Goal: Task Accomplishment & Management: Complete application form

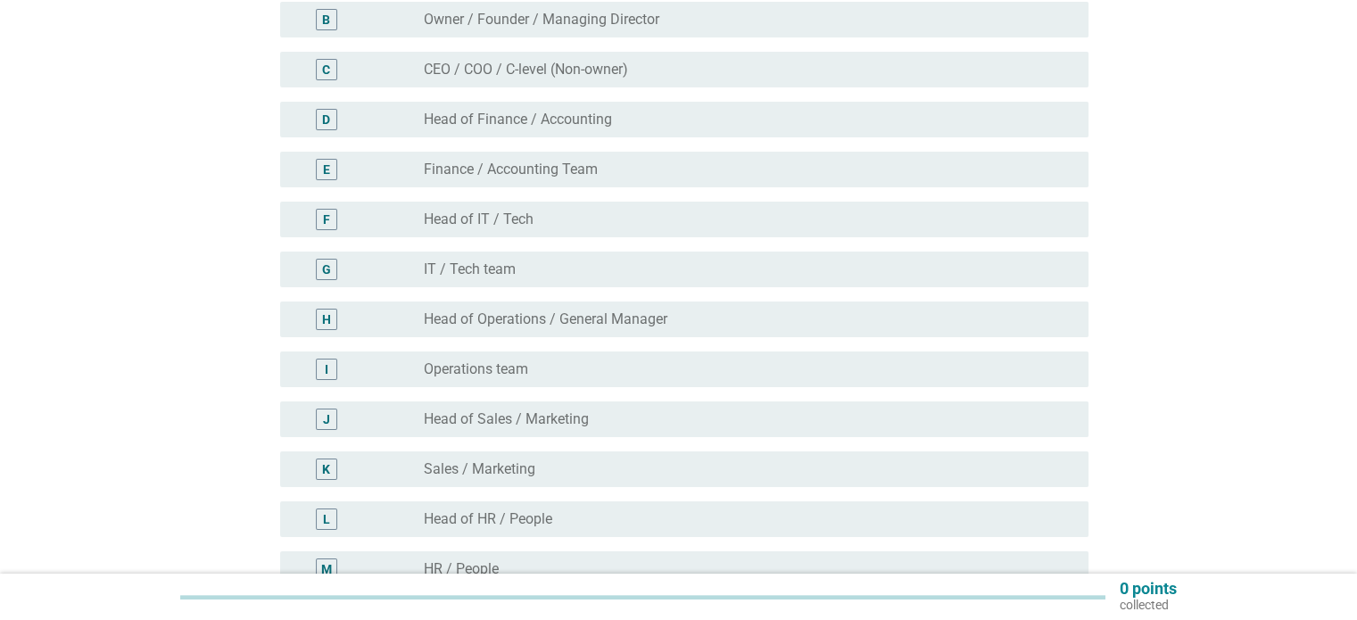
scroll to position [357, 0]
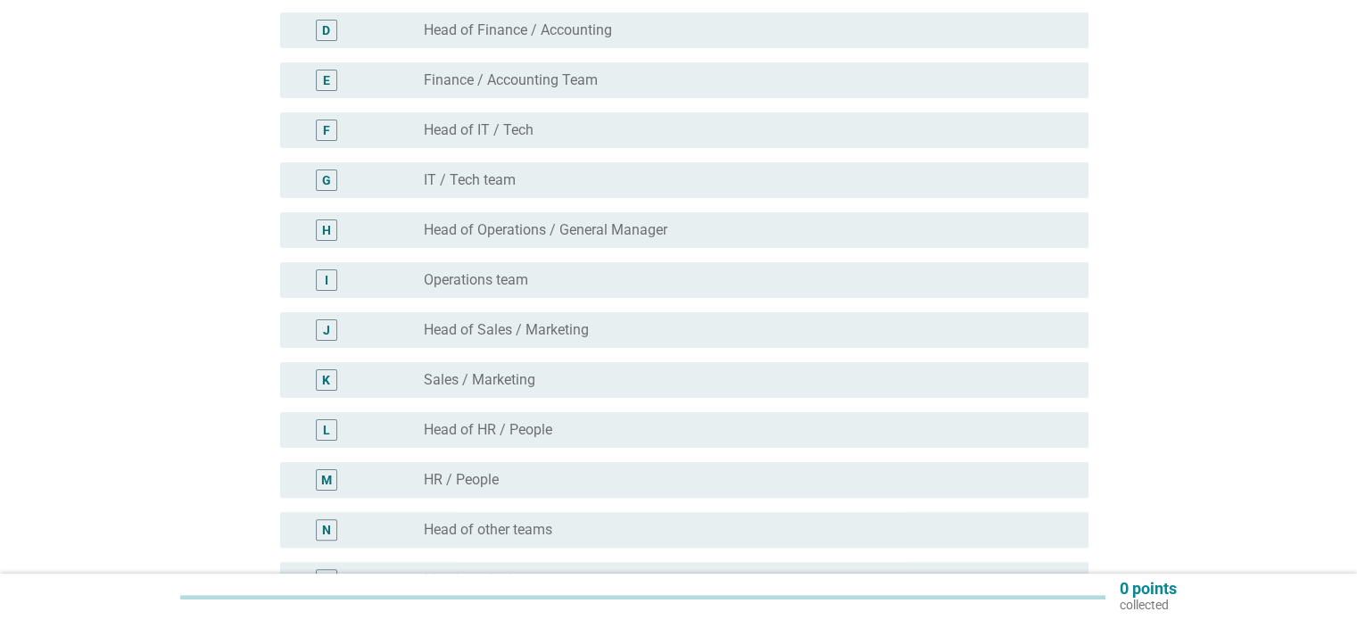
click at [389, 279] on div "I" at bounding box center [360, 280] width 130 height 21
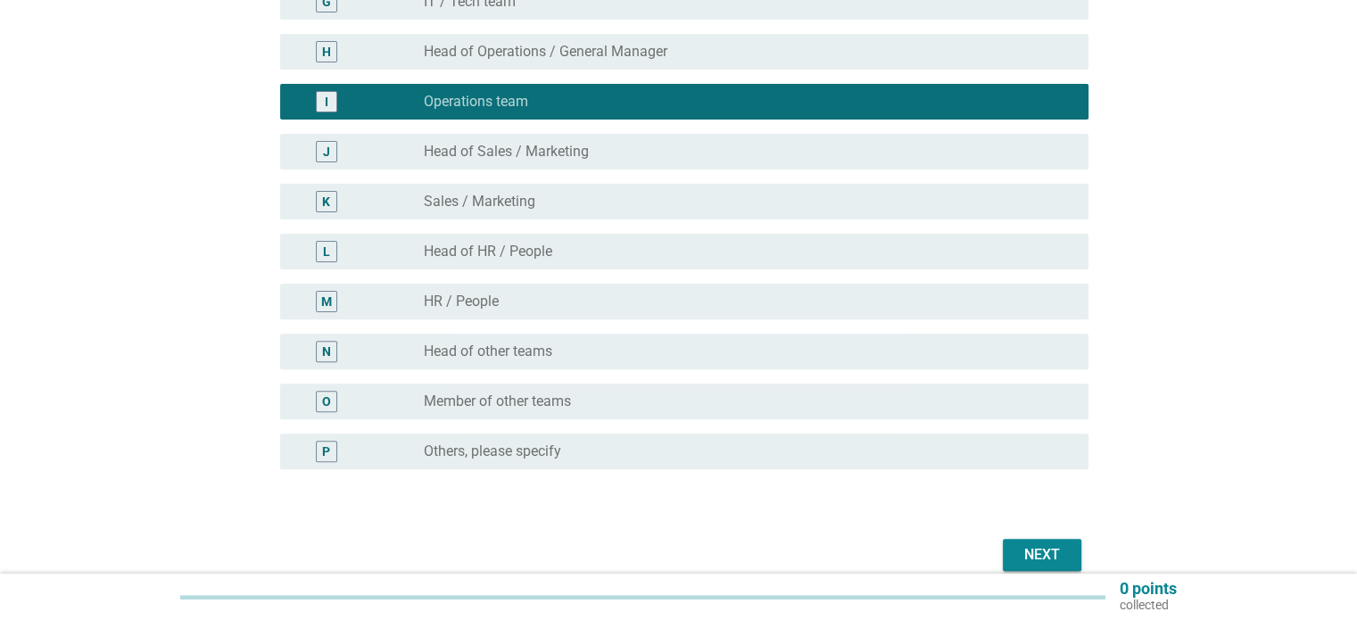
scroll to position [618, 0]
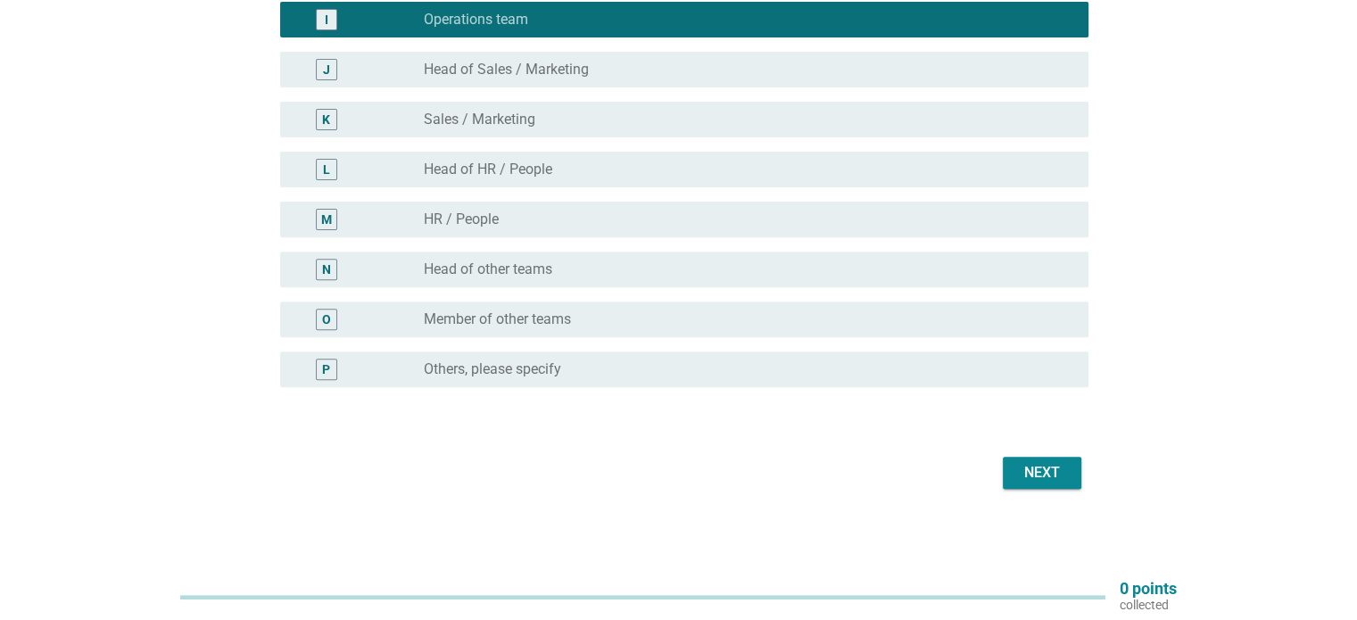
click at [1058, 477] on div "Next" at bounding box center [1042, 472] width 50 height 21
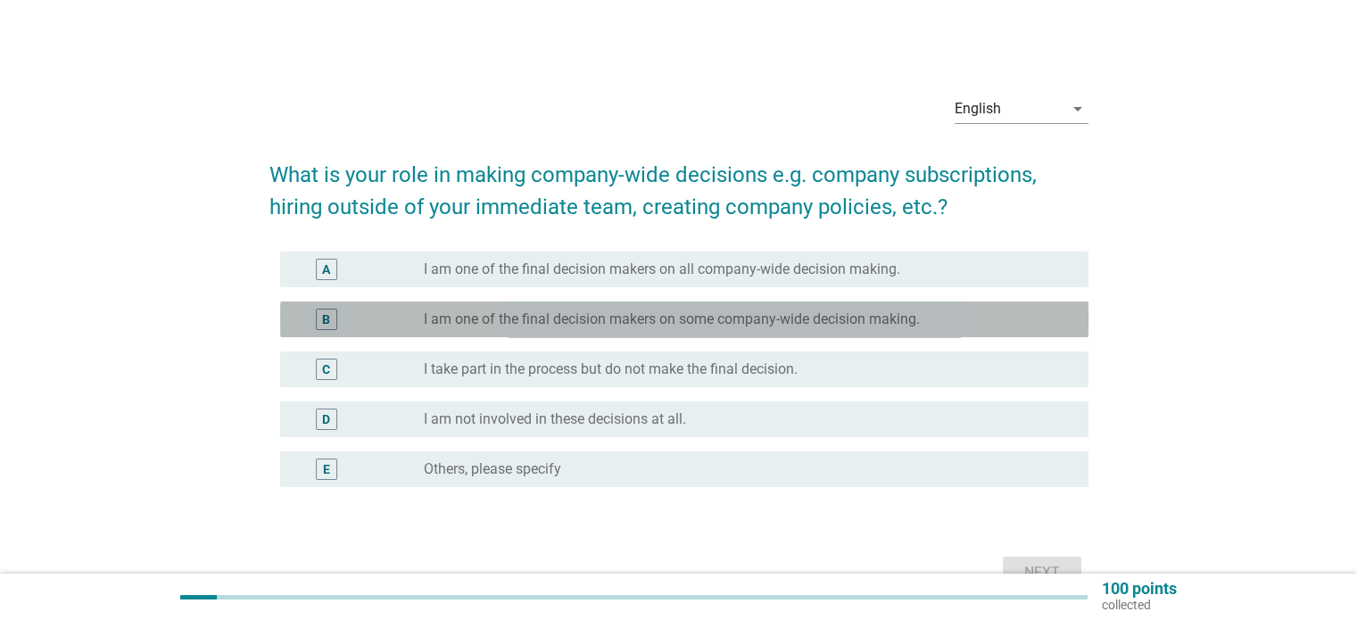
click at [613, 331] on div "B radio_button_unchecked I am one of the final decision makers on some company-…" at bounding box center [684, 320] width 809 height 36
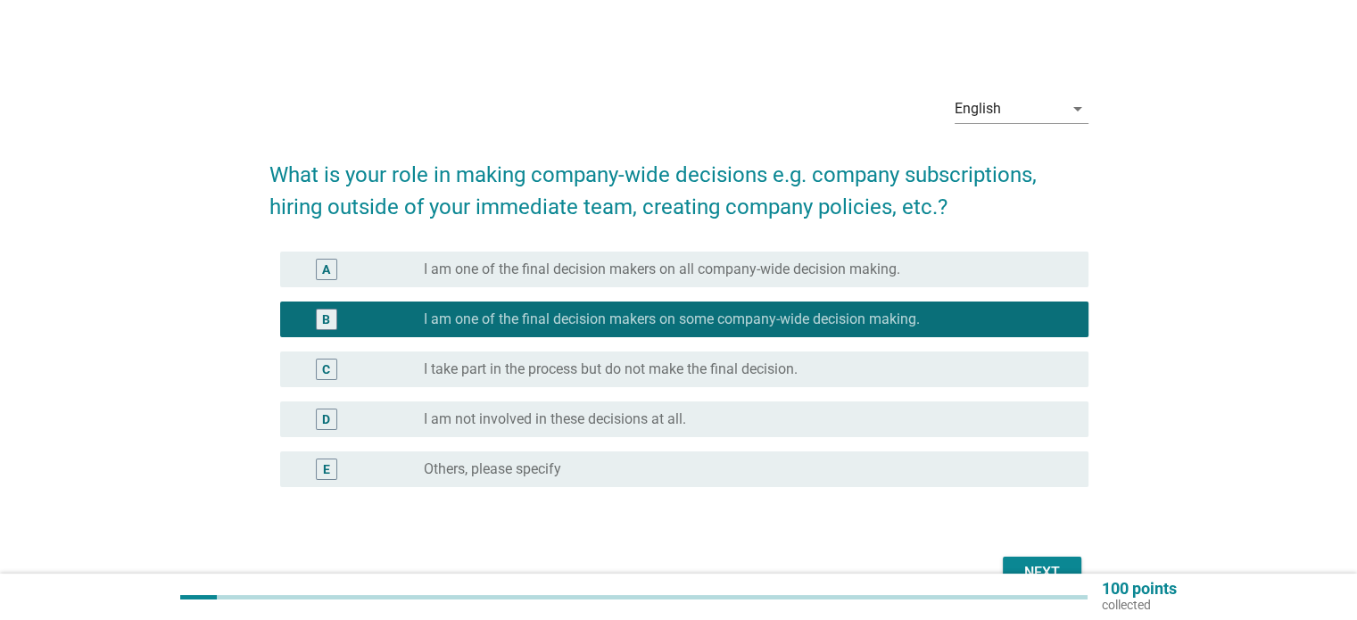
click at [1049, 563] on div "Next" at bounding box center [1042, 572] width 50 height 21
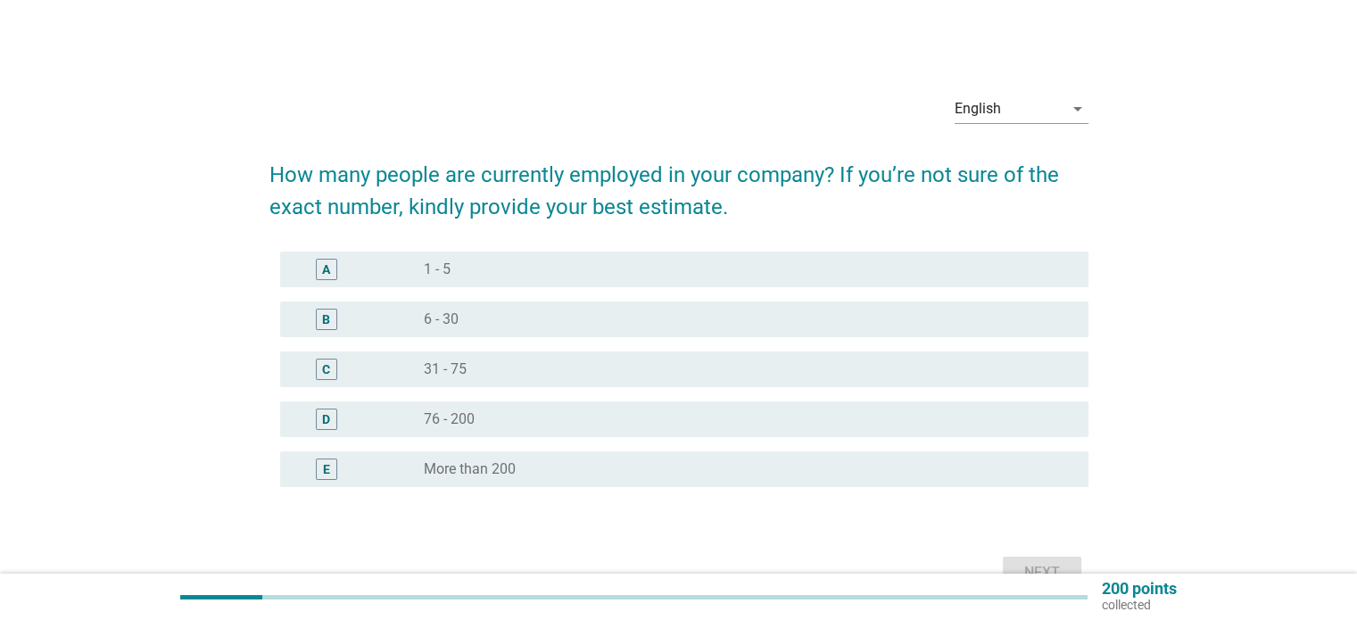
click at [736, 302] on div "B radio_button_unchecked 6 - 30" at bounding box center [684, 320] width 809 height 36
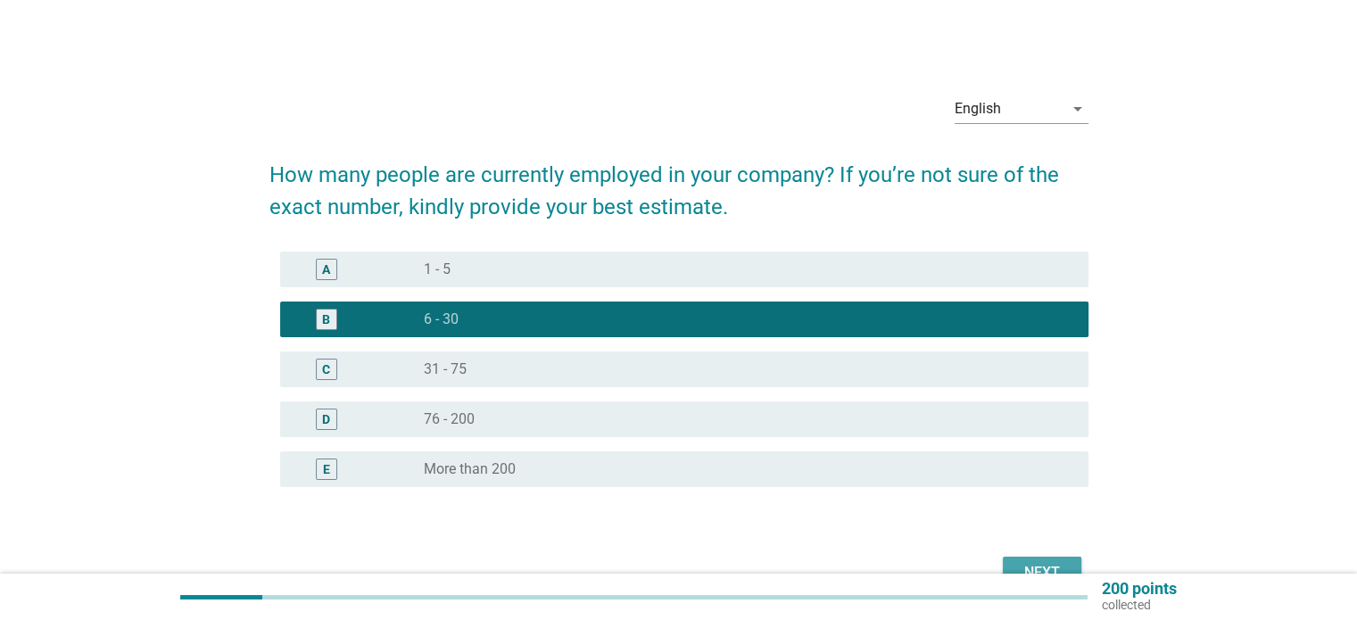
click at [1044, 565] on div "Next" at bounding box center [1042, 572] width 50 height 21
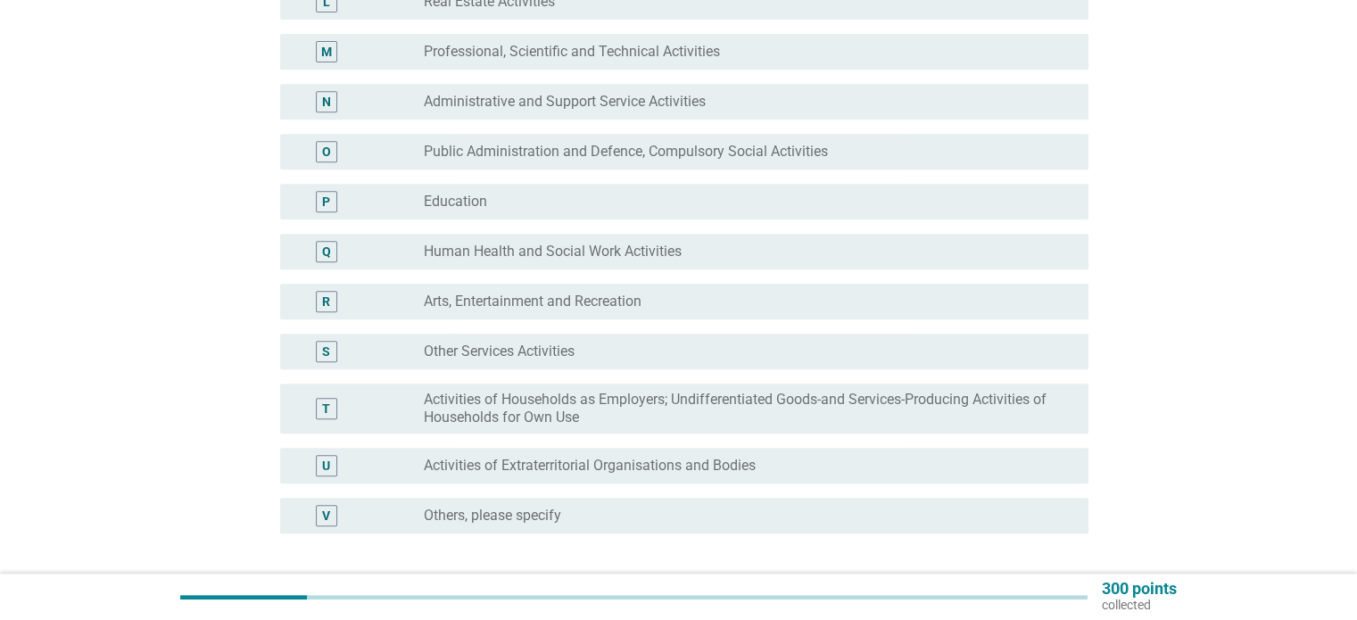
scroll to position [803, 0]
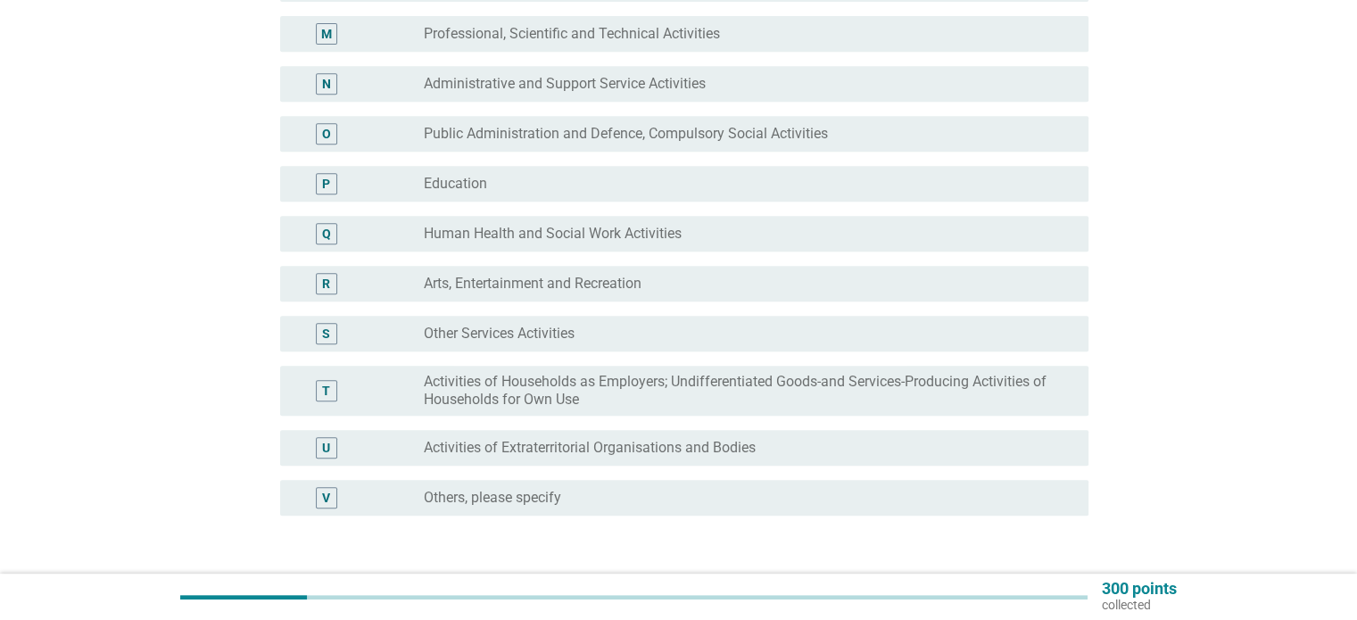
click at [485, 338] on label "Other Services Activities" at bounding box center [499, 334] width 151 height 18
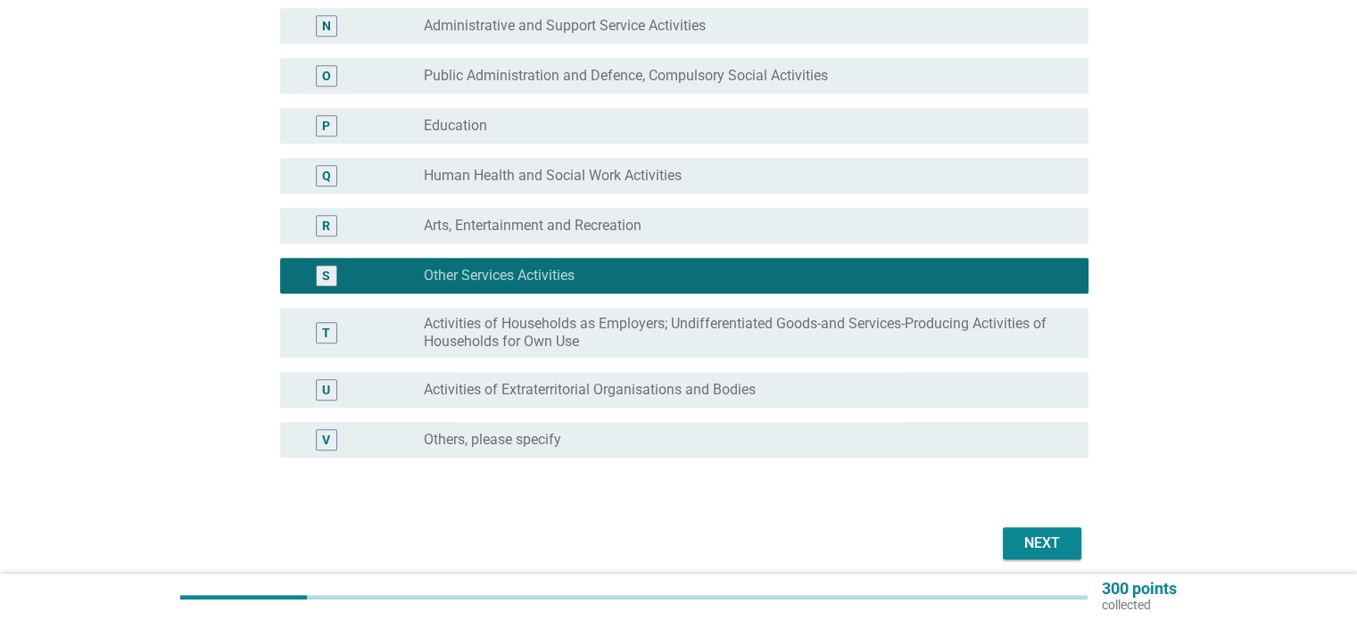
scroll to position [932, 0]
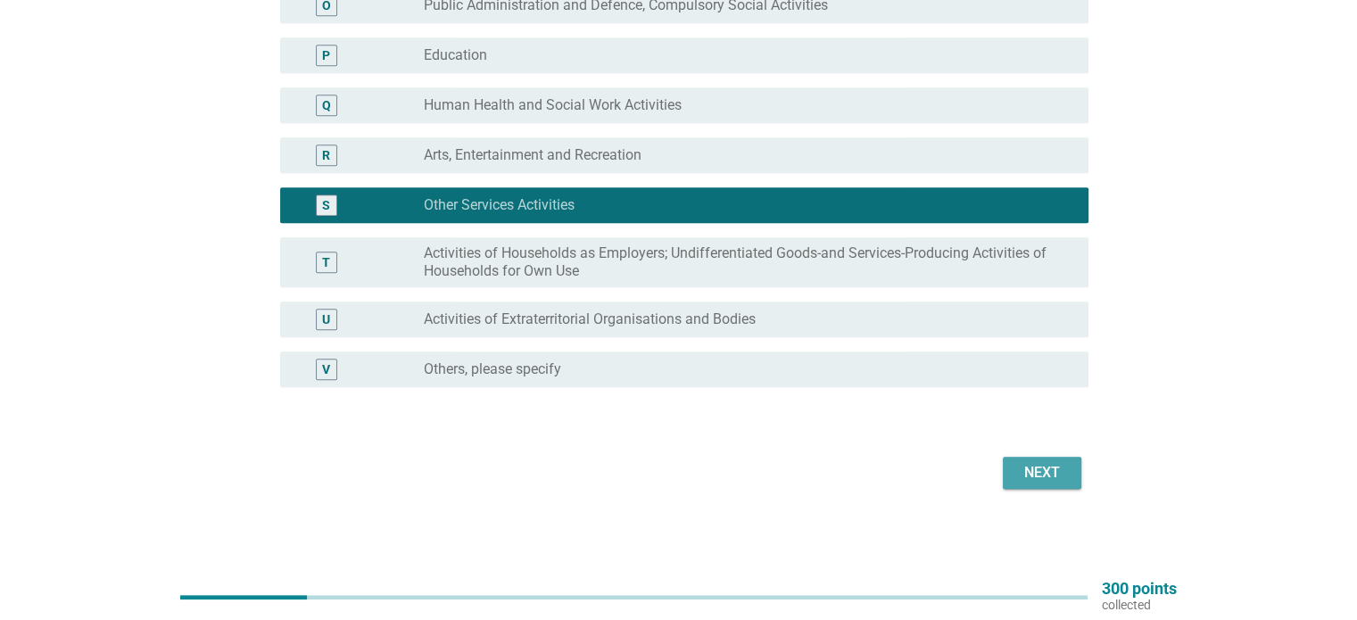
click at [1053, 476] on div "Next" at bounding box center [1042, 472] width 50 height 21
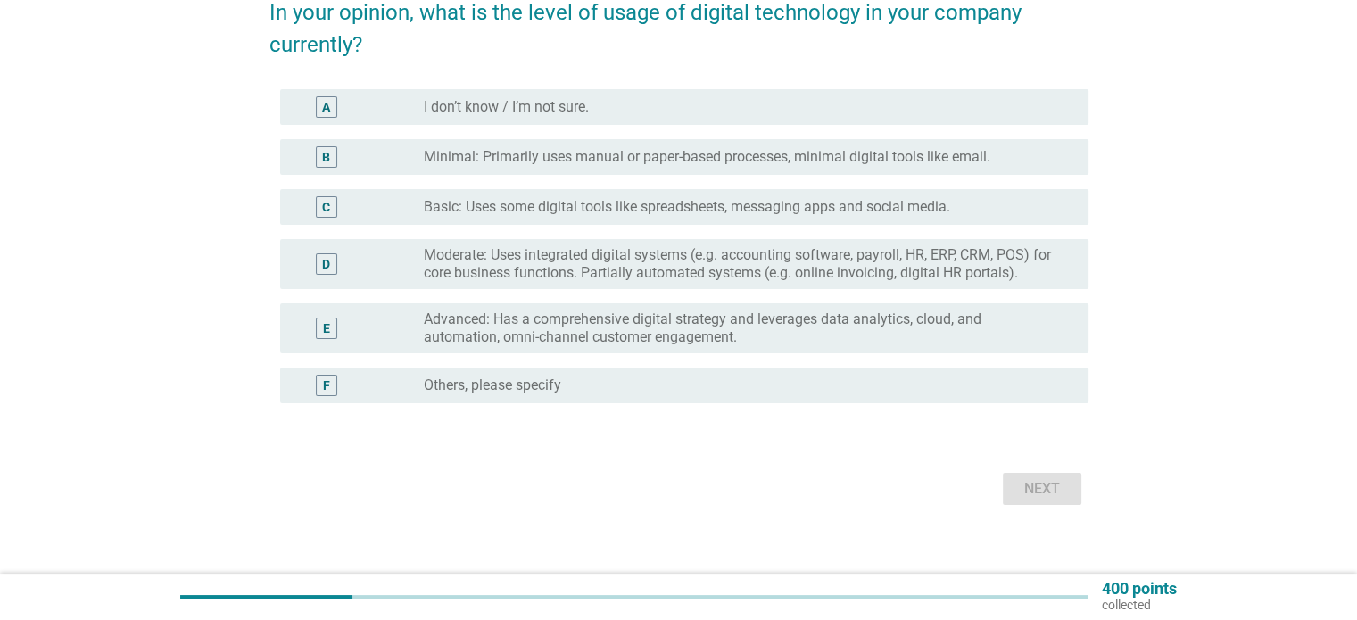
scroll to position [178, 0]
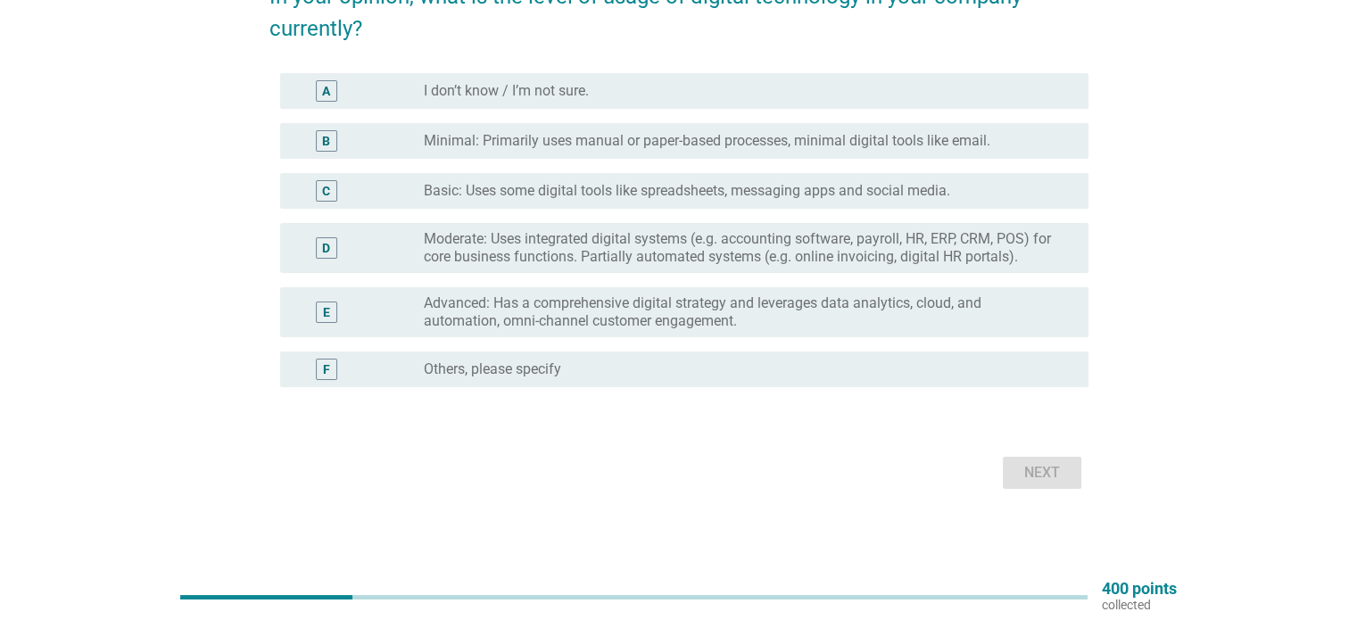
click at [611, 256] on label "Moderate: Uses integrated digital systems (e.g. accounting software, payroll, H…" at bounding box center [741, 248] width 635 height 36
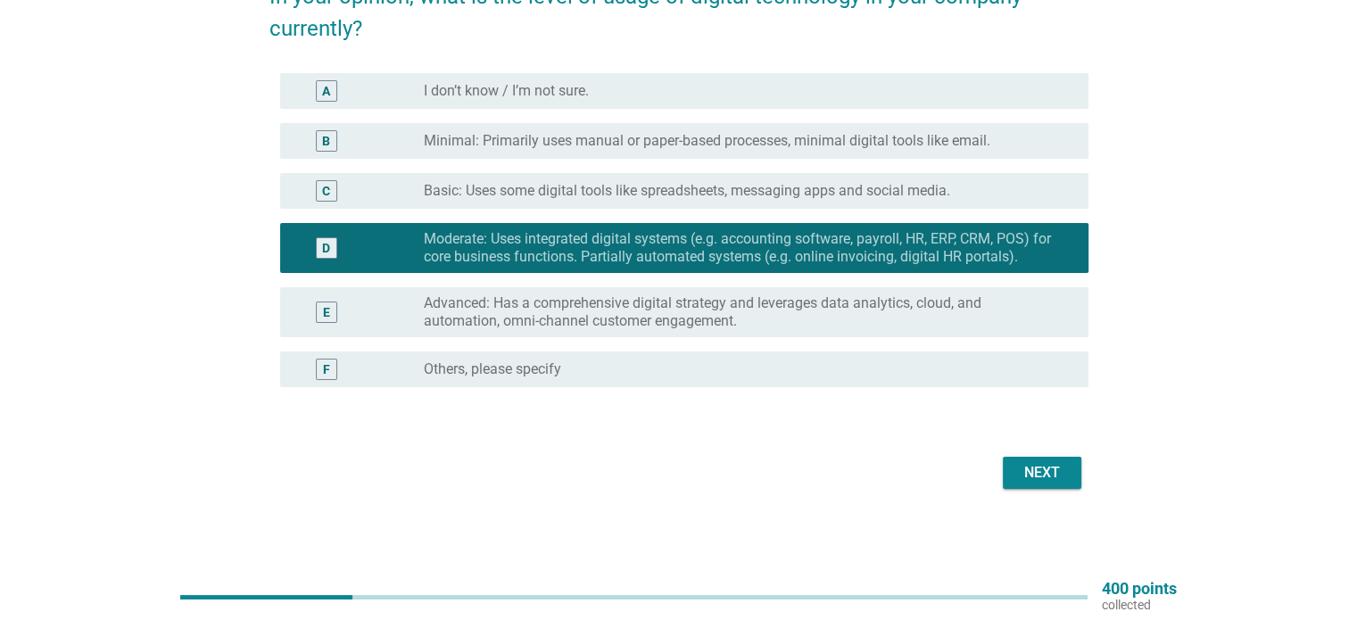
click at [1041, 474] on div "Next" at bounding box center [1042, 472] width 50 height 21
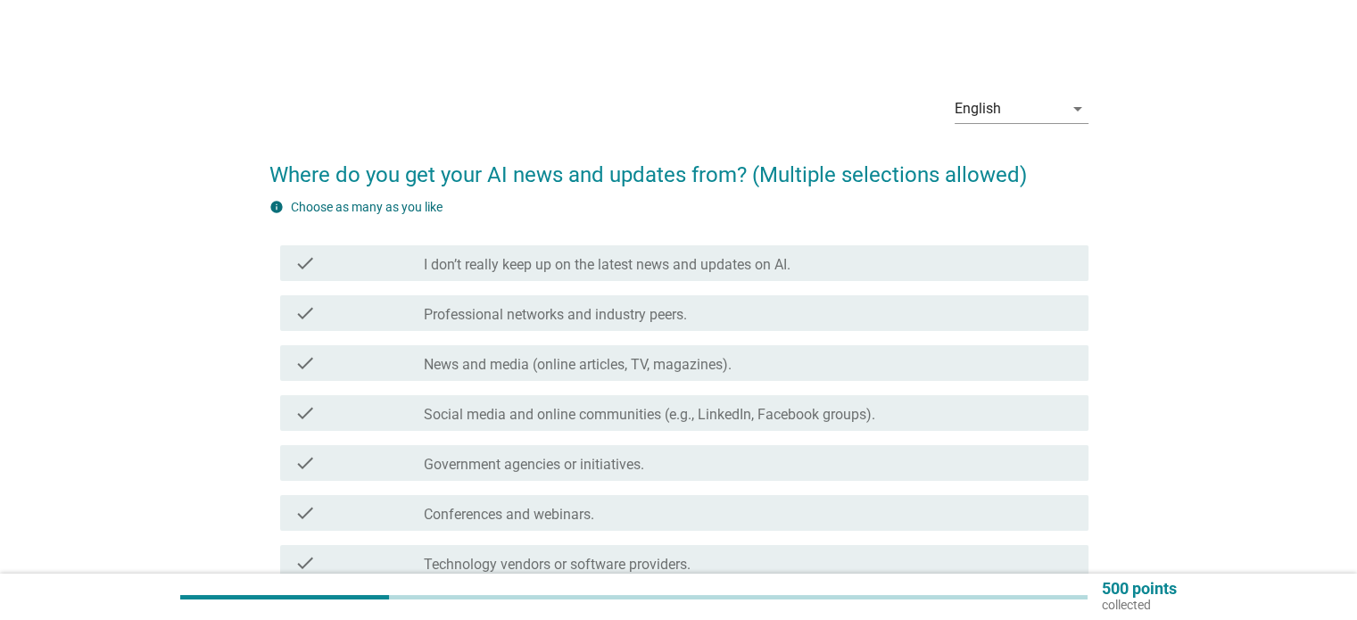
click at [424, 354] on div "check_box_outline_blank News and media (online articles, TV, magazines)." at bounding box center [749, 363] width 650 height 21
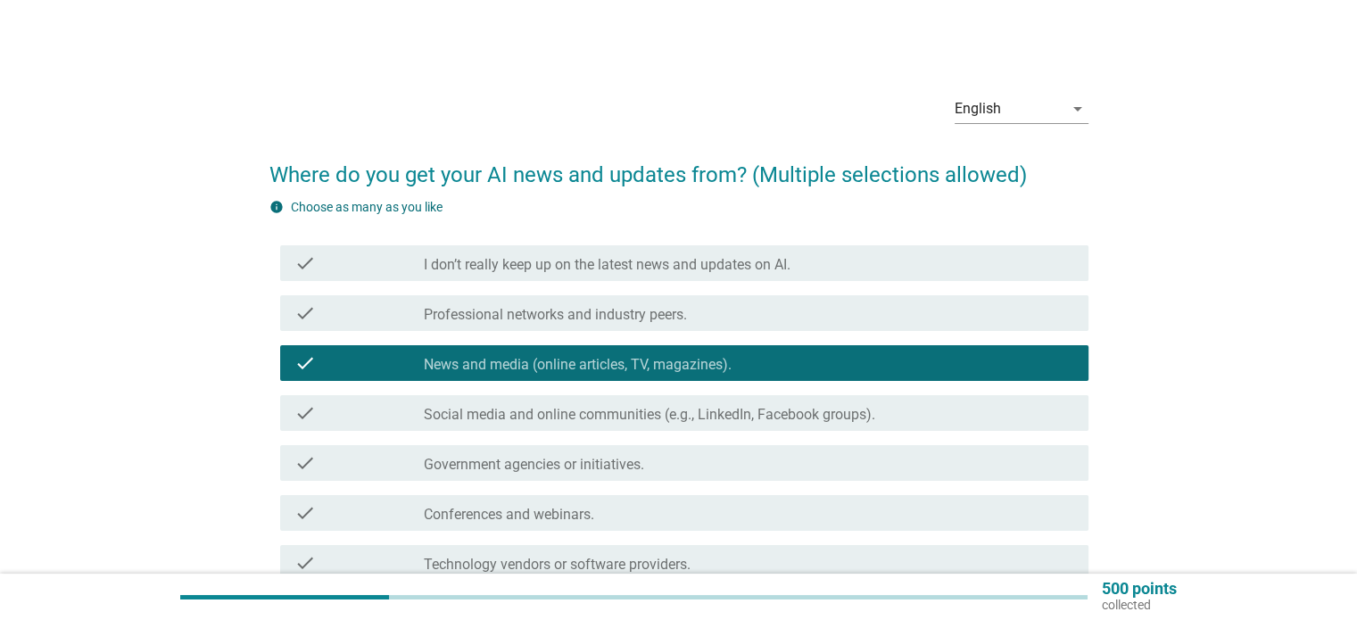
click at [607, 414] on label "Social media and online communities (e.g., LinkedIn, Facebook groups)." at bounding box center [650, 415] width 452 height 18
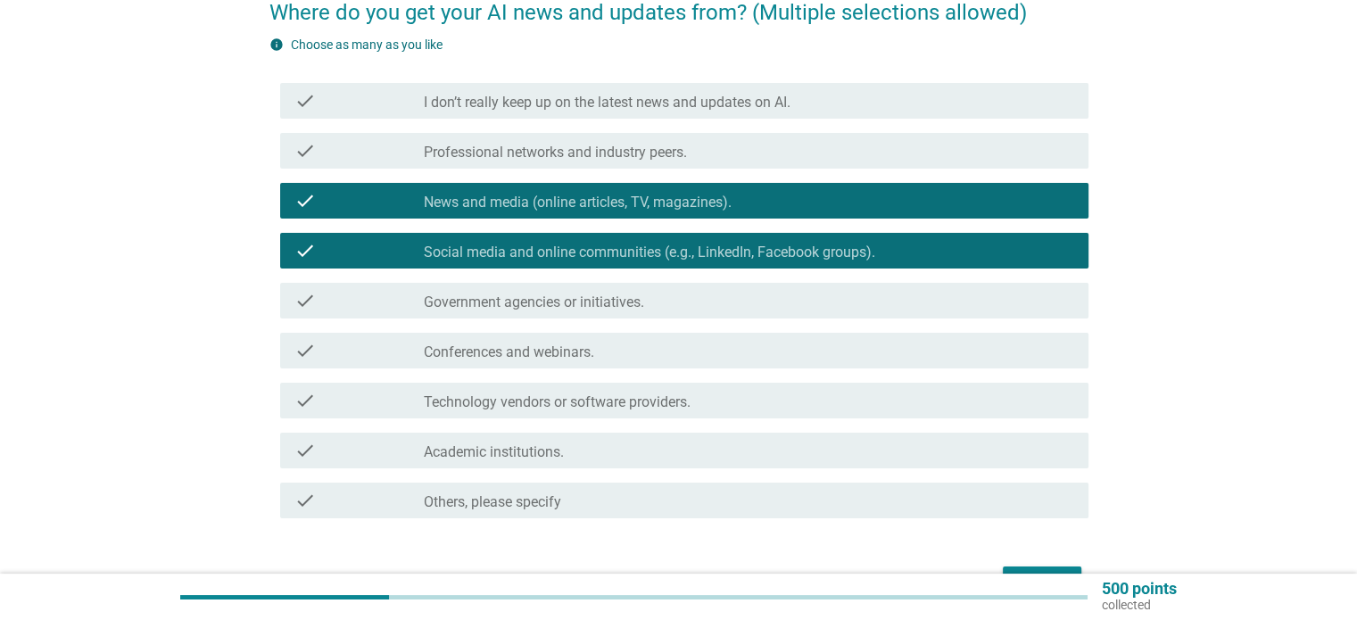
scroll to position [178, 0]
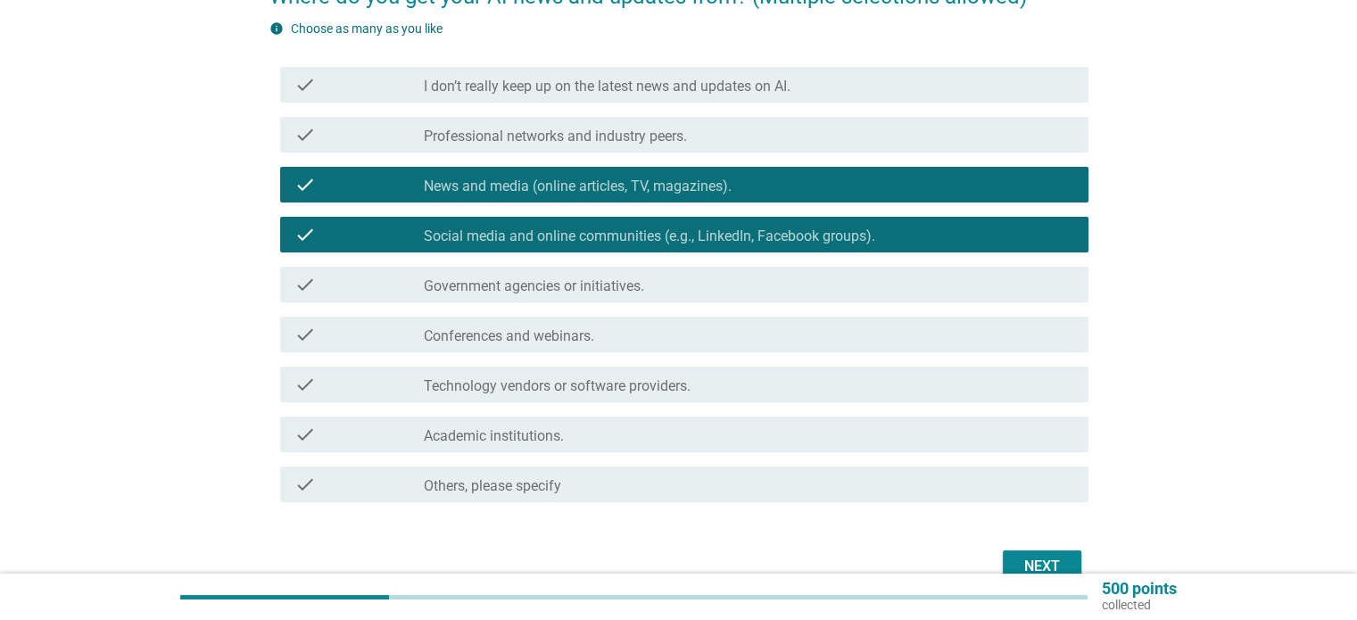
click at [1057, 563] on div "Next" at bounding box center [1042, 566] width 50 height 21
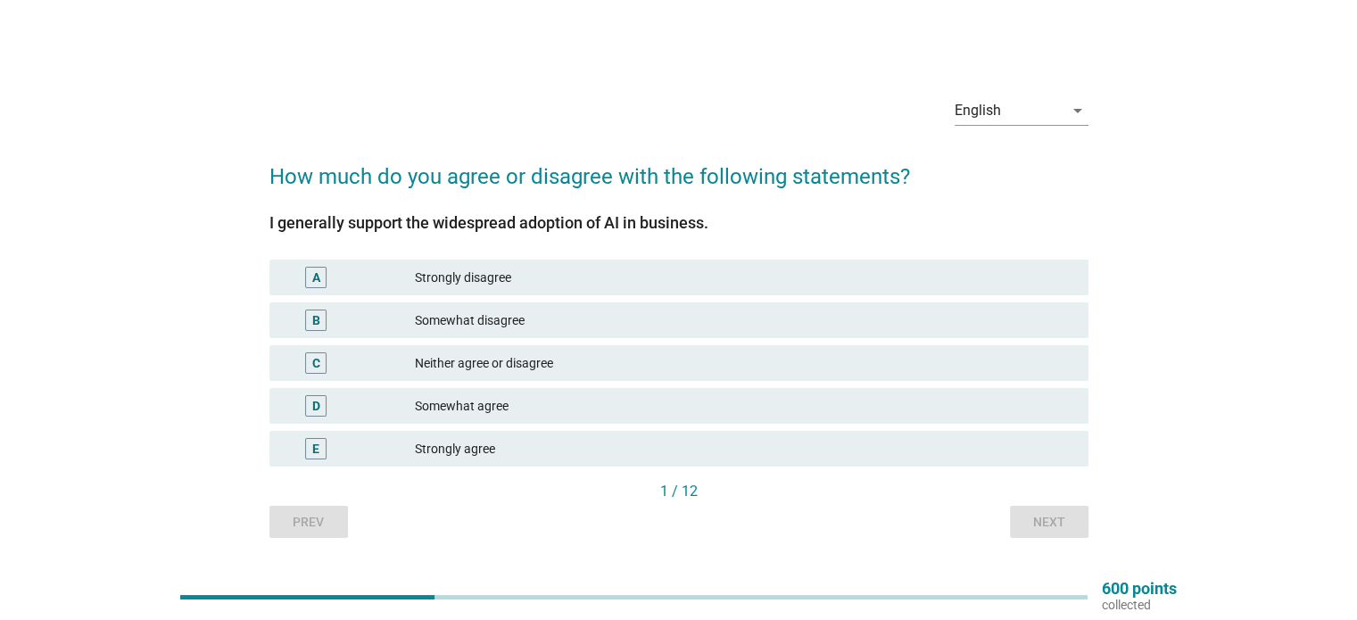
click at [416, 399] on div "Somewhat agree" at bounding box center [744, 405] width 659 height 21
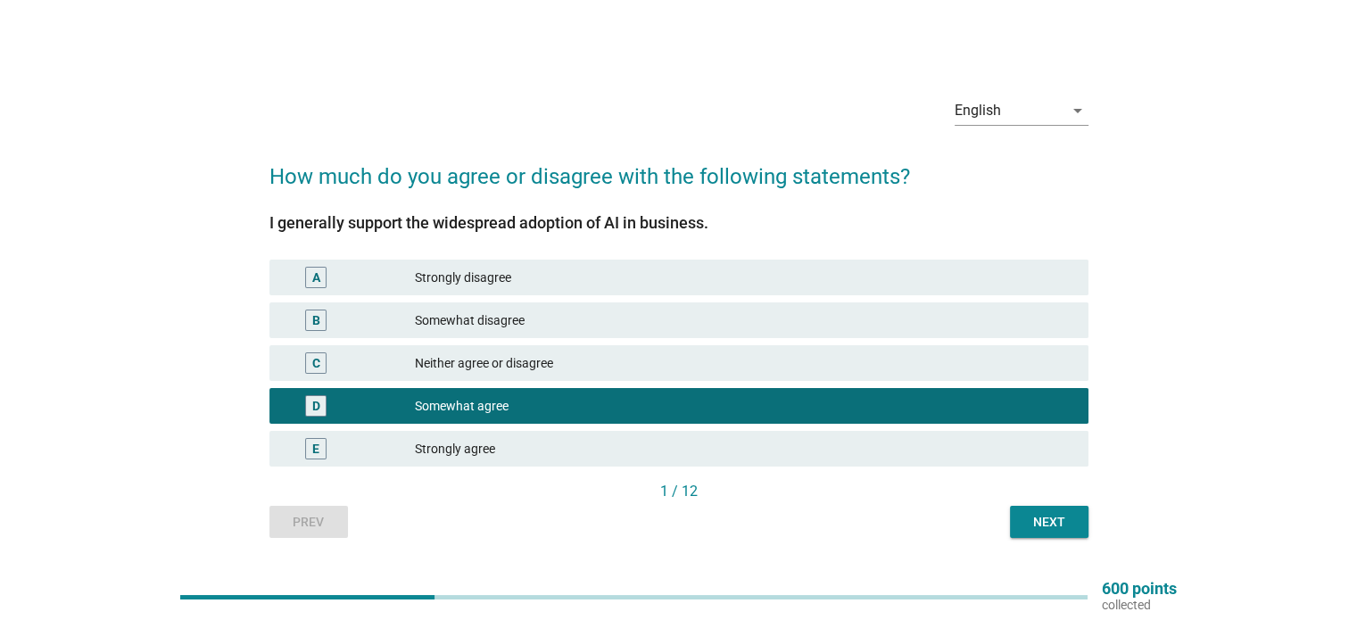
click at [1050, 524] on div "Next" at bounding box center [1050, 522] width 50 height 19
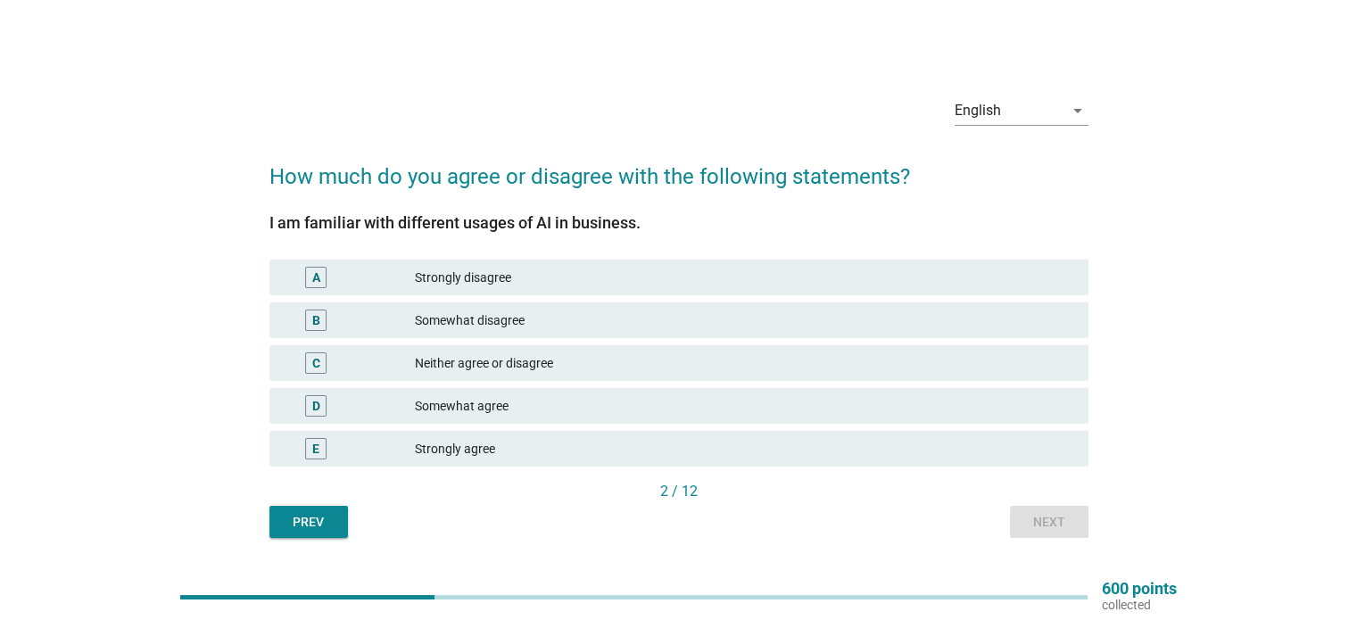
click at [490, 402] on div "Somewhat agree" at bounding box center [744, 405] width 659 height 21
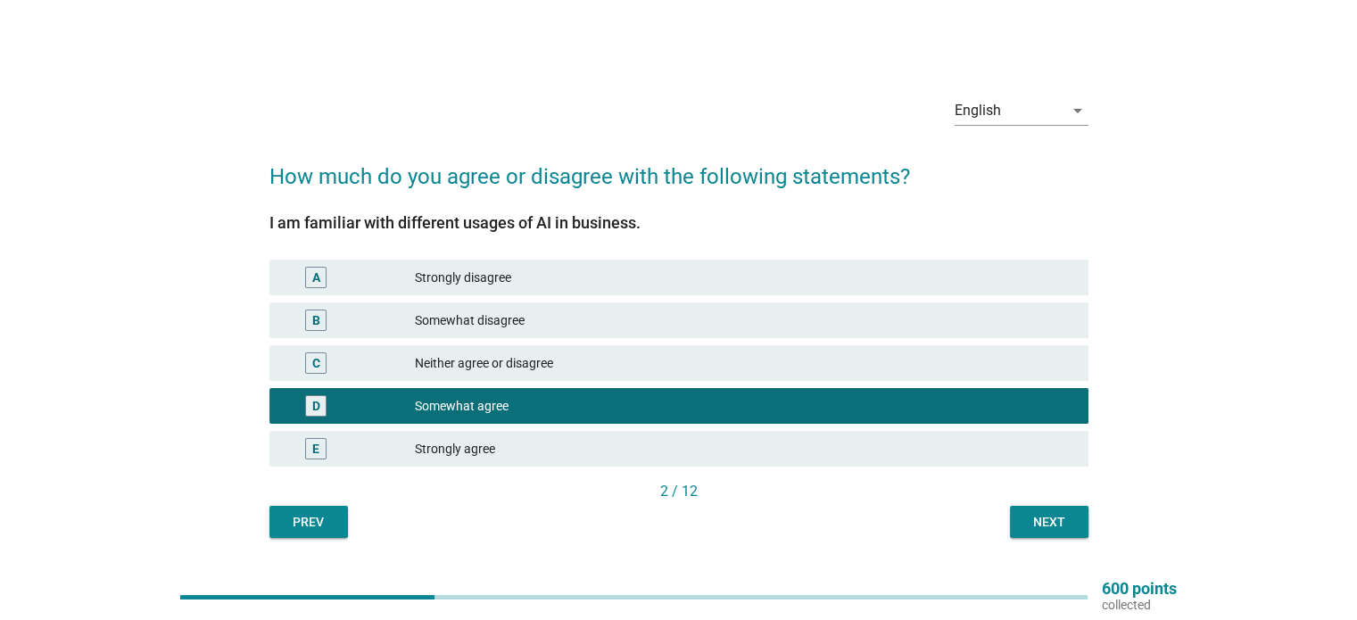
click at [1058, 535] on button "Next" at bounding box center [1049, 522] width 79 height 32
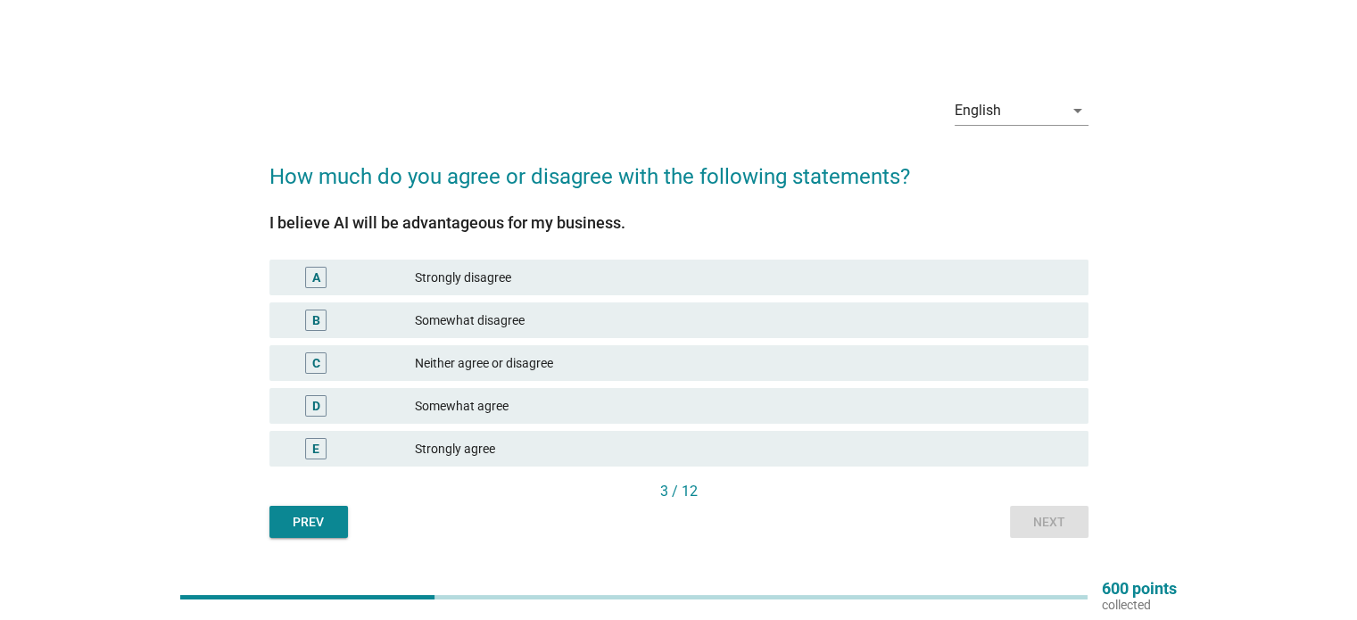
click at [486, 403] on div "Somewhat agree" at bounding box center [744, 405] width 659 height 21
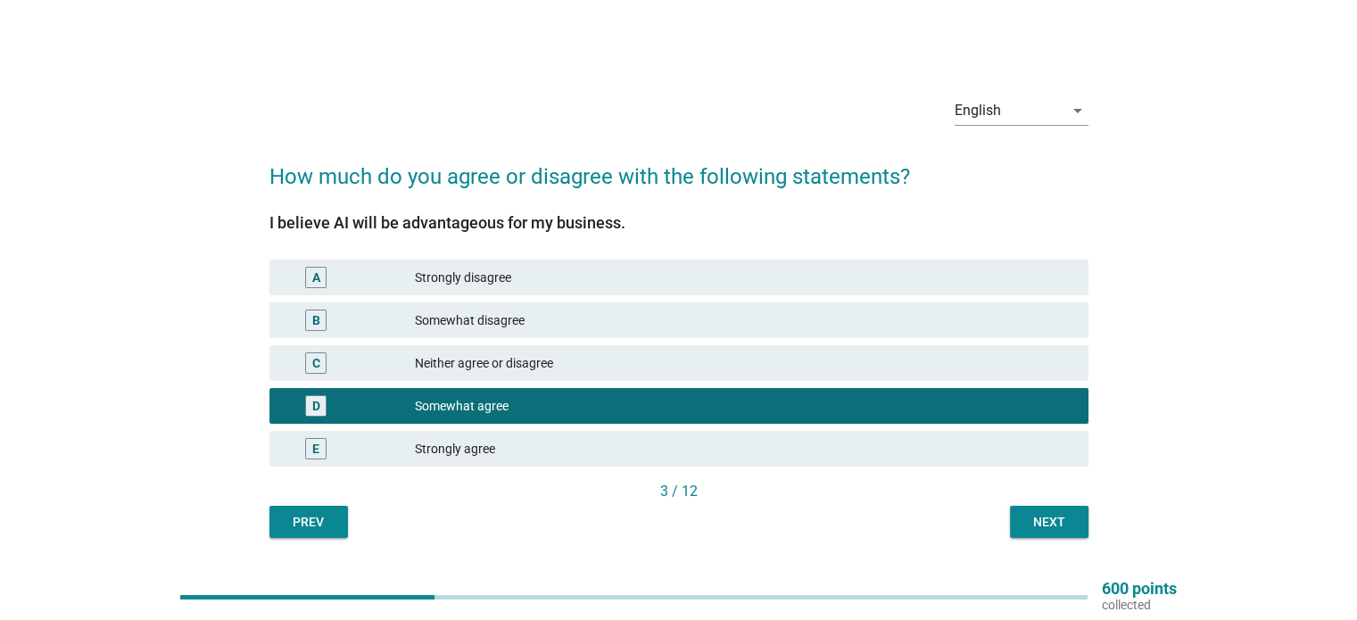
click at [1075, 528] on button "Next" at bounding box center [1049, 522] width 79 height 32
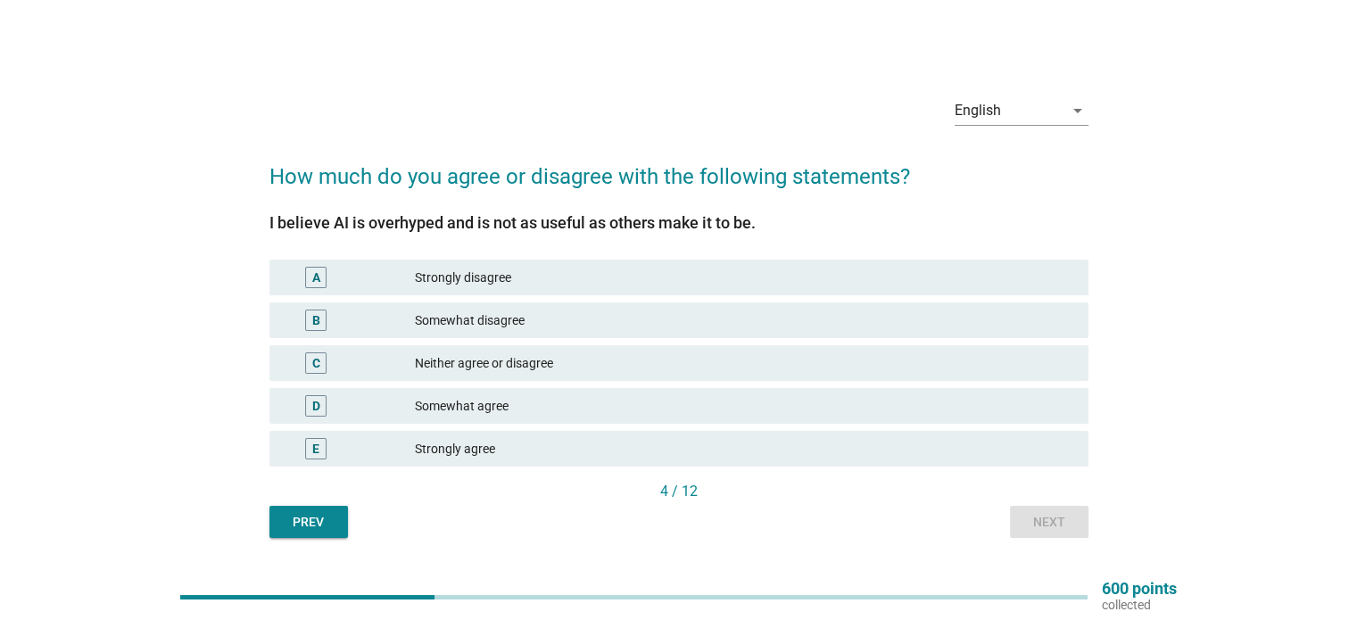
click at [558, 306] on div "B Somewhat disagree" at bounding box center [679, 321] width 819 height 36
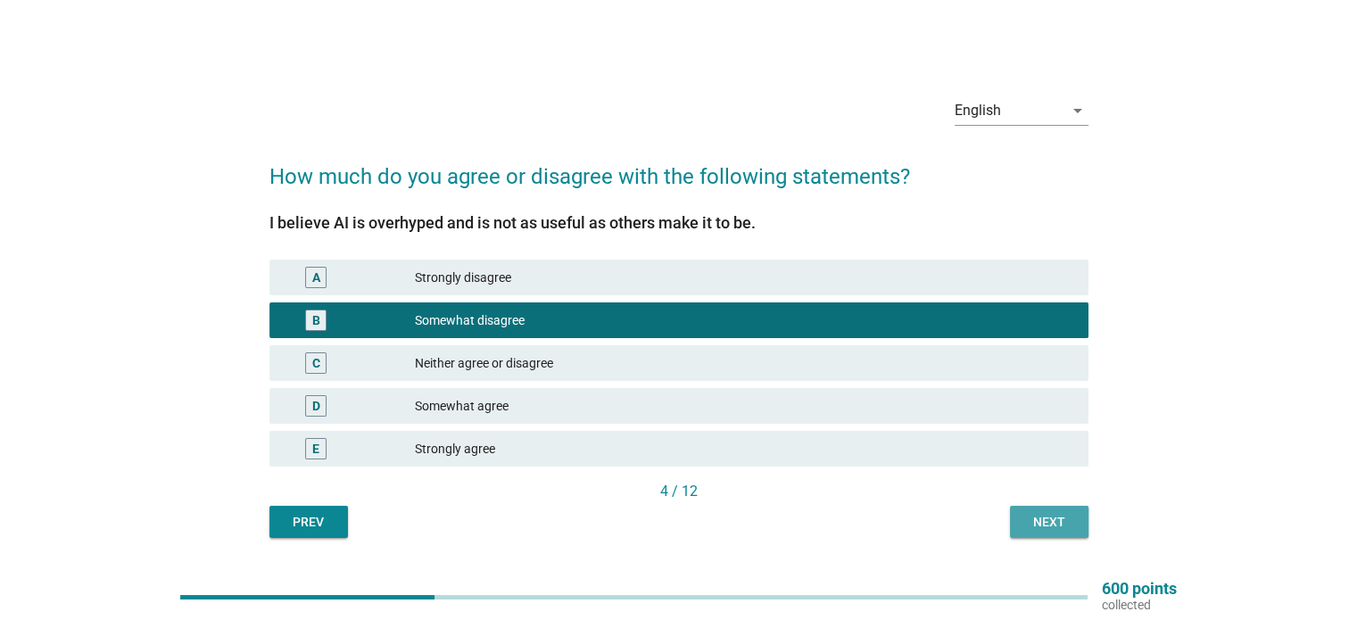
click at [1060, 526] on div "Next" at bounding box center [1050, 522] width 50 height 19
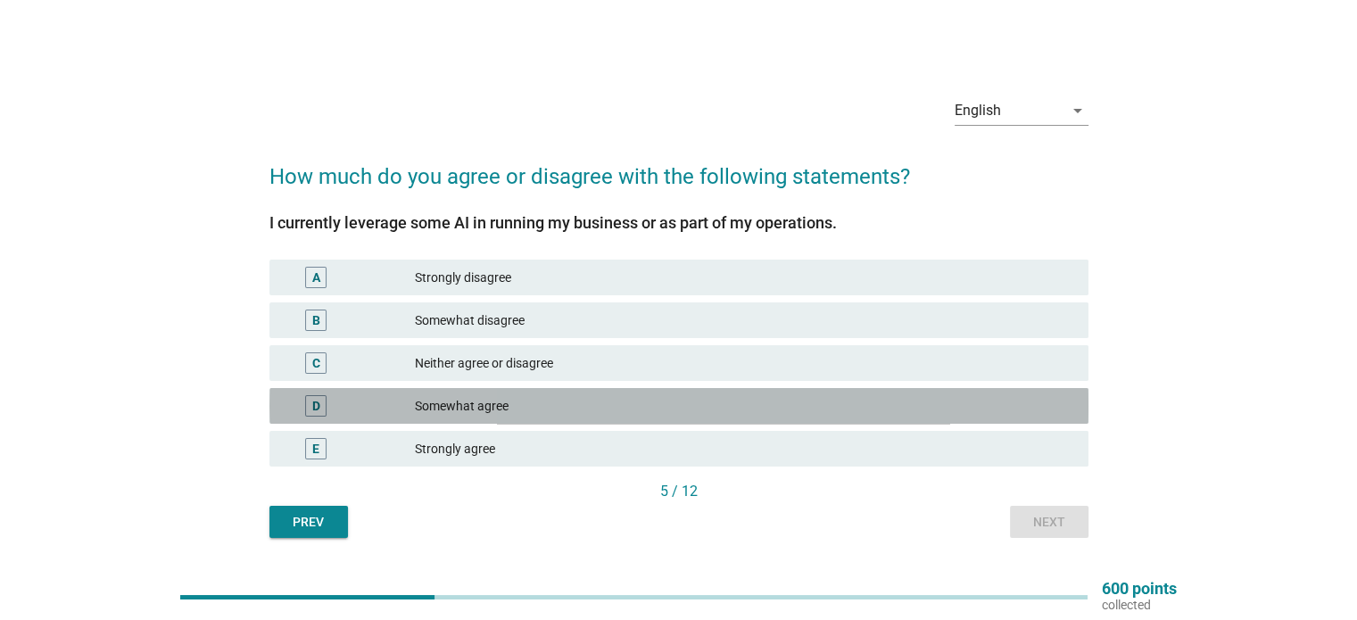
click at [532, 406] on div "Somewhat agree" at bounding box center [744, 405] width 659 height 21
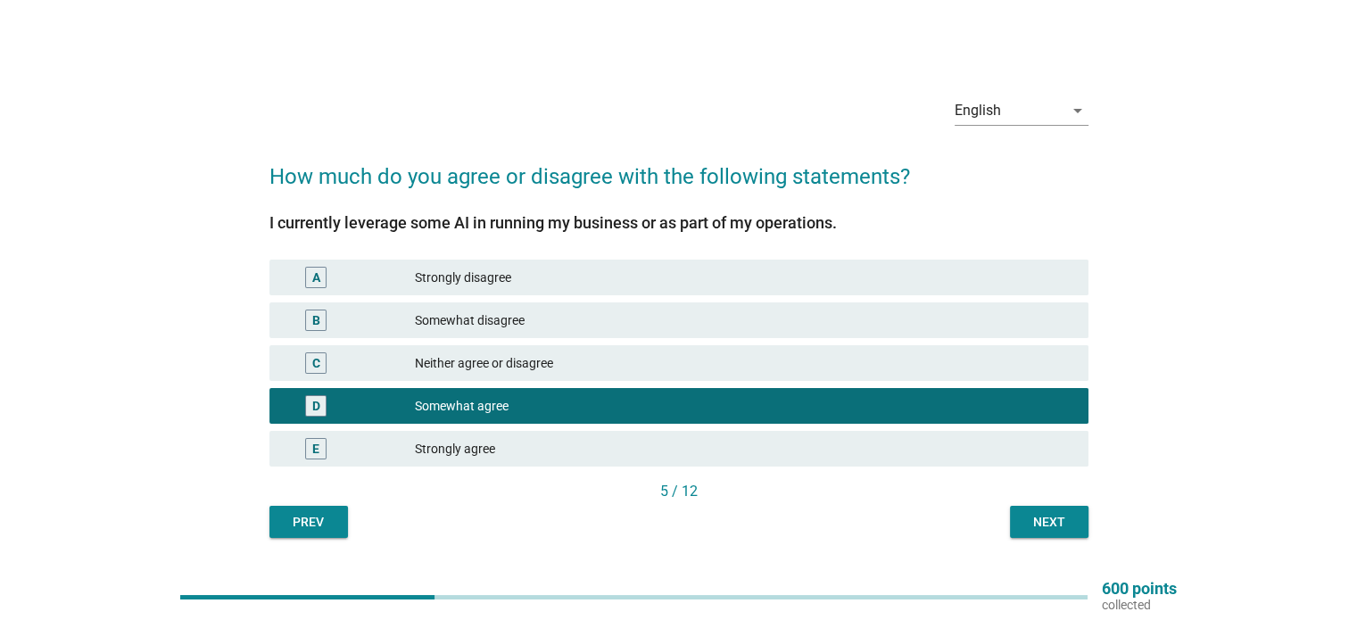
click at [1060, 527] on div "Next" at bounding box center [1050, 522] width 50 height 19
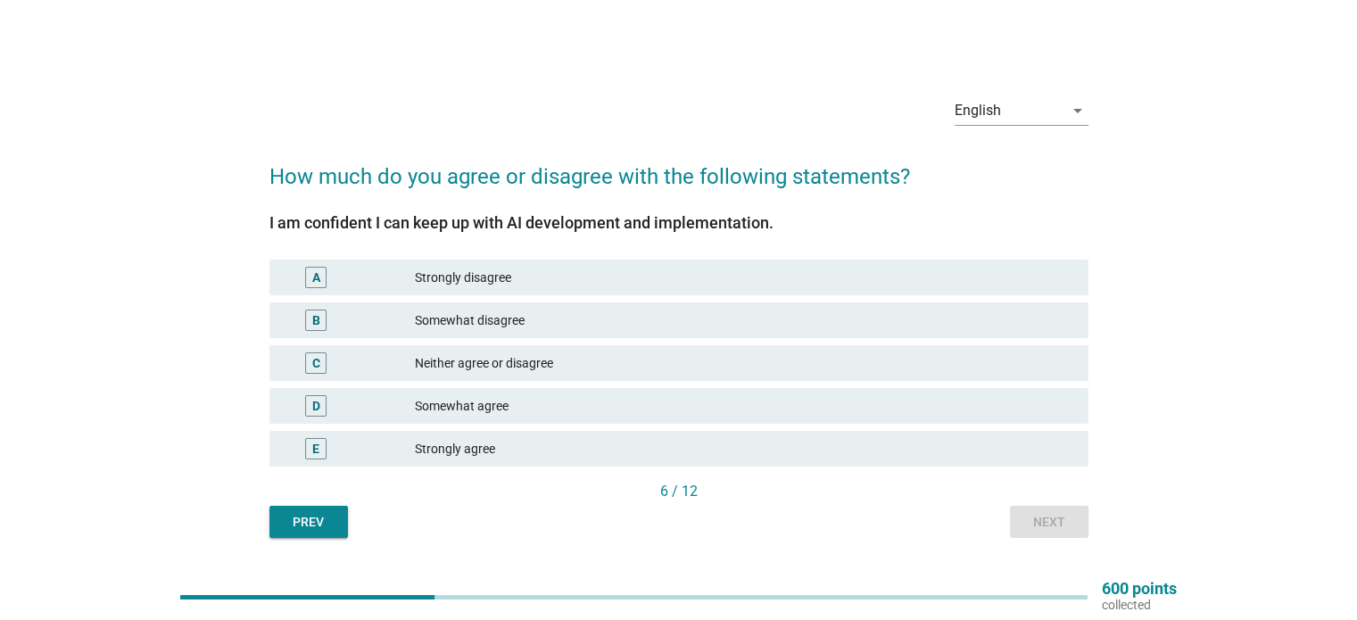
click at [595, 404] on div "Somewhat agree" at bounding box center [744, 405] width 659 height 21
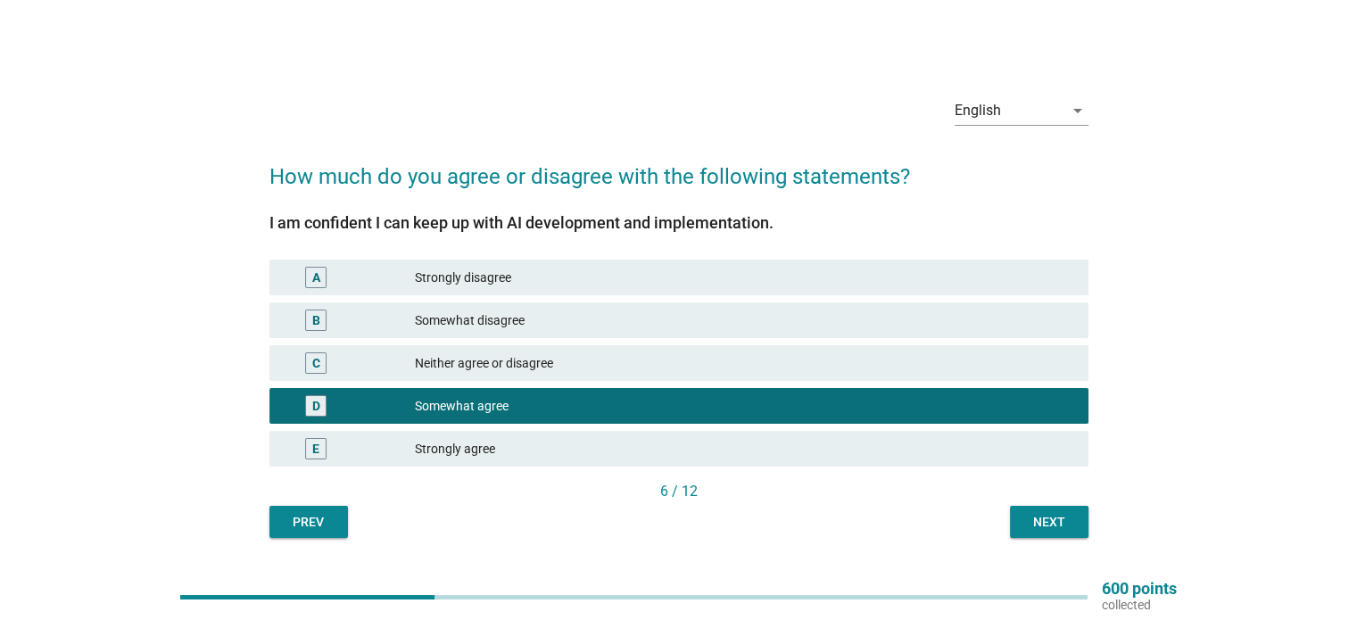
click at [1039, 520] on div "Next" at bounding box center [1050, 522] width 50 height 19
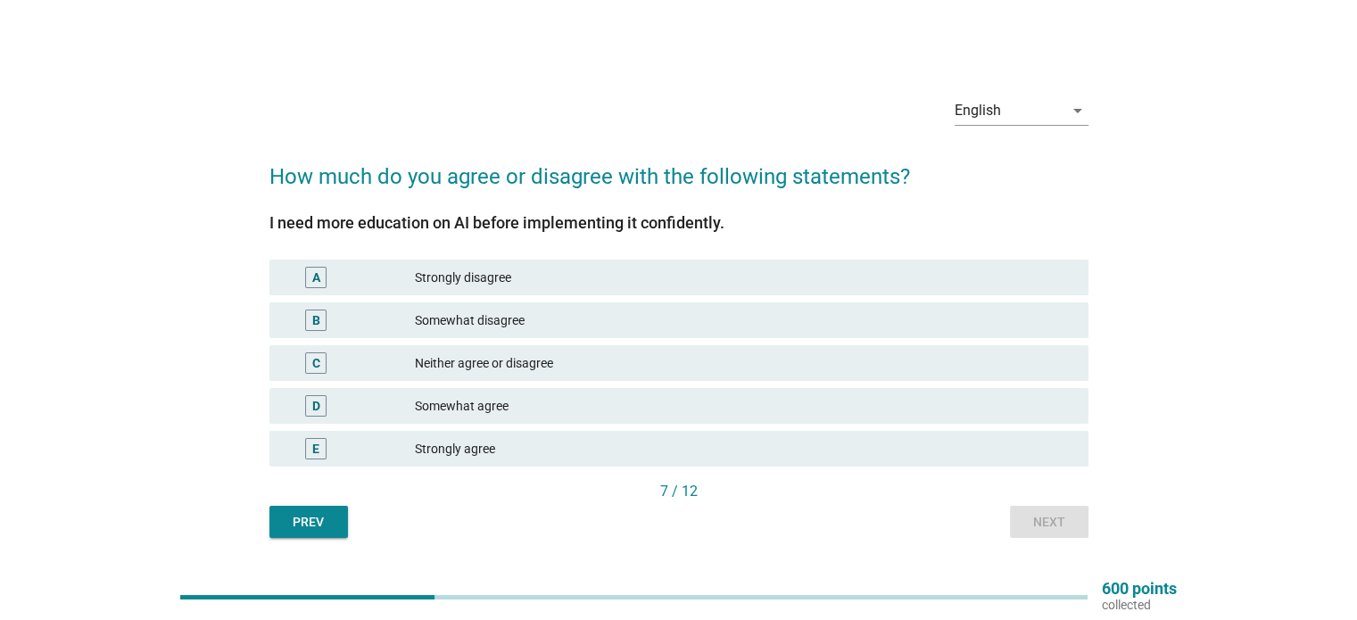
click at [502, 369] on div "Neither agree or disagree" at bounding box center [744, 363] width 659 height 21
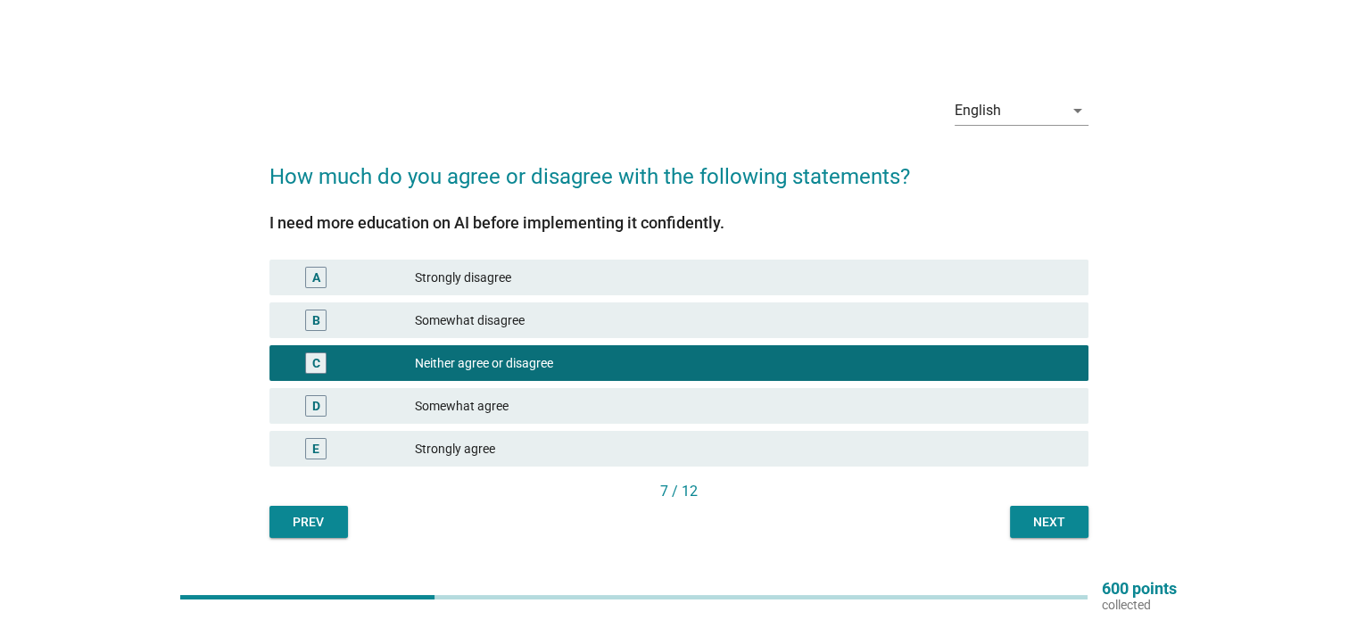
click at [1053, 520] on div "Next" at bounding box center [1050, 522] width 50 height 19
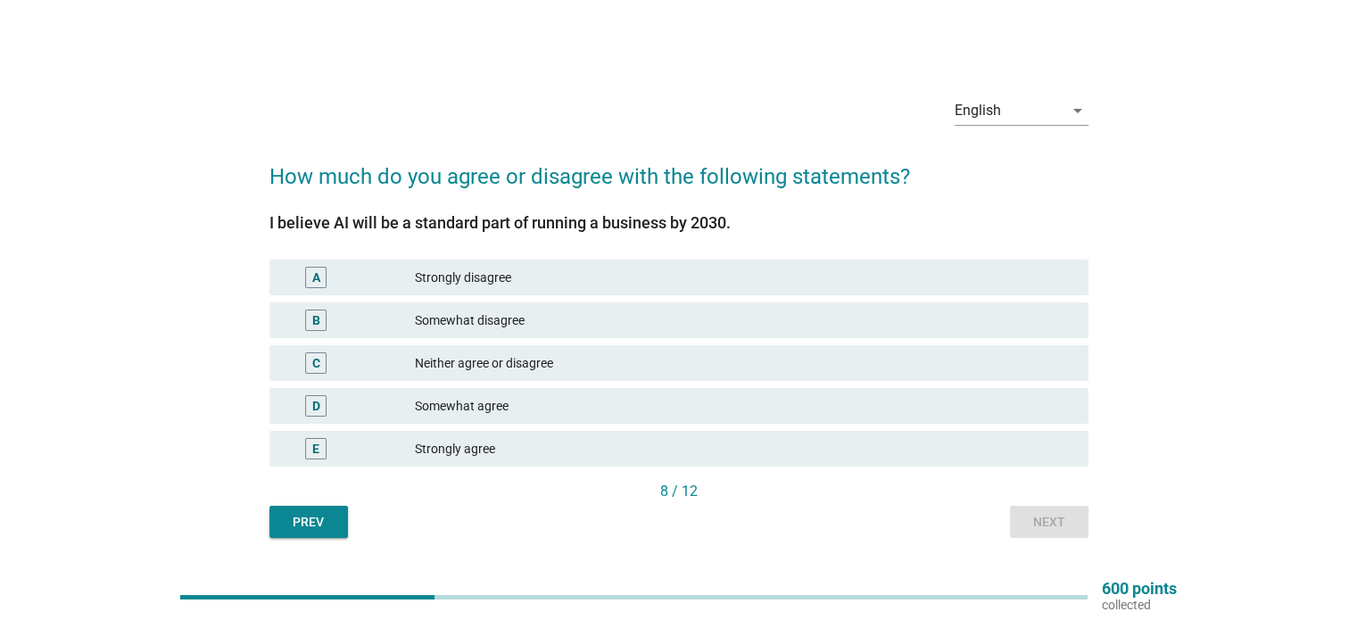
click at [510, 404] on div "Somewhat agree" at bounding box center [744, 405] width 659 height 21
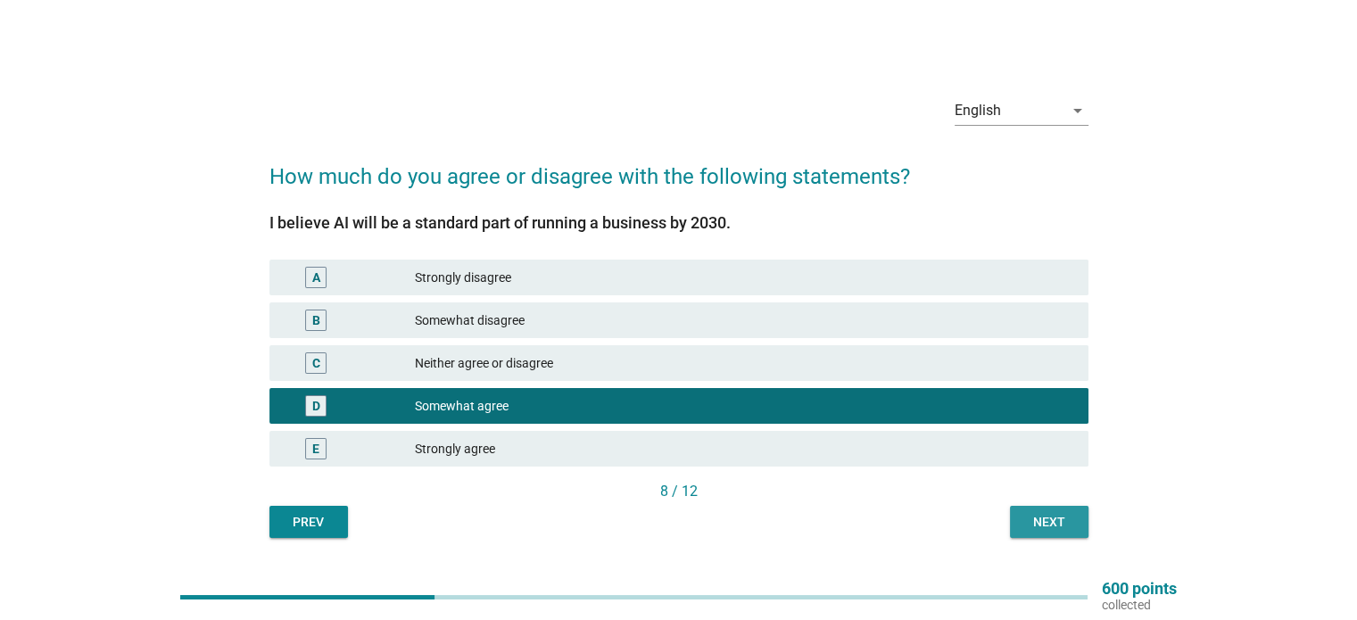
click at [1030, 527] on div "Next" at bounding box center [1050, 522] width 50 height 19
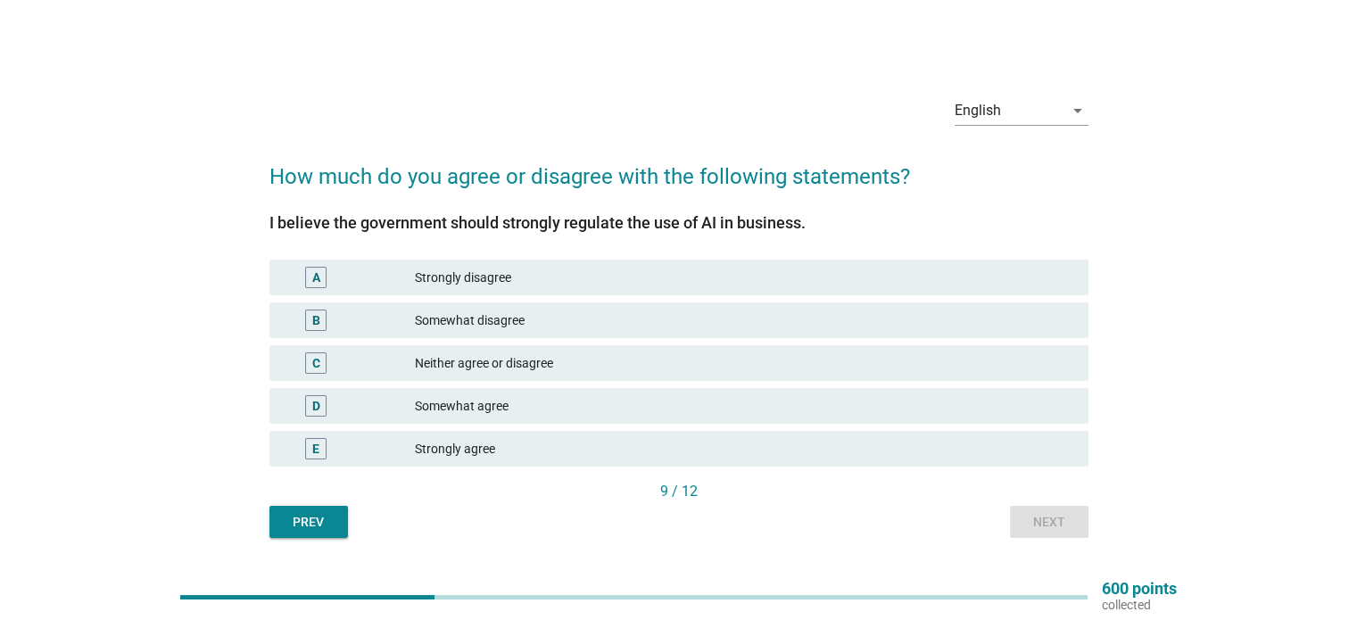
click at [519, 406] on div "Somewhat agree" at bounding box center [744, 405] width 659 height 21
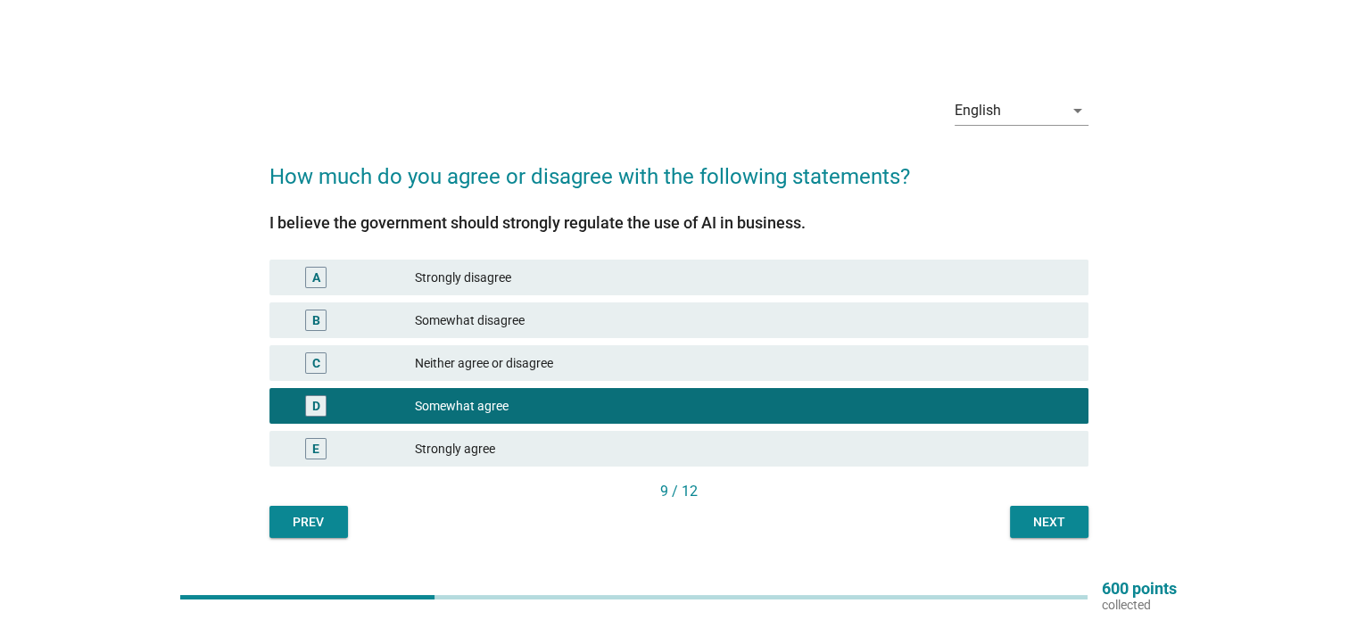
click at [1060, 522] on div "Next" at bounding box center [1050, 522] width 50 height 19
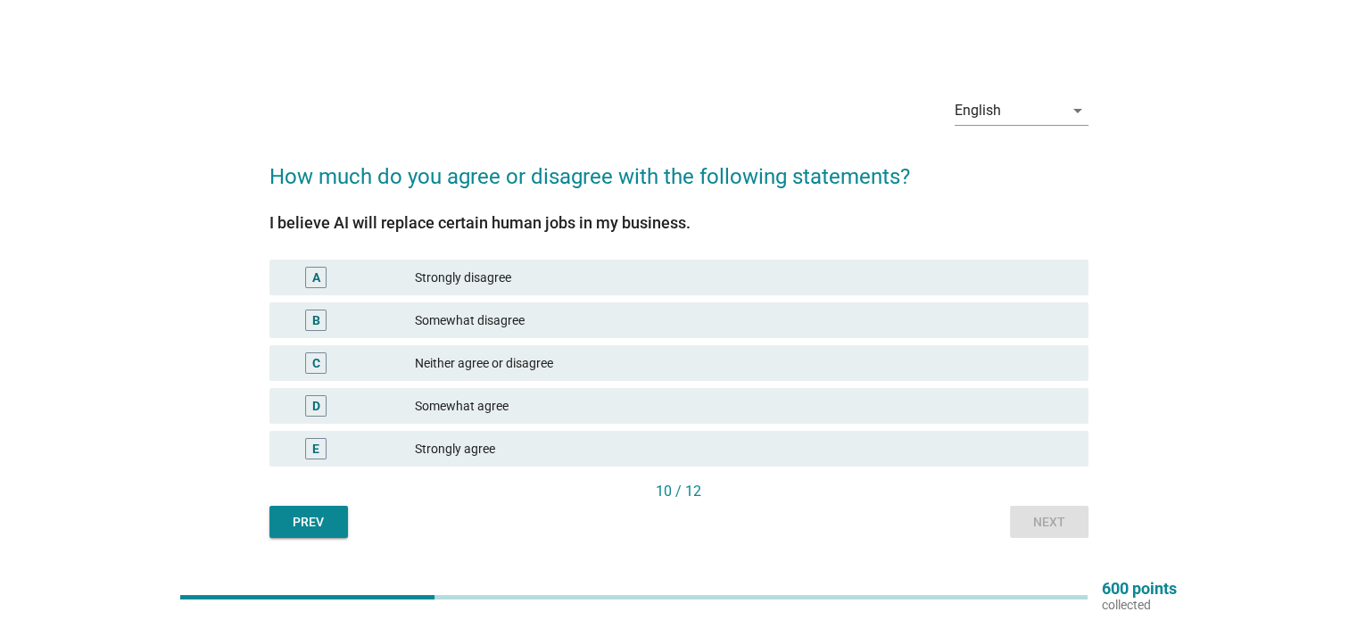
click at [461, 393] on div "D Somewhat agree" at bounding box center [679, 406] width 819 height 36
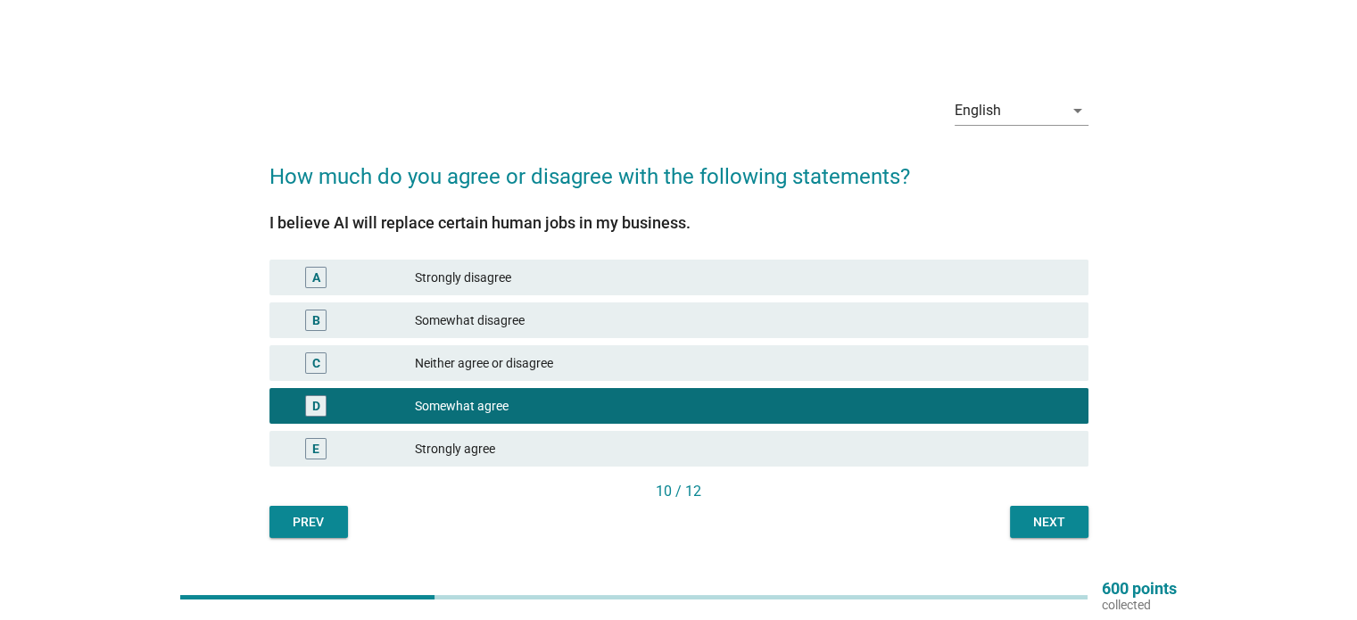
click at [1021, 525] on button "Next" at bounding box center [1049, 522] width 79 height 32
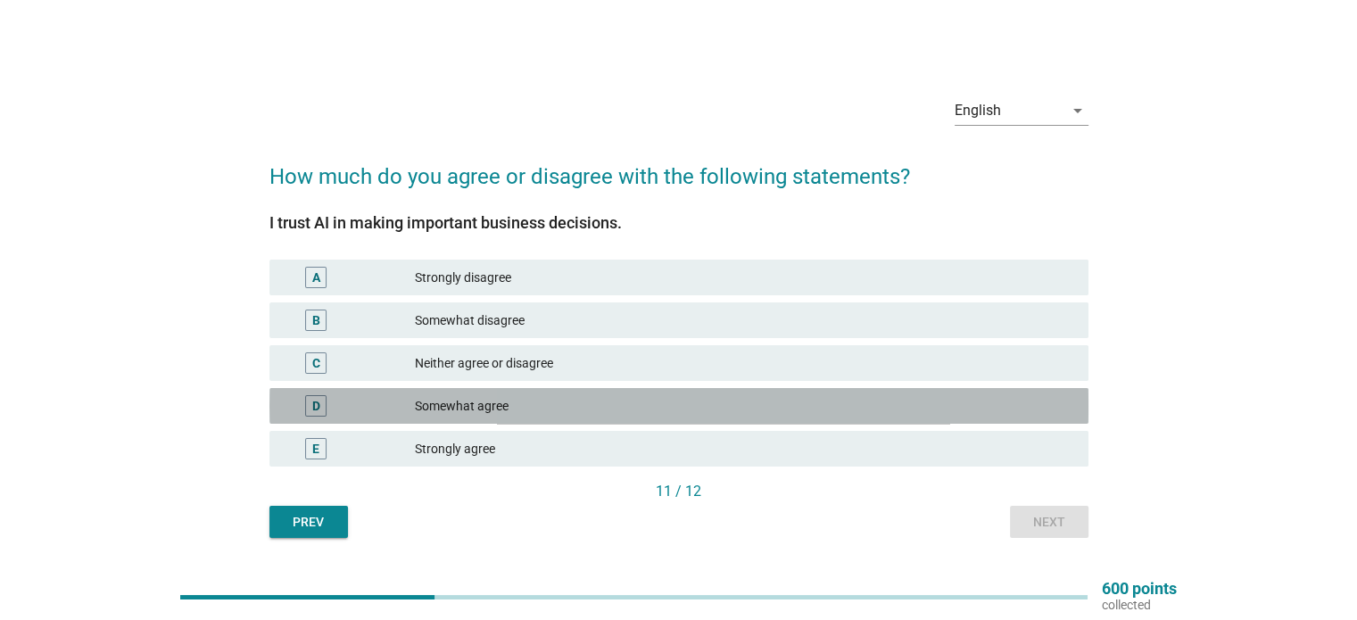
click at [555, 395] on div "Somewhat agree" at bounding box center [744, 405] width 659 height 21
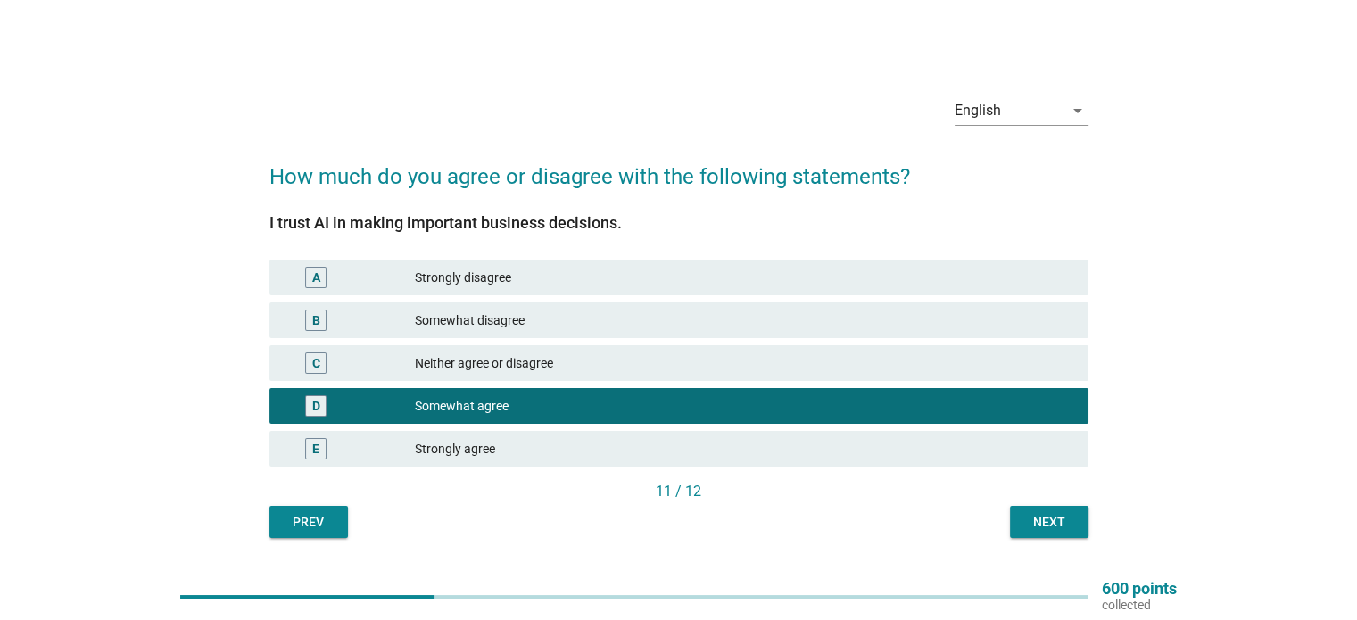
click at [1019, 520] on button "Next" at bounding box center [1049, 522] width 79 height 32
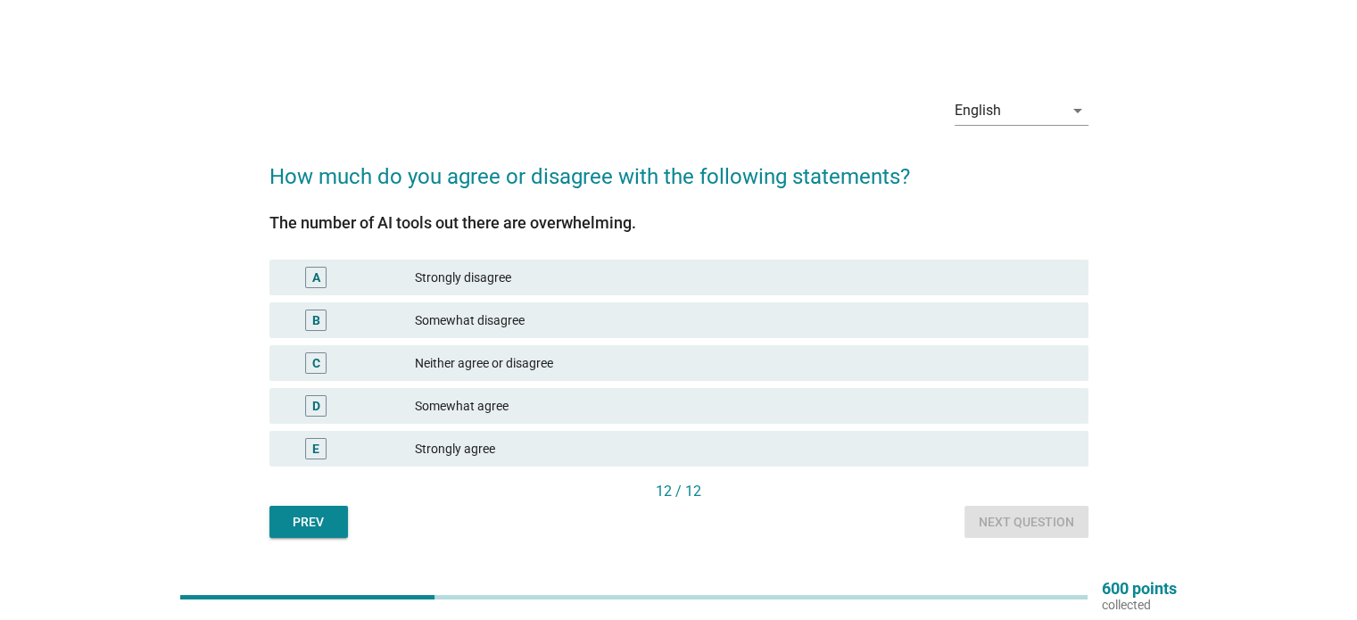
click at [462, 412] on div "Somewhat agree" at bounding box center [744, 405] width 659 height 21
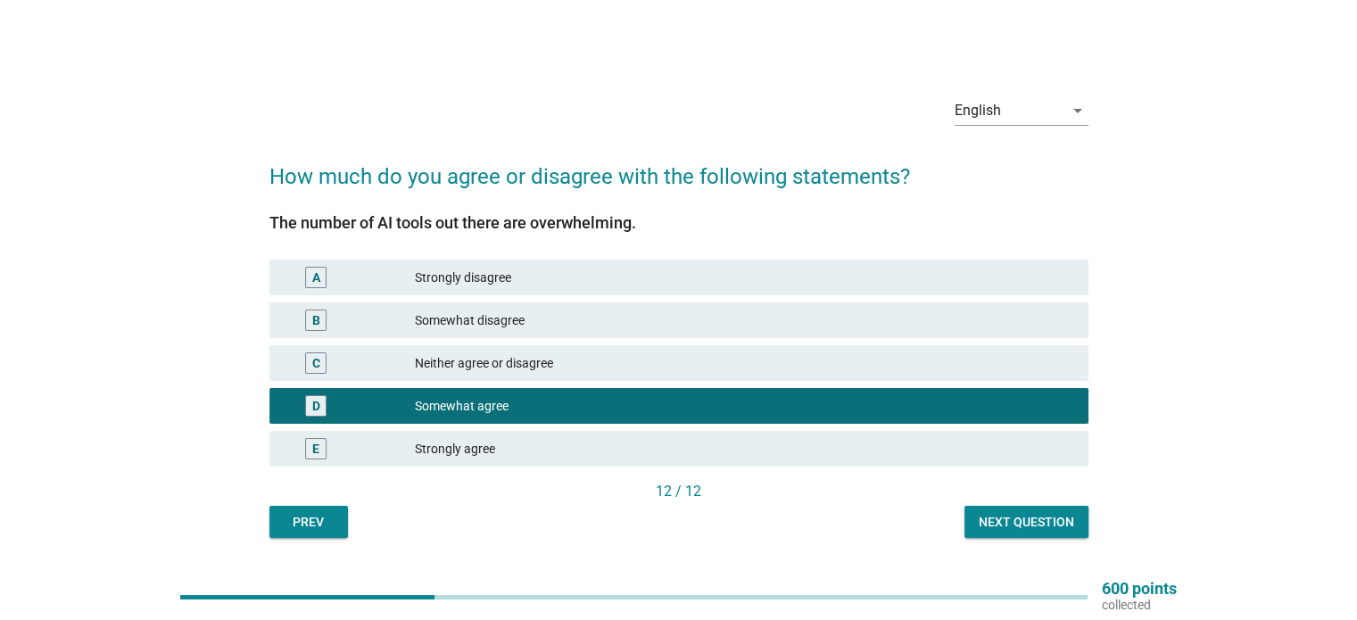
click at [1035, 519] on div "Next question" at bounding box center [1026, 522] width 95 height 19
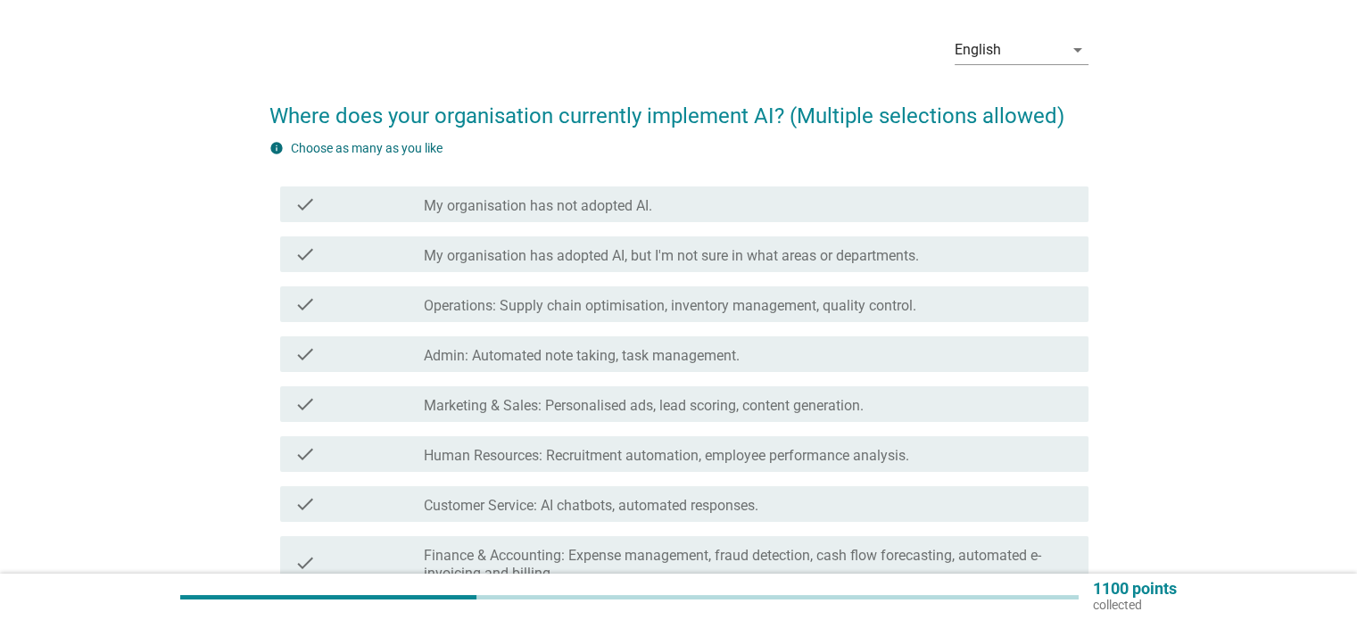
scroll to position [89, 0]
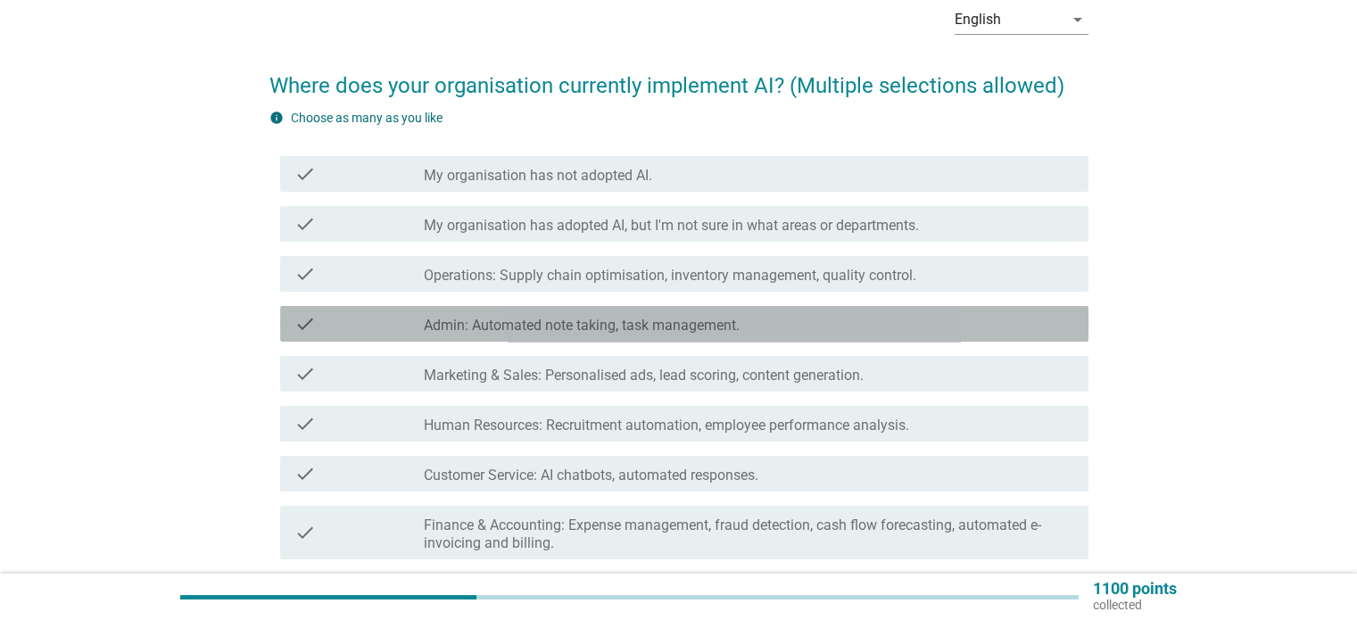
click at [504, 316] on div "check_box_outline_blank Admin: Automated note taking, task management." at bounding box center [749, 323] width 650 height 21
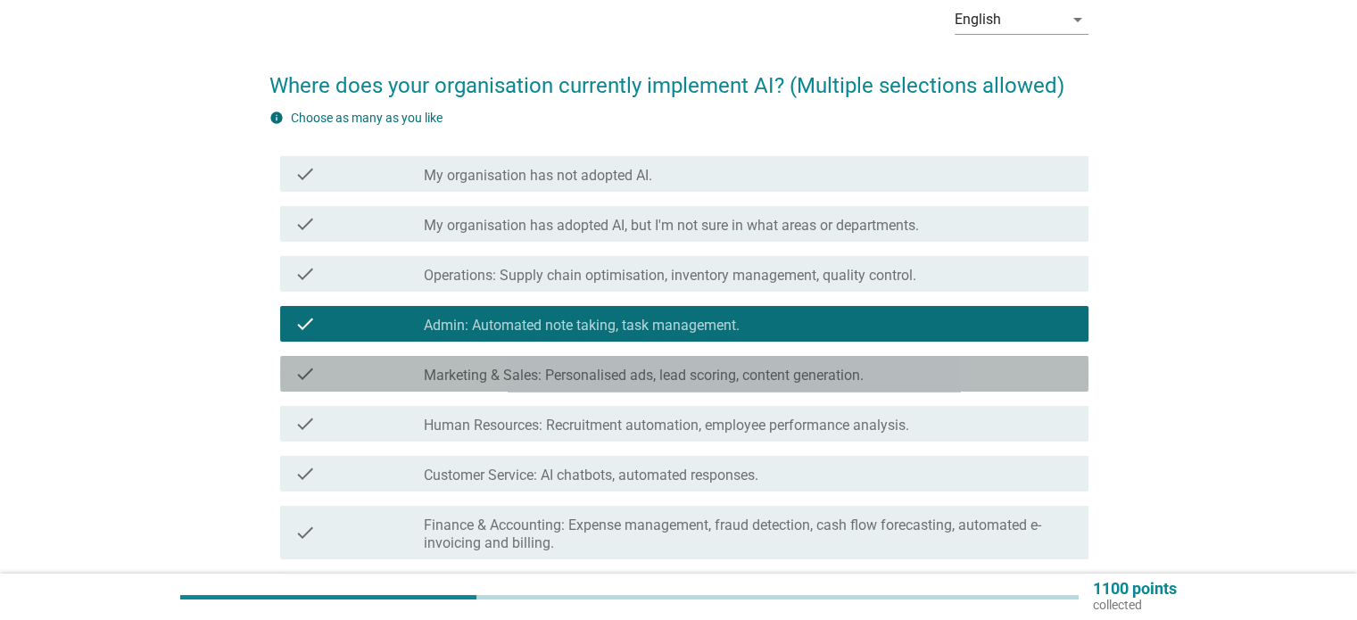
click at [562, 371] on label "Marketing & Sales: Personalised ads, lead scoring, content generation." at bounding box center [644, 376] width 440 height 18
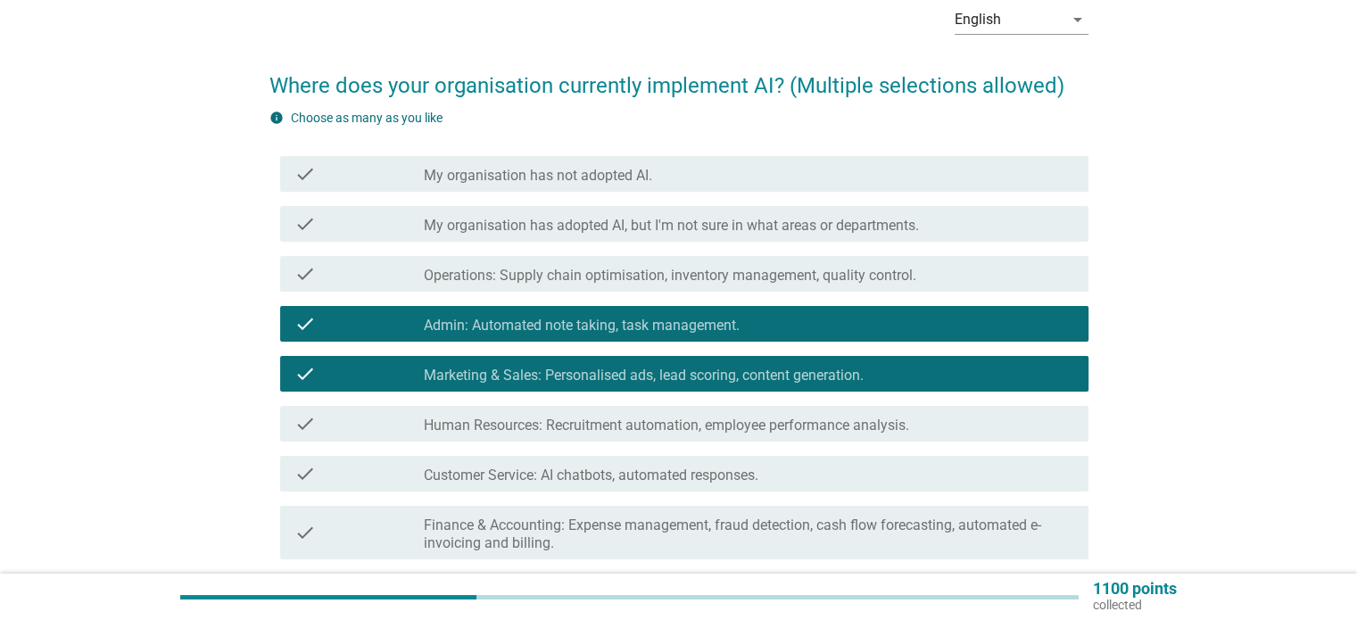
scroll to position [178, 0]
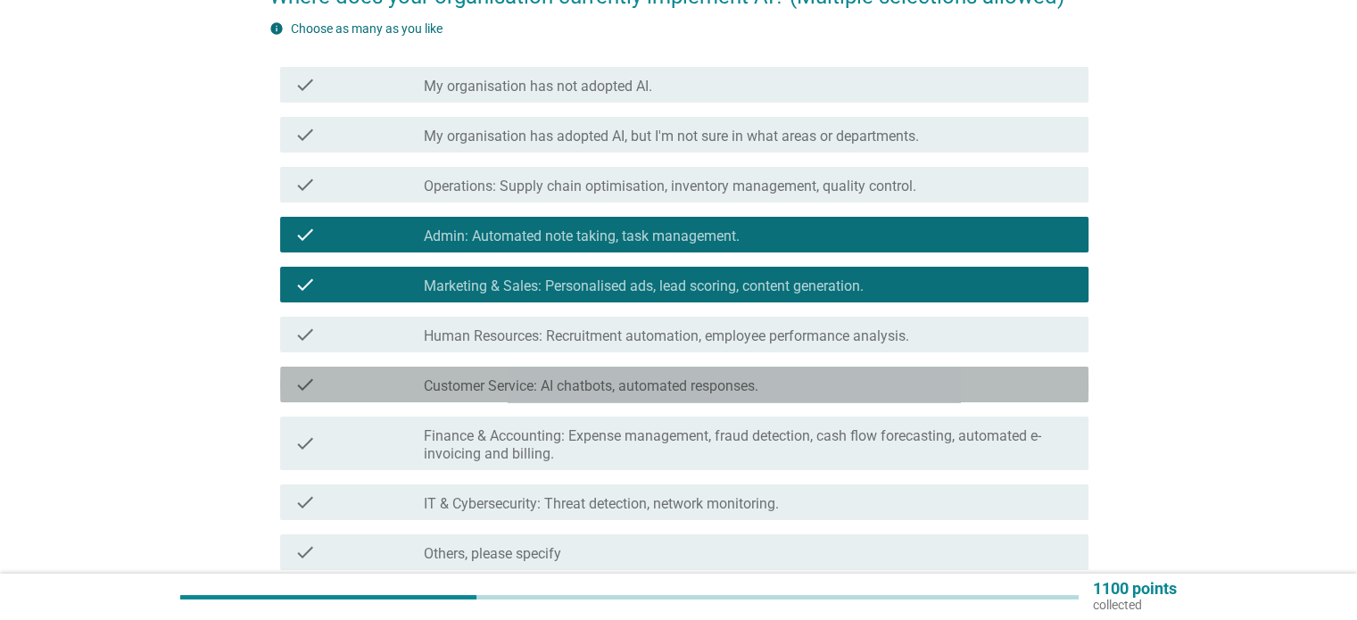
click at [587, 397] on div "check check_box_outline_blank Customer Service: AI chatbots, automated response…" at bounding box center [684, 385] width 809 height 36
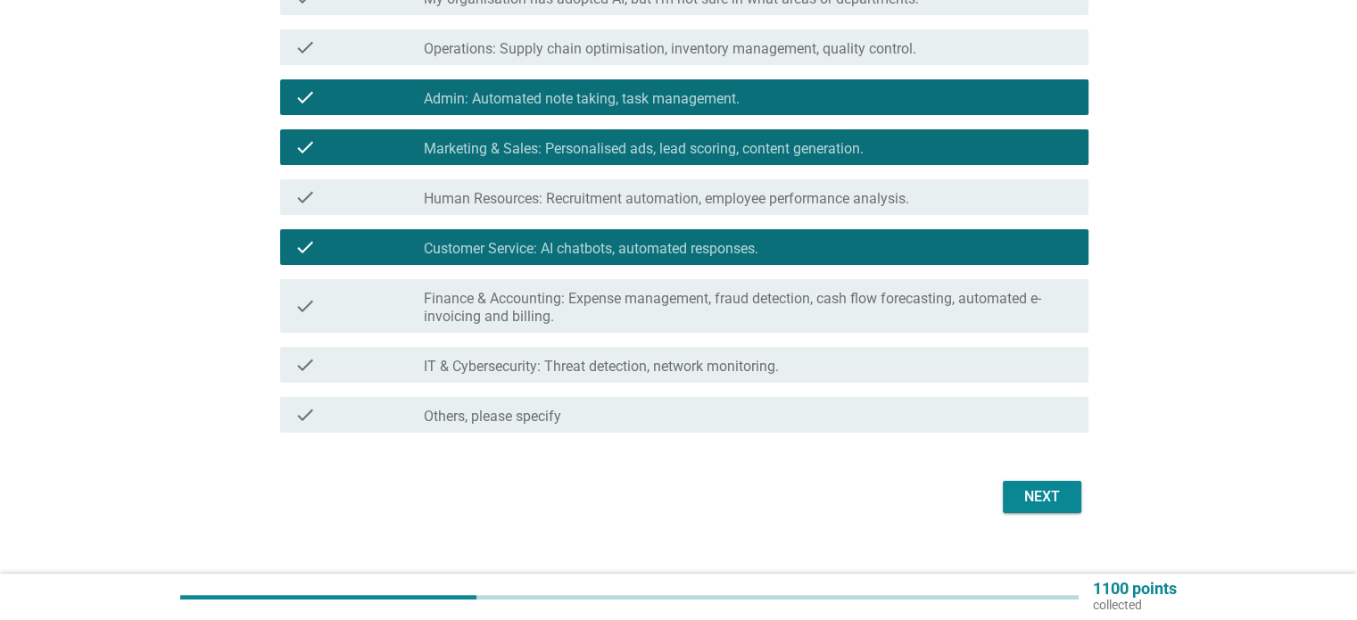
scroll to position [340, 0]
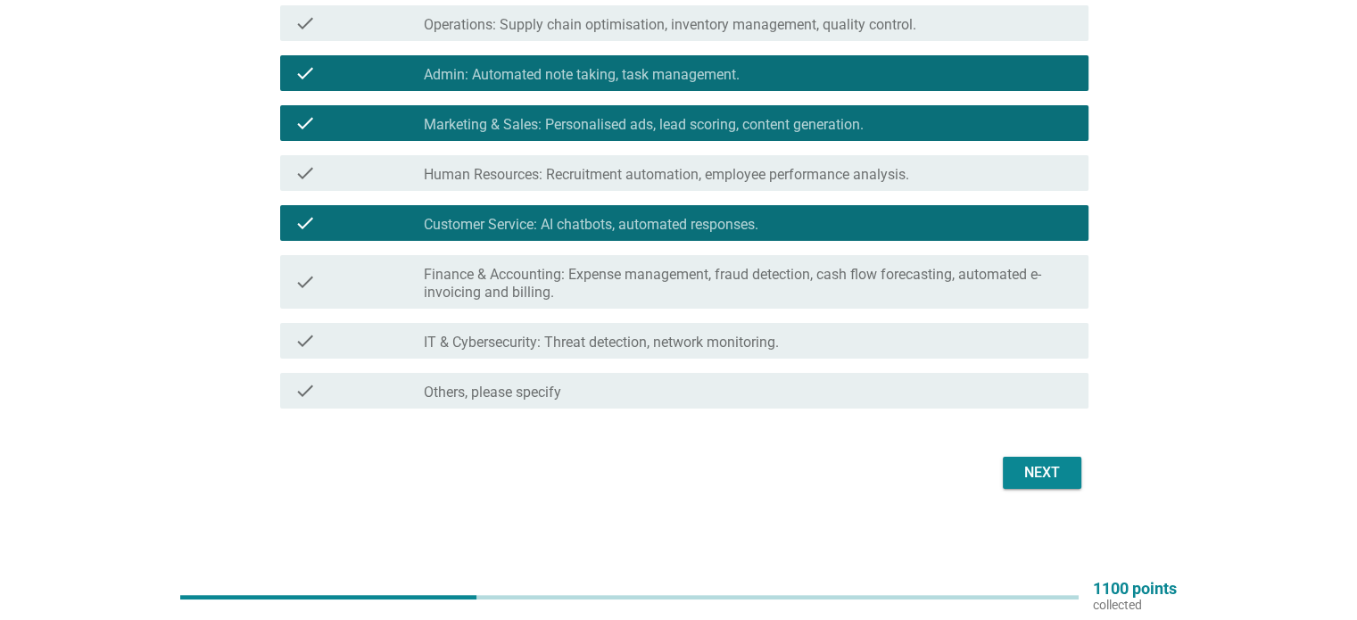
click at [1008, 457] on button "Next" at bounding box center [1042, 473] width 79 height 32
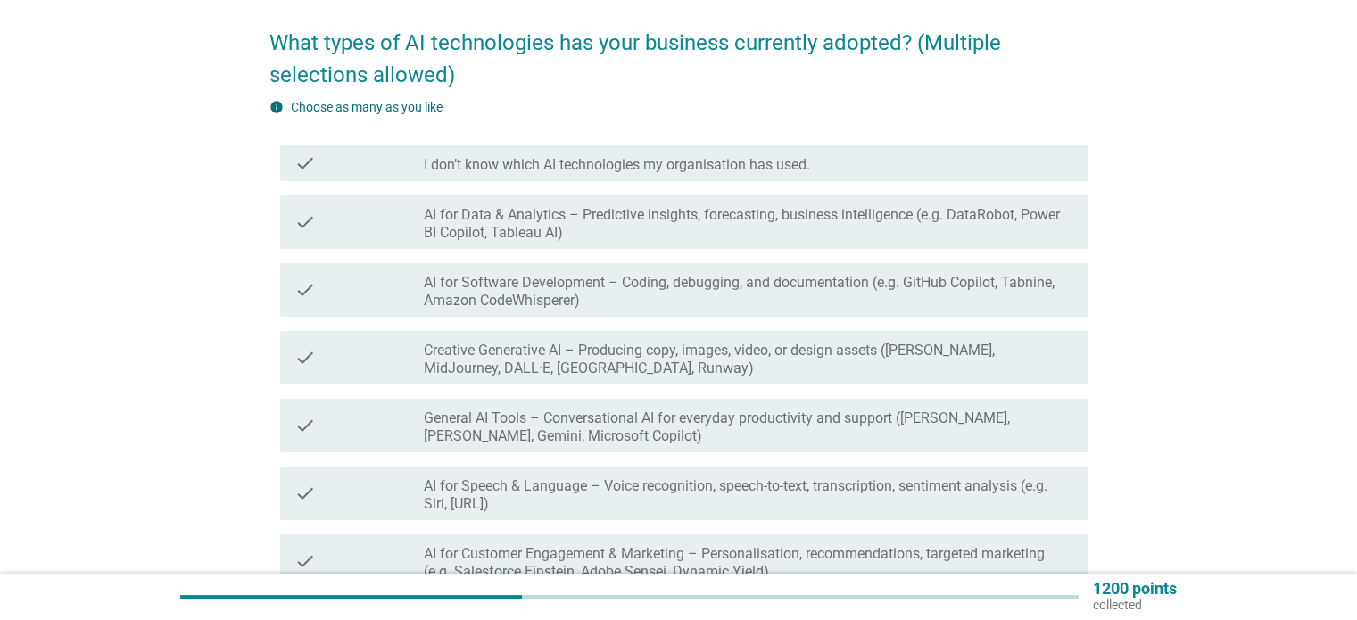
scroll to position [178, 0]
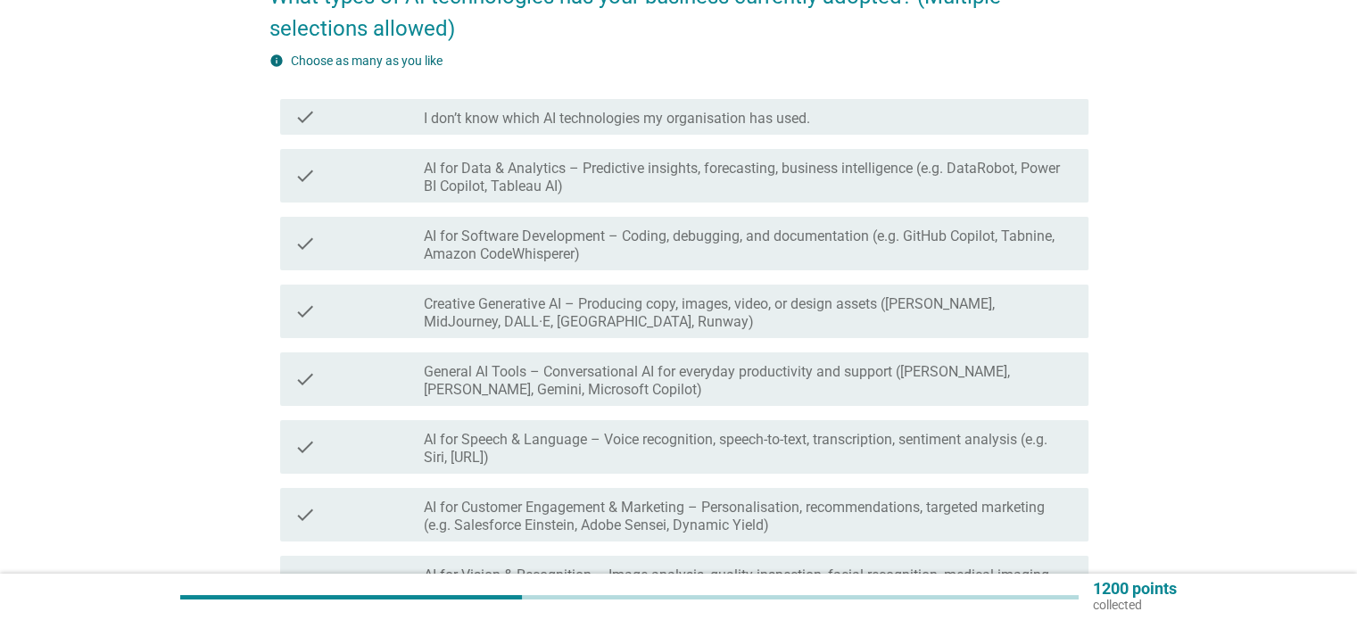
click at [632, 373] on label "General AI Tools – Conversational AI for everyday productivity and support ([PE…" at bounding box center [749, 381] width 650 height 36
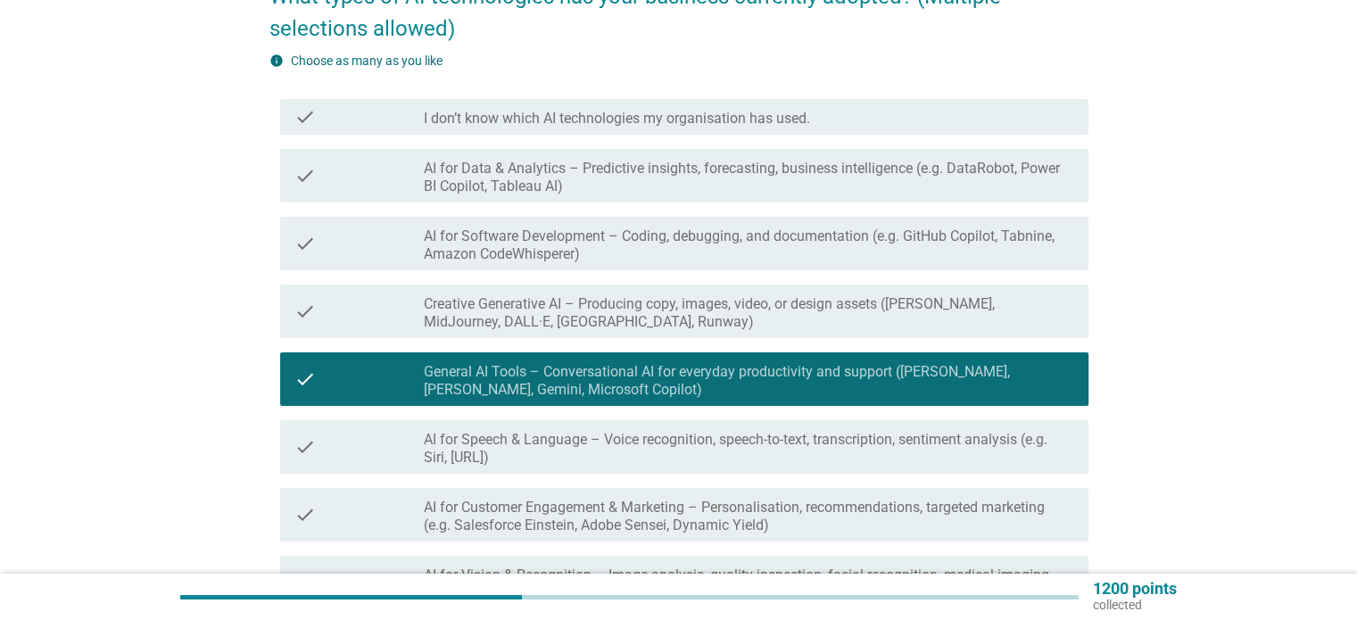
click at [643, 328] on label "Creative Generative AI – Producing copy, images, video, or design assets ([PERS…" at bounding box center [749, 313] width 650 height 36
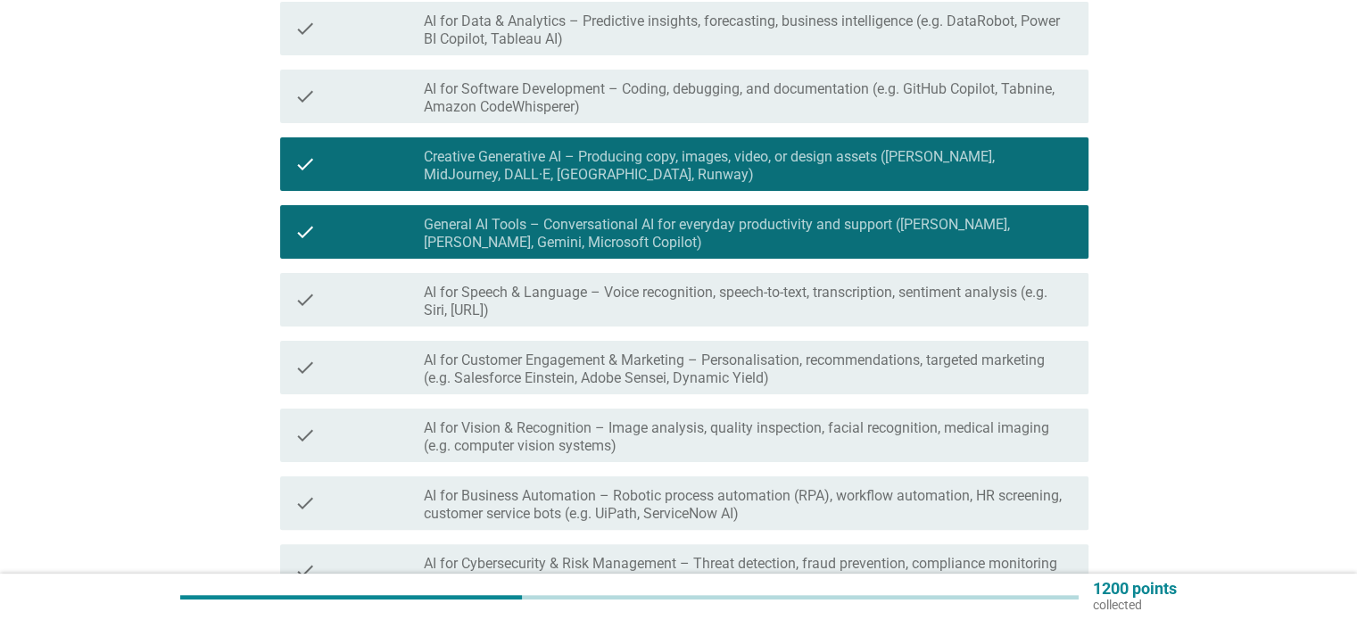
scroll to position [357, 0]
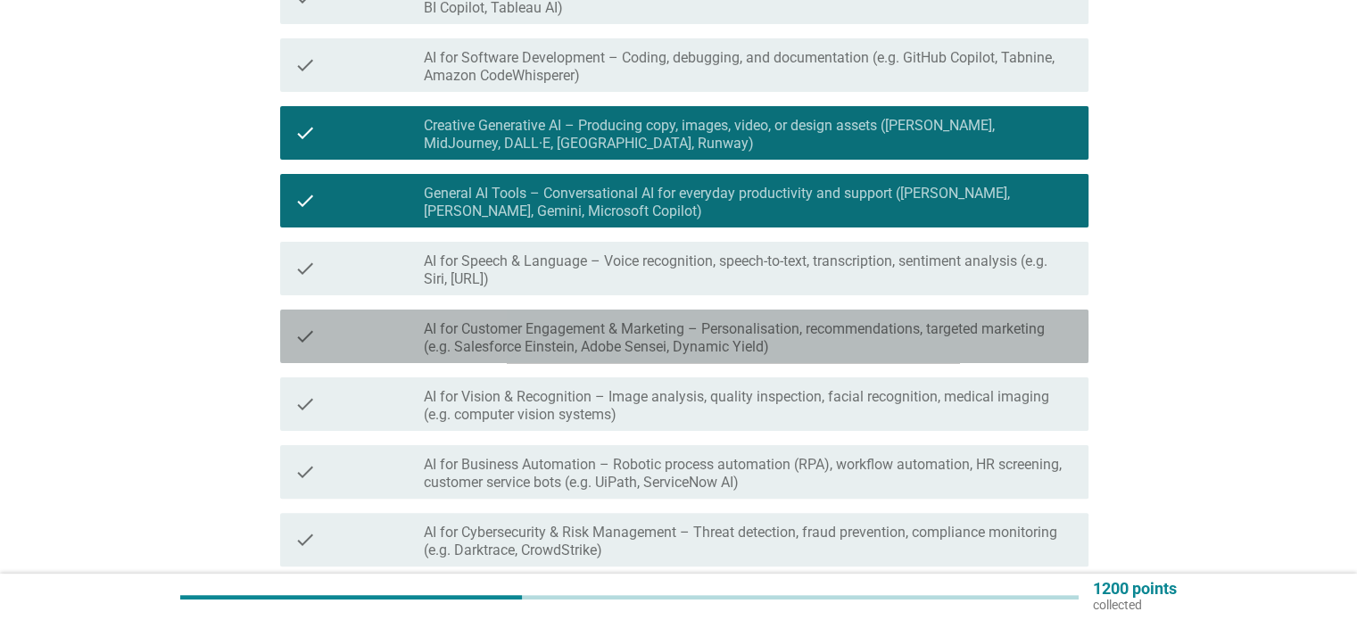
click at [618, 342] on label "AI for Customer Engagement & Marketing – Personalisation, recommendations, targ…" at bounding box center [749, 338] width 650 height 36
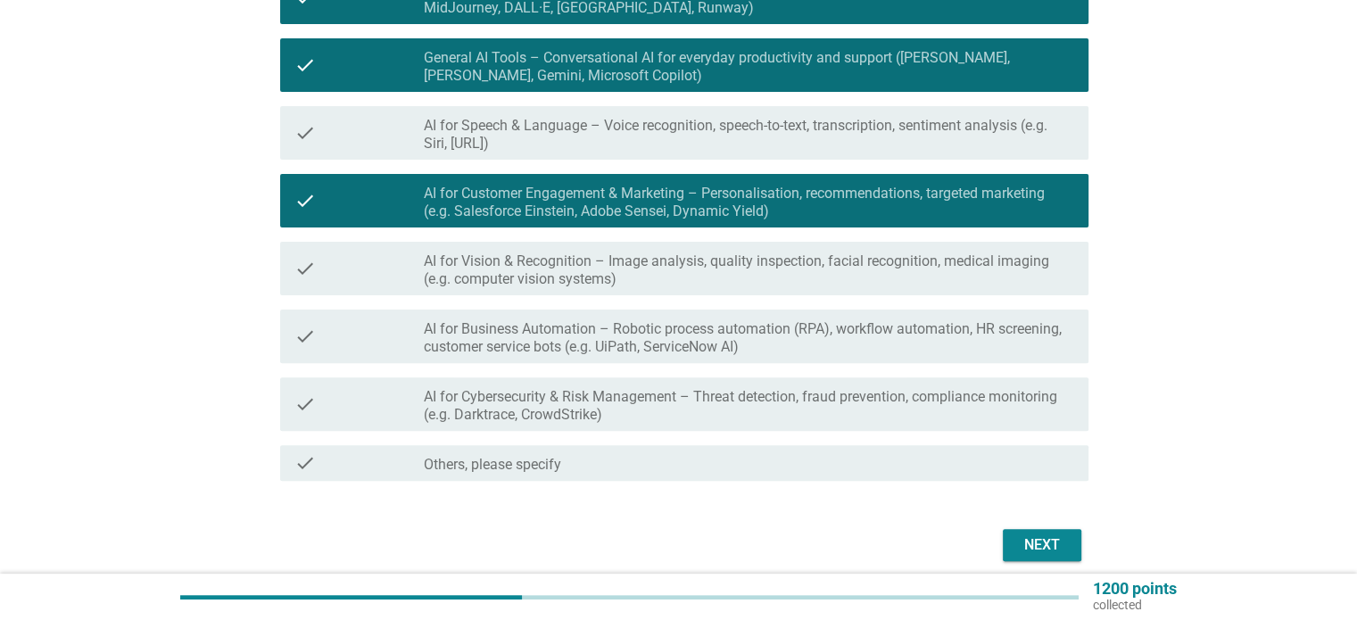
scroll to position [535, 0]
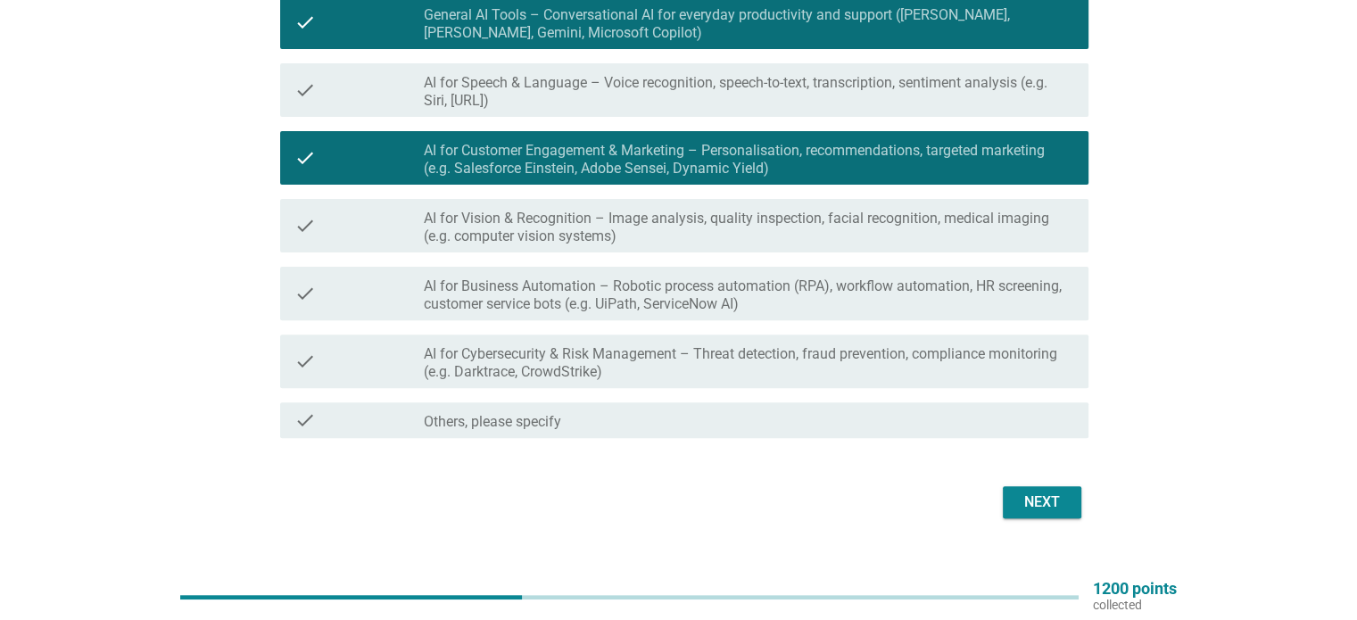
click at [1059, 499] on div "Next" at bounding box center [1042, 502] width 50 height 21
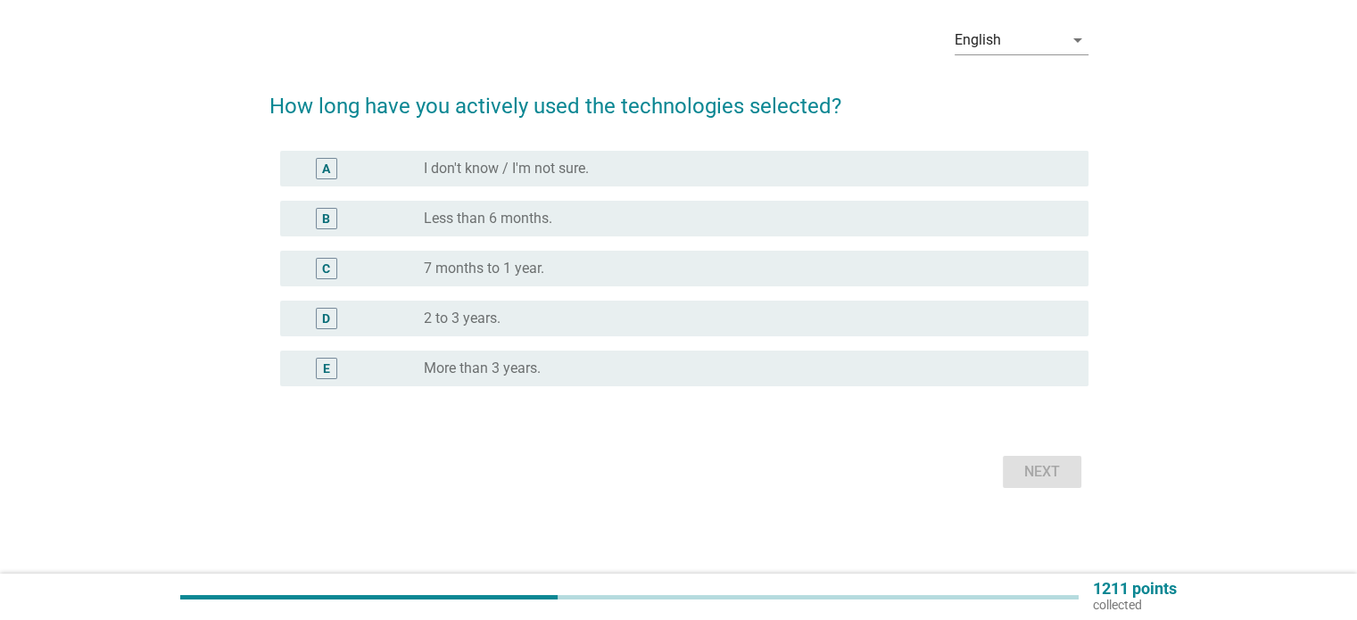
scroll to position [0, 0]
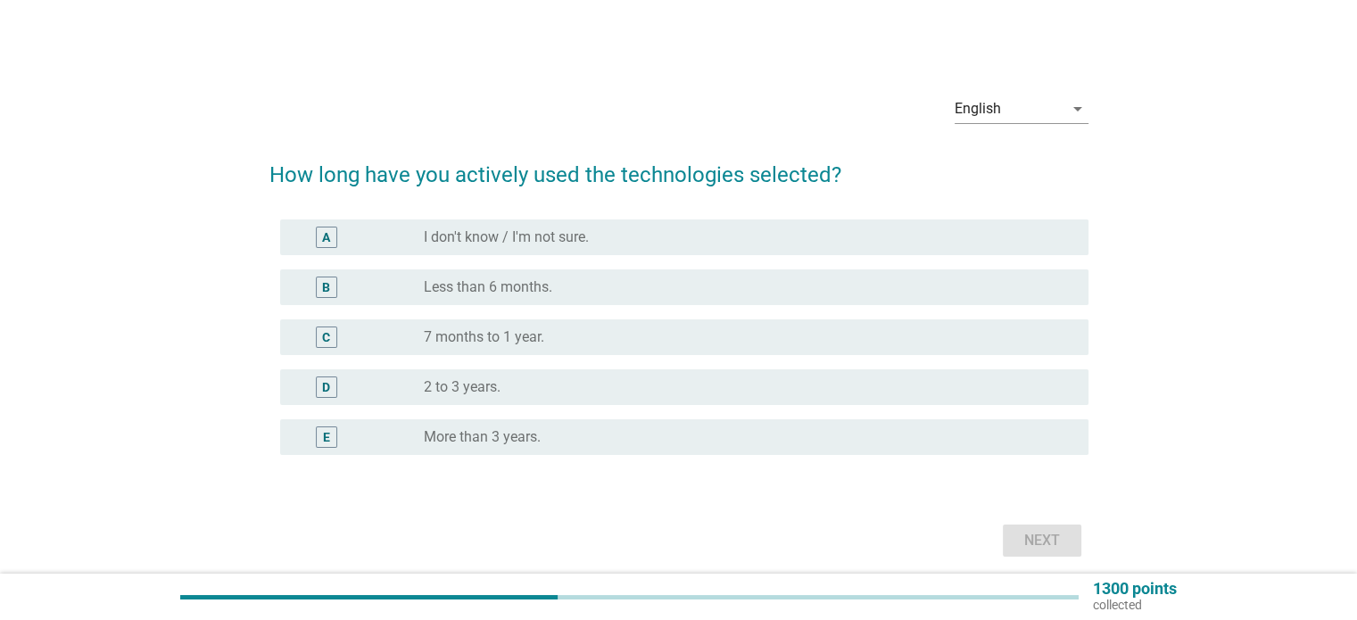
click at [389, 295] on div "B" at bounding box center [360, 287] width 130 height 21
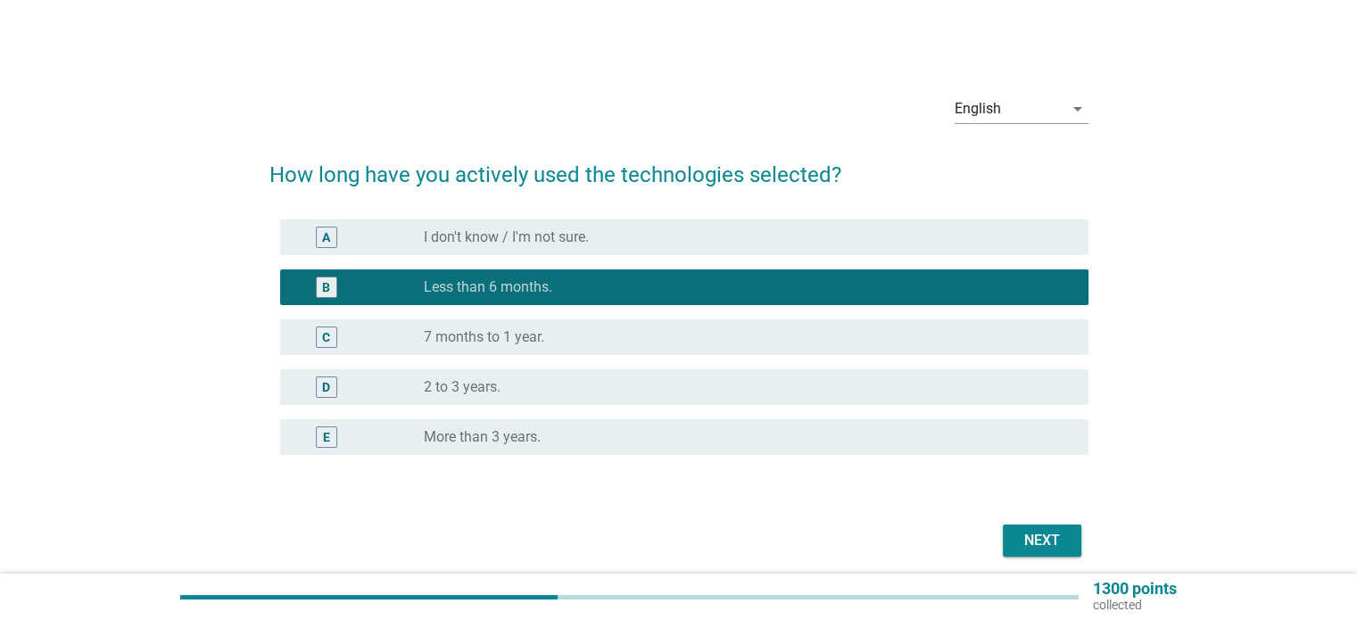
click at [1066, 537] on div "Next" at bounding box center [1042, 540] width 50 height 21
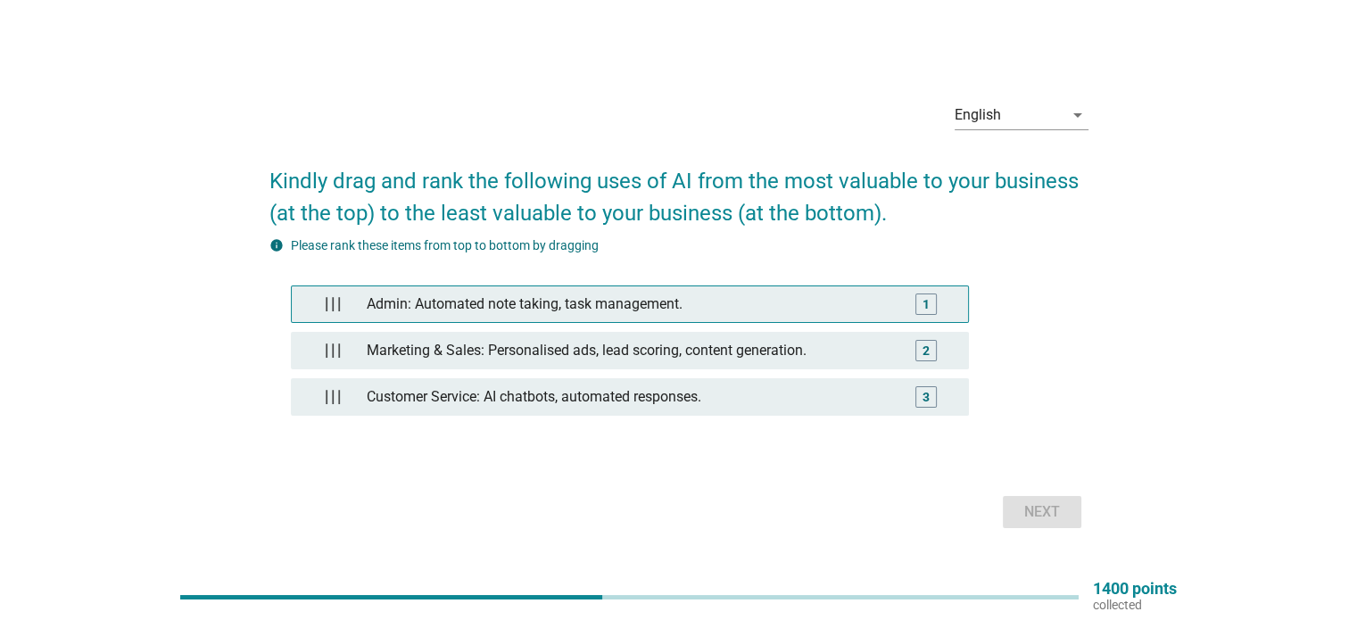
click at [665, 311] on div "Admin: Automated note taking, task management." at bounding box center [630, 304] width 540 height 36
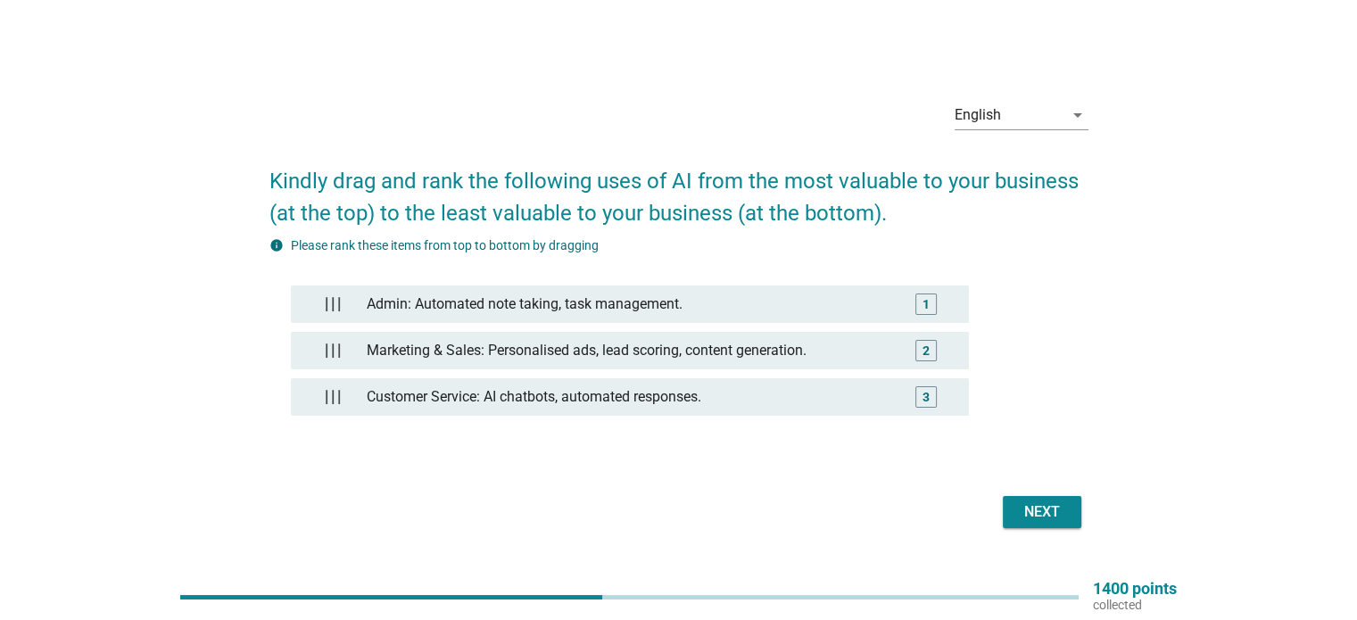
click at [1057, 514] on div "Next" at bounding box center [1042, 512] width 50 height 21
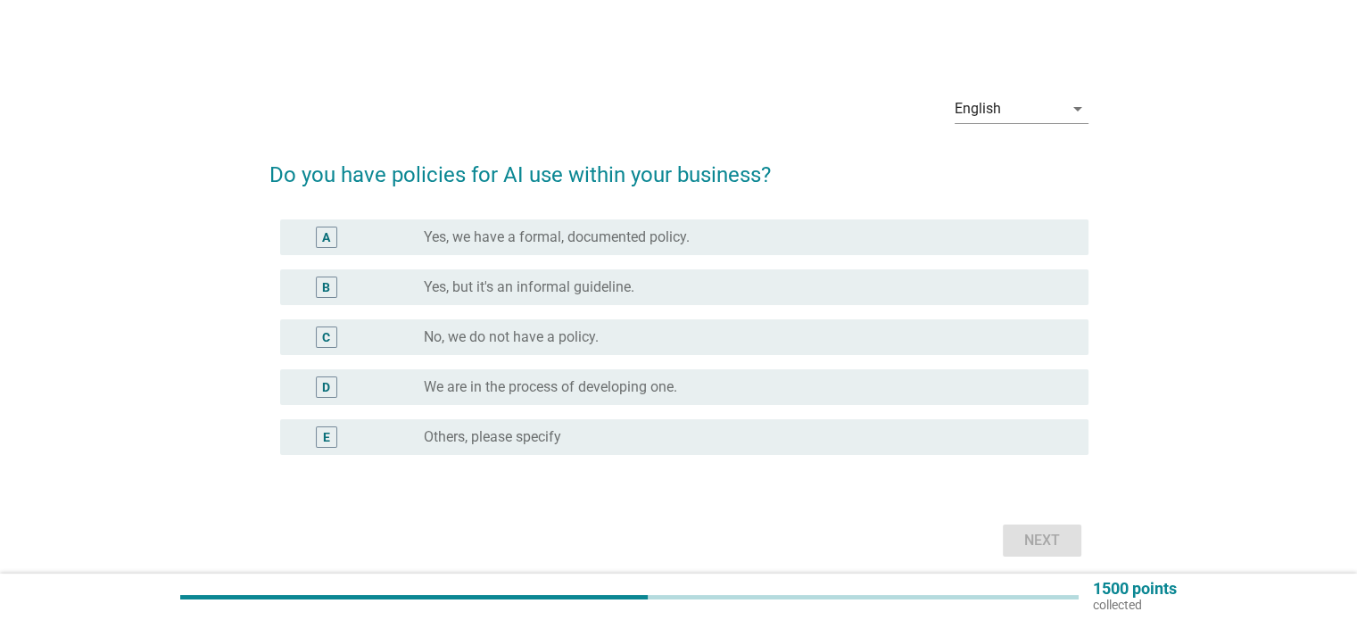
click at [693, 227] on div "radio_button_unchecked Yes, we have a formal, documented policy." at bounding box center [749, 237] width 650 height 21
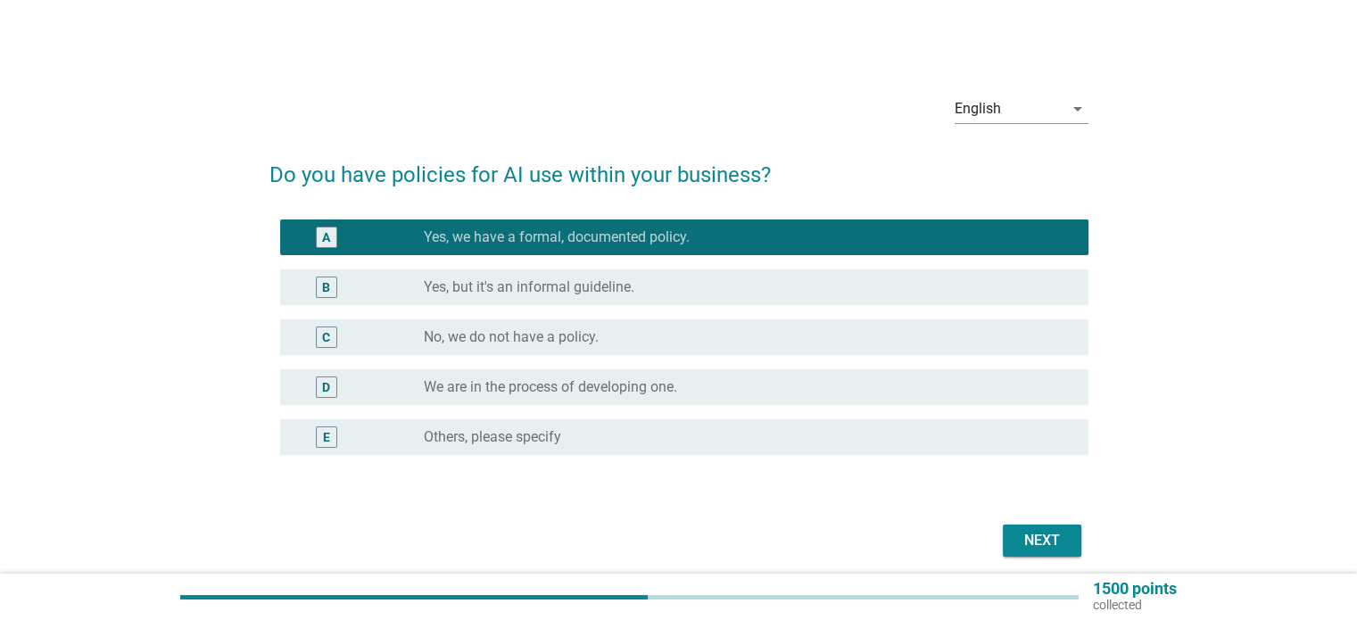
click at [1050, 542] on div "Next" at bounding box center [1042, 540] width 50 height 21
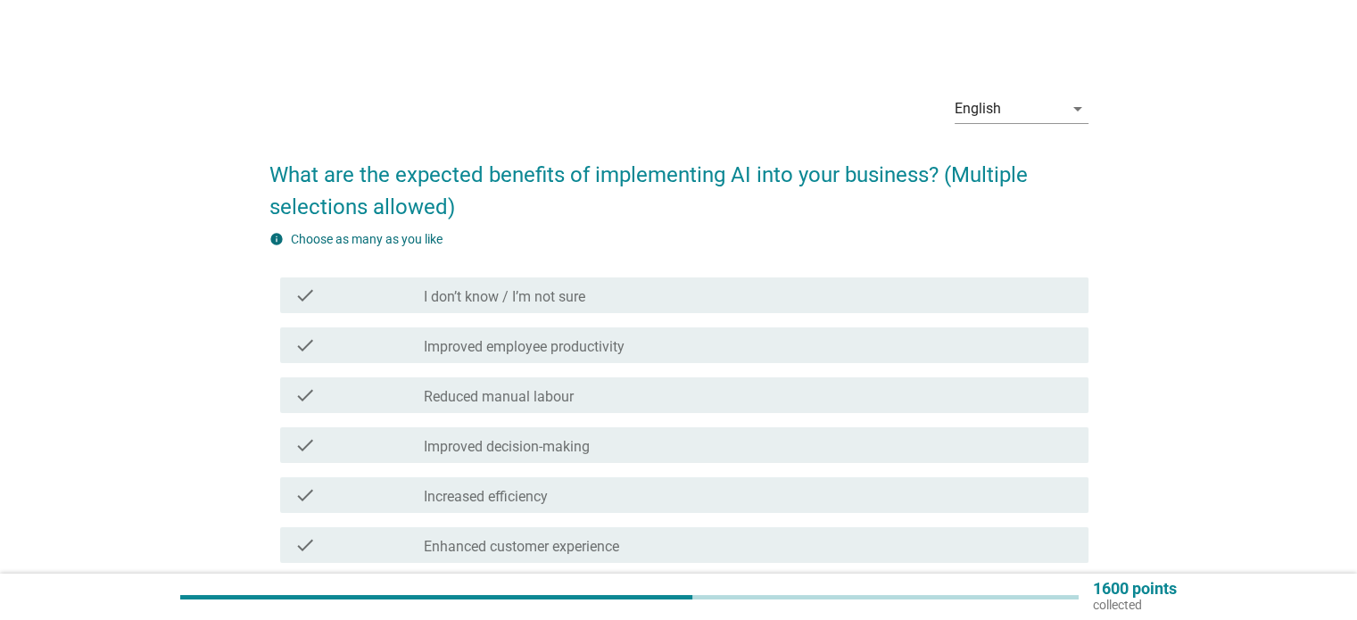
click at [544, 354] on label "Improved employee productivity" at bounding box center [524, 347] width 201 height 18
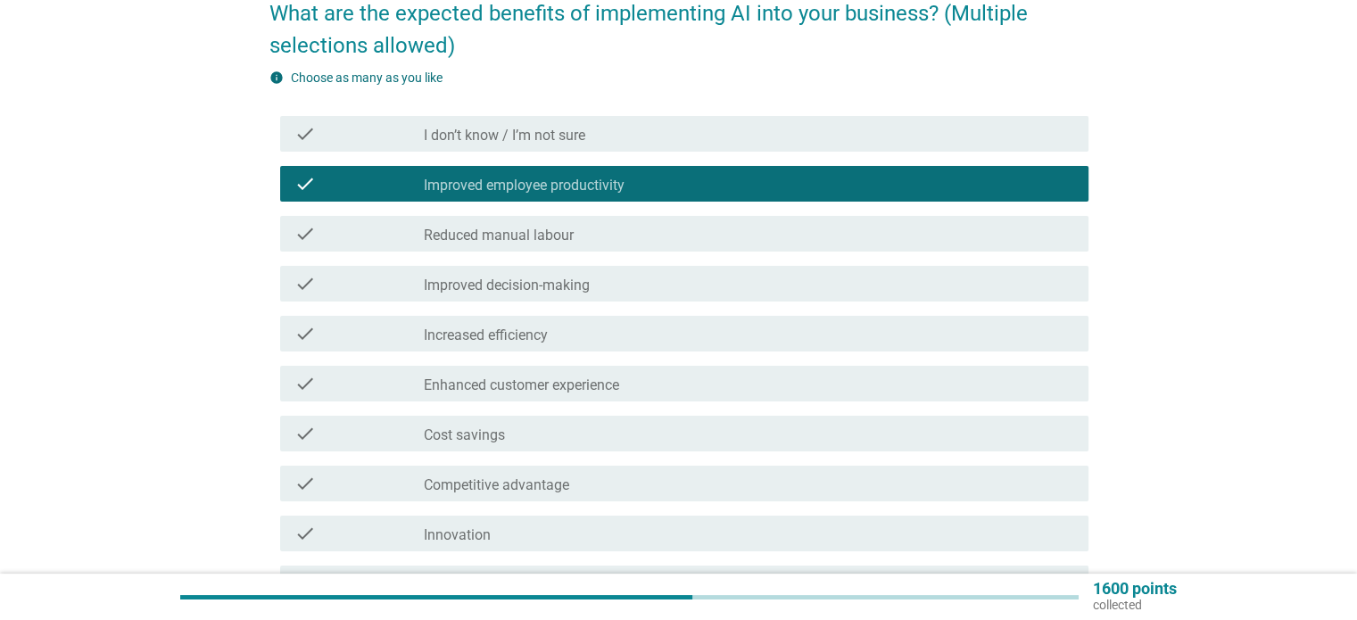
scroll to position [178, 0]
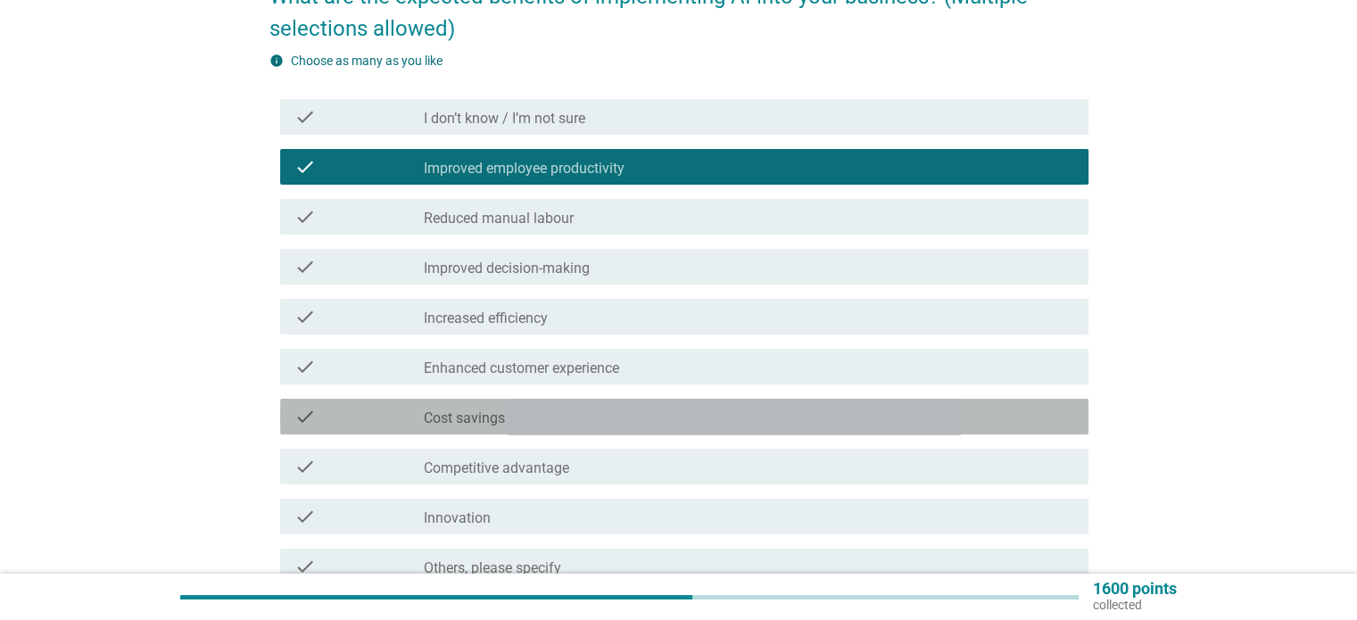
click at [543, 410] on div "check_box_outline_blank Cost savings" at bounding box center [749, 416] width 650 height 21
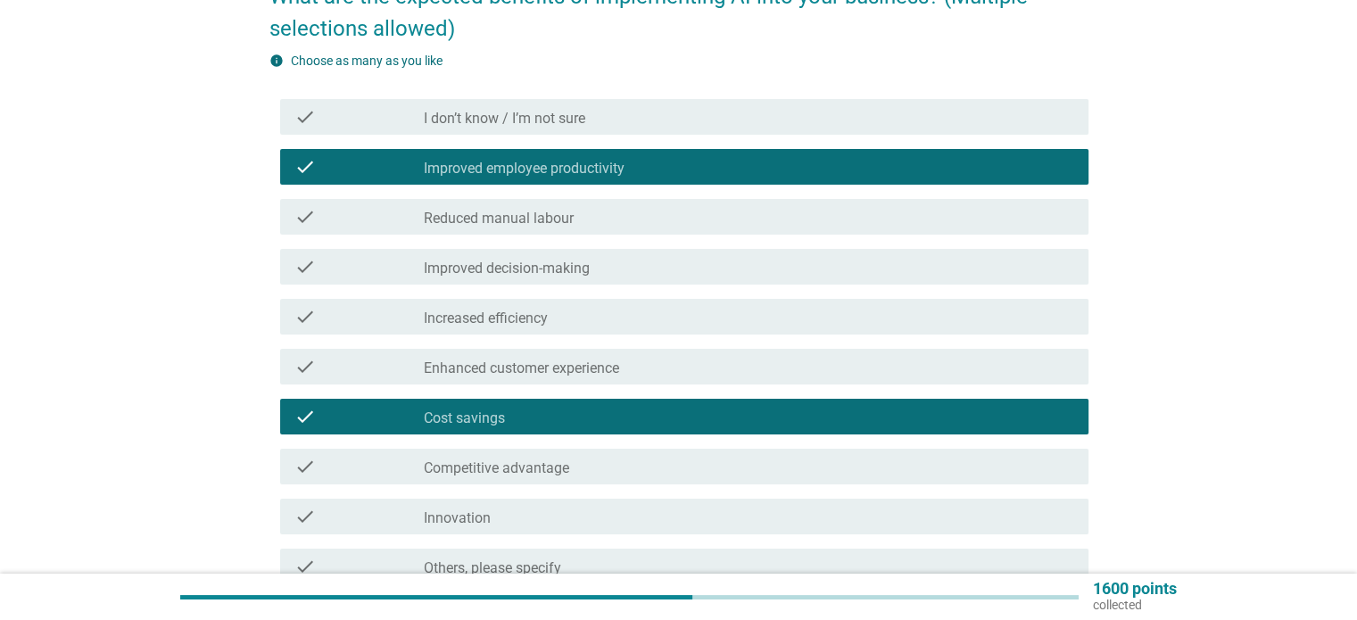
click at [553, 460] on label "Competitive advantage" at bounding box center [496, 469] width 145 height 18
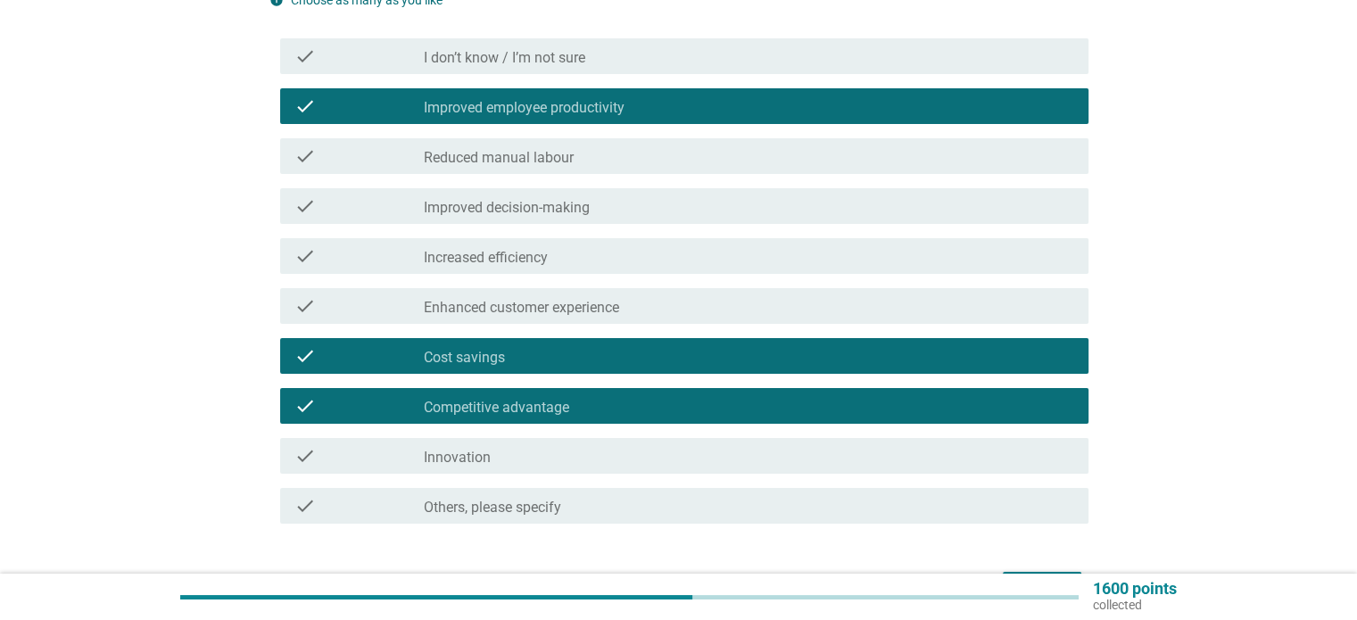
scroll to position [268, 0]
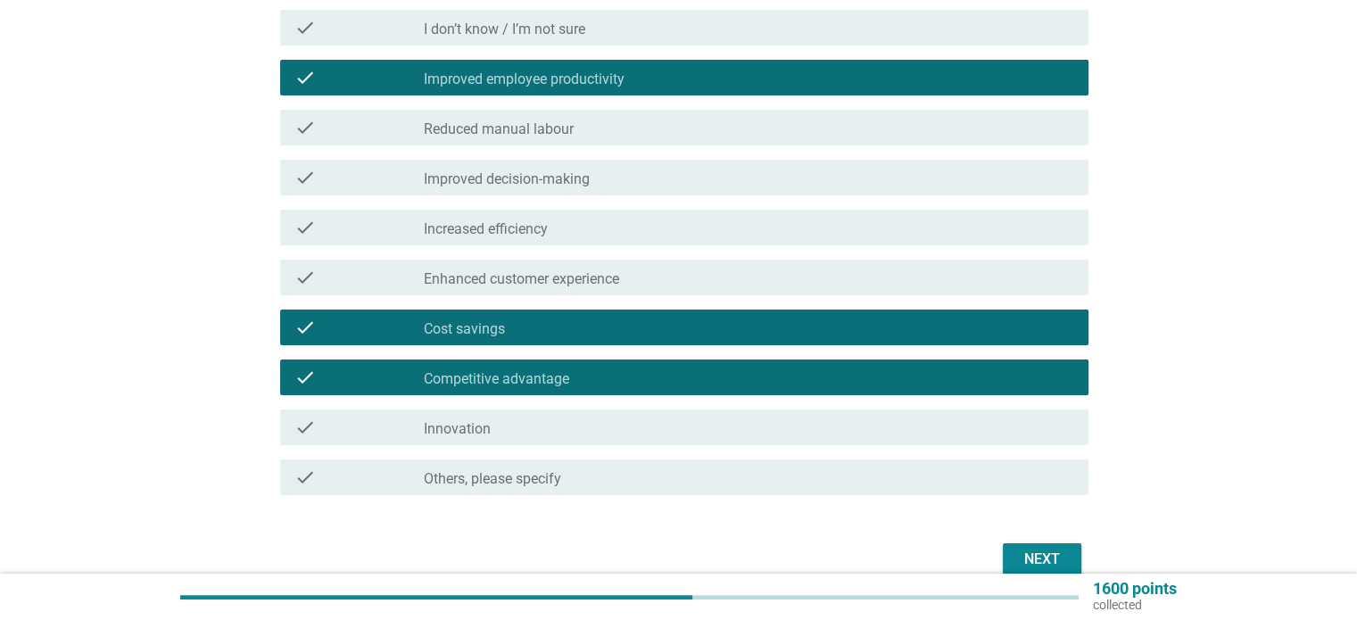
click at [662, 281] on div "check_box_outline_blank Enhanced customer experience" at bounding box center [749, 277] width 650 height 21
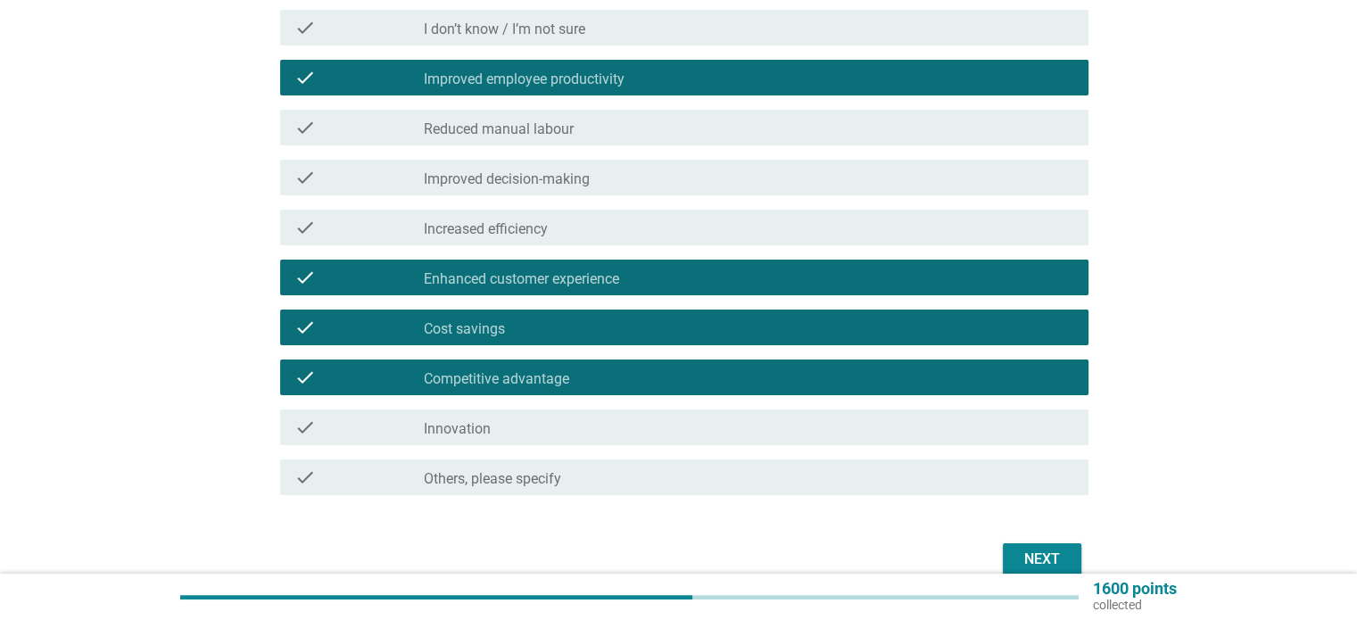
click at [1053, 546] on button "Next" at bounding box center [1042, 560] width 79 height 32
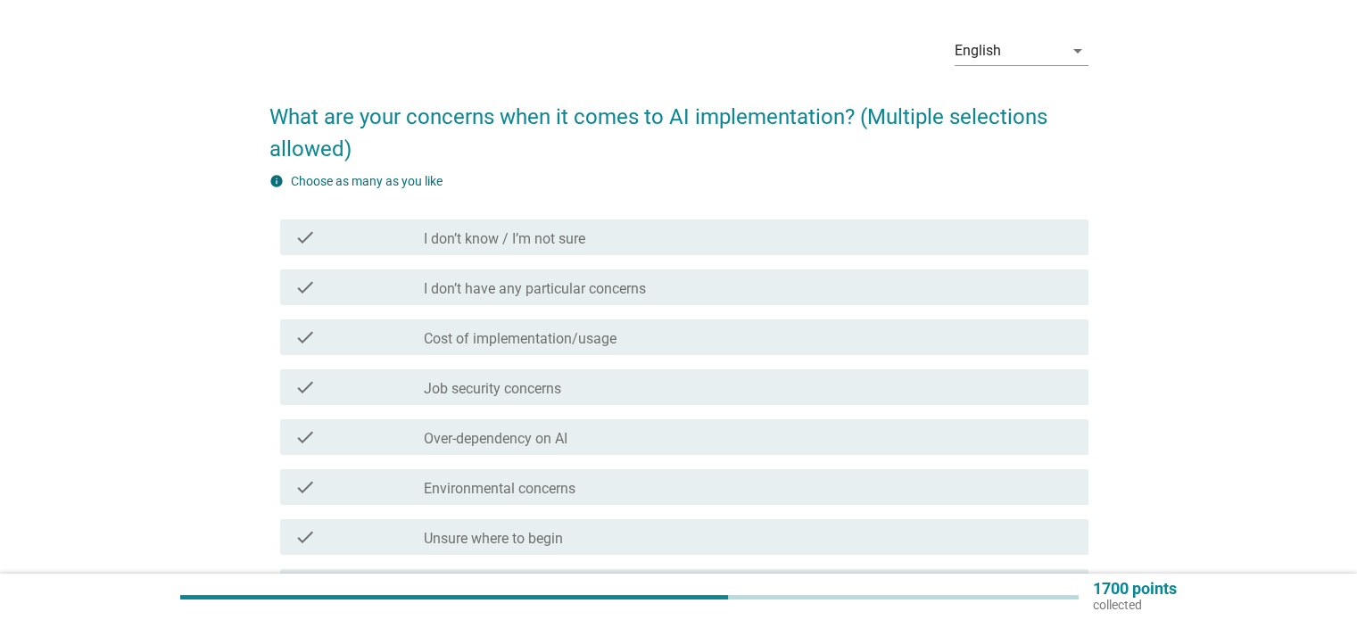
scroll to position [89, 0]
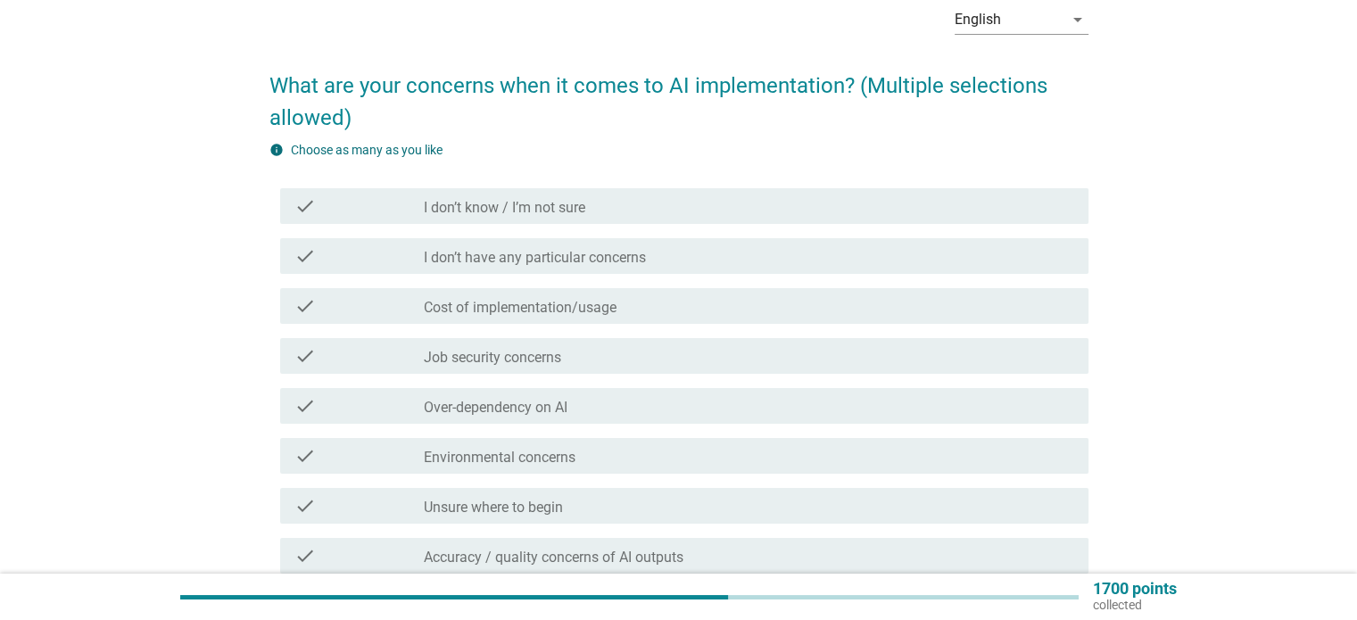
click at [420, 366] on div "check" at bounding box center [360, 355] width 130 height 21
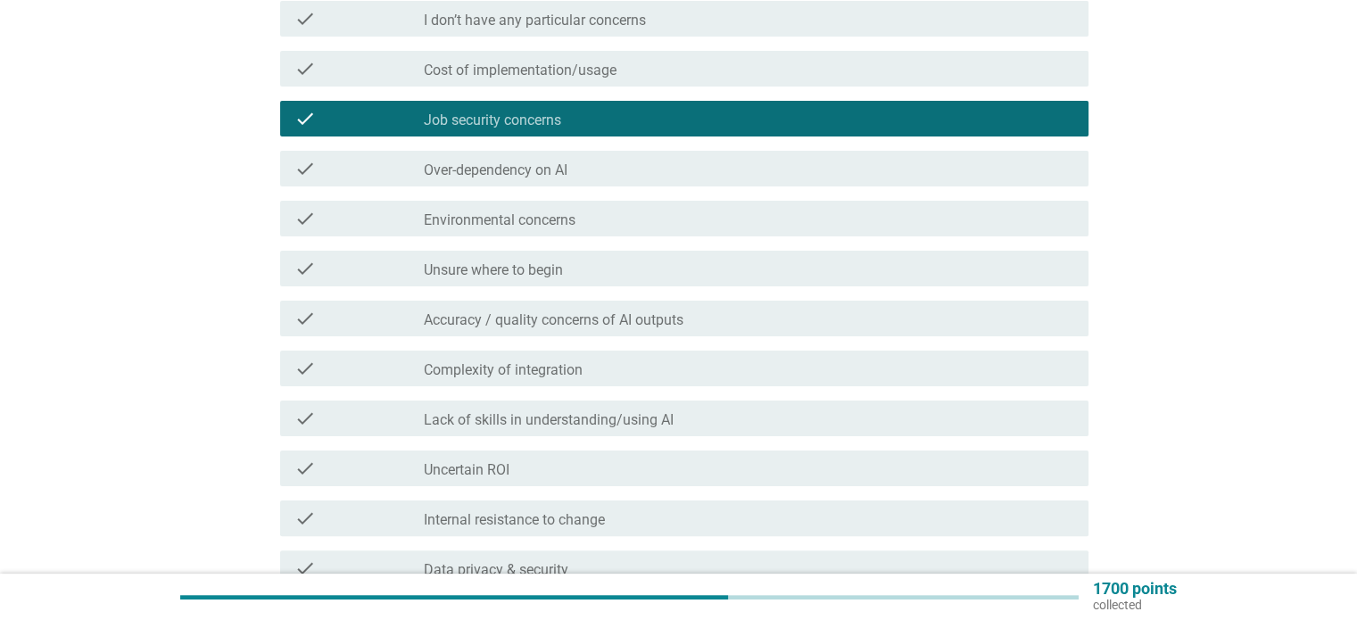
scroll to position [357, 0]
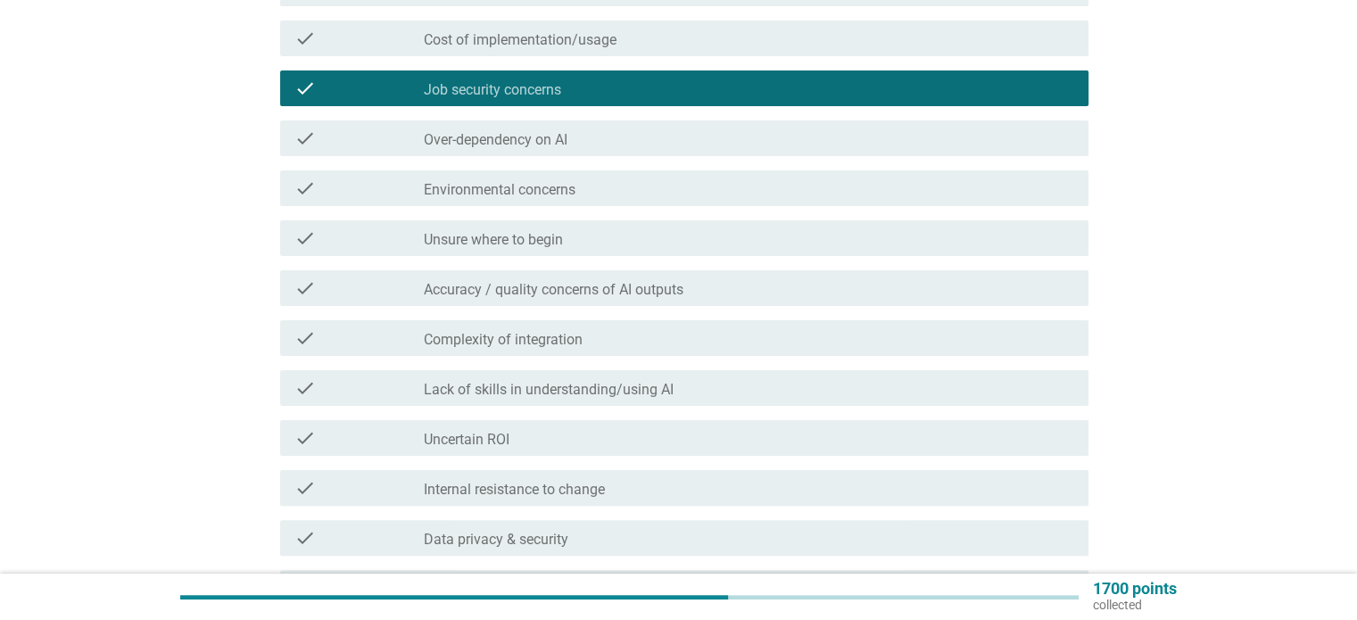
click at [548, 397] on label "Lack of skills in understanding/using AI" at bounding box center [549, 390] width 250 height 18
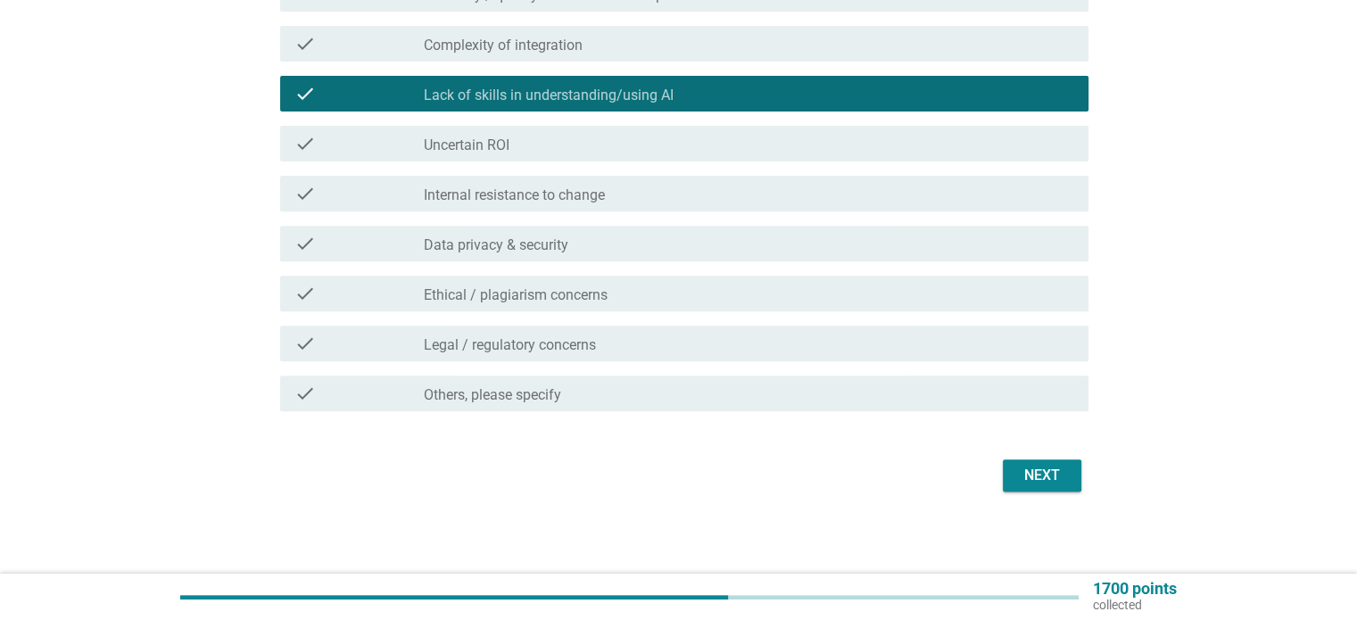
scroll to position [654, 0]
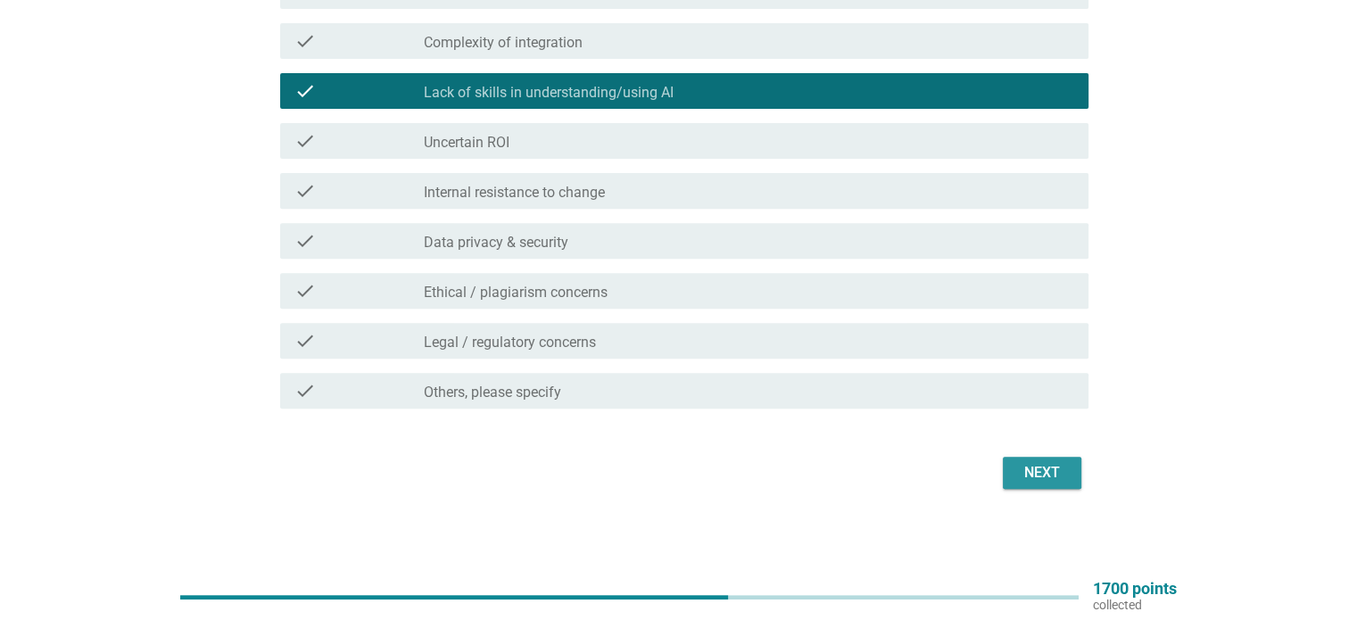
click at [1033, 482] on div "Next" at bounding box center [1042, 472] width 50 height 21
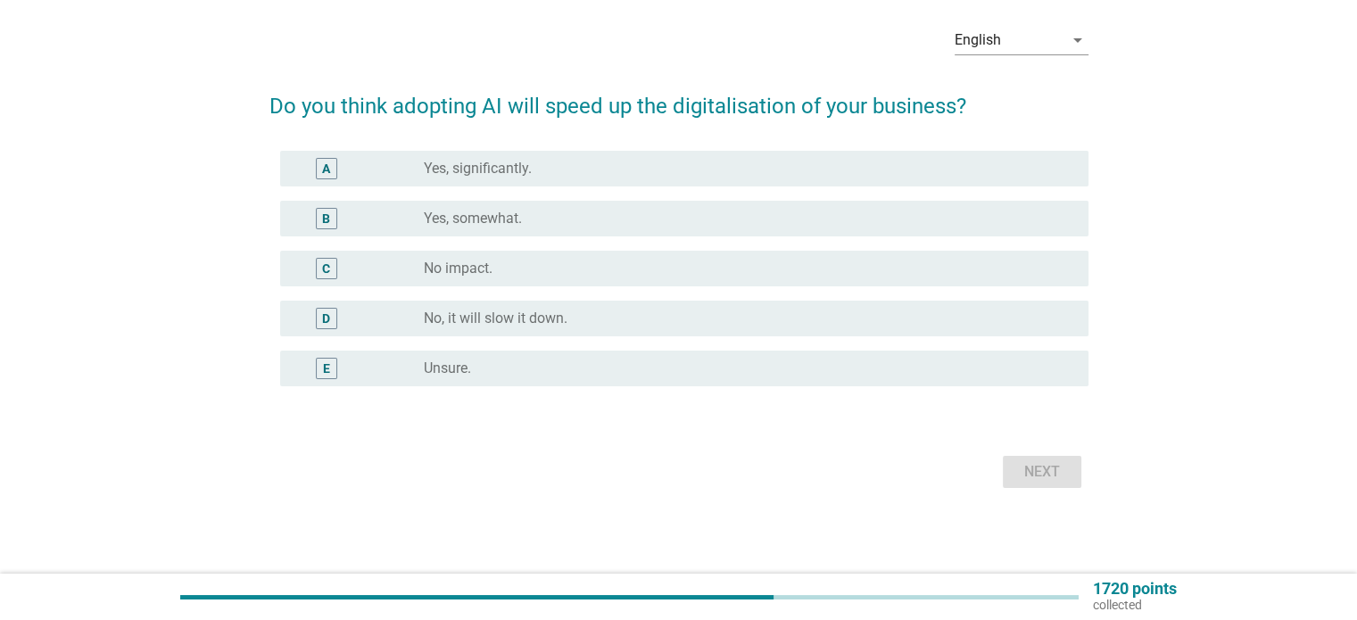
scroll to position [0, 0]
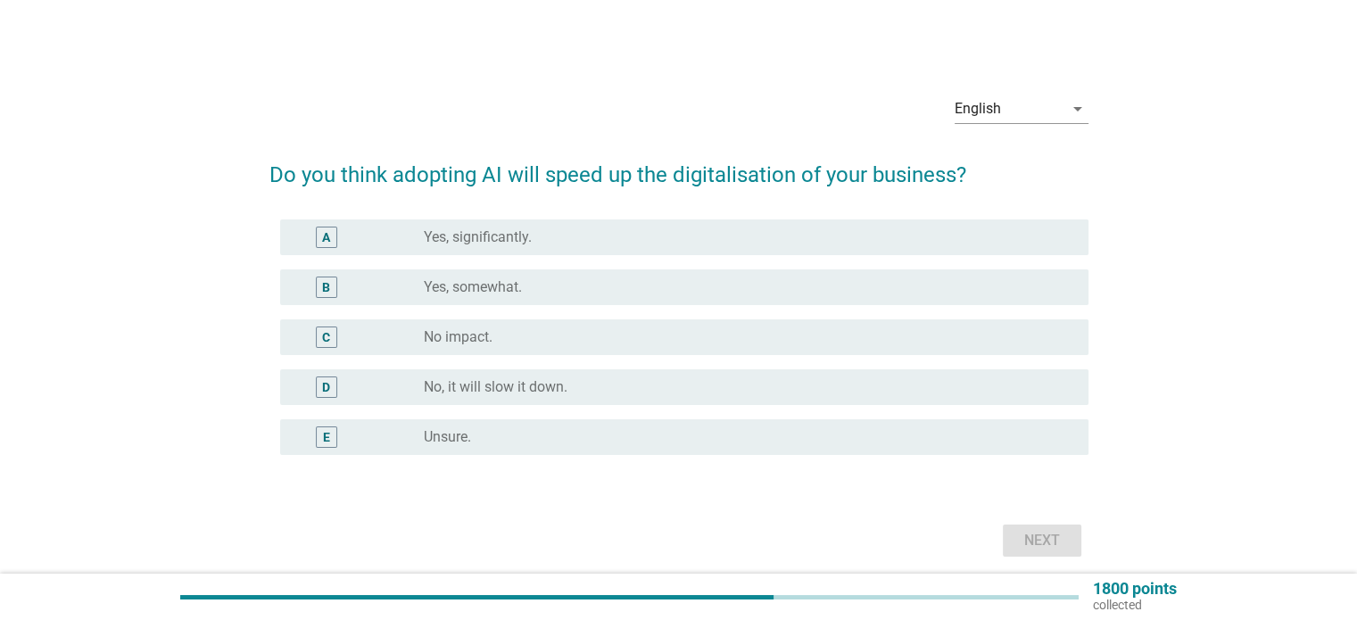
click at [518, 292] on label "Yes, somewhat." at bounding box center [473, 287] width 98 height 18
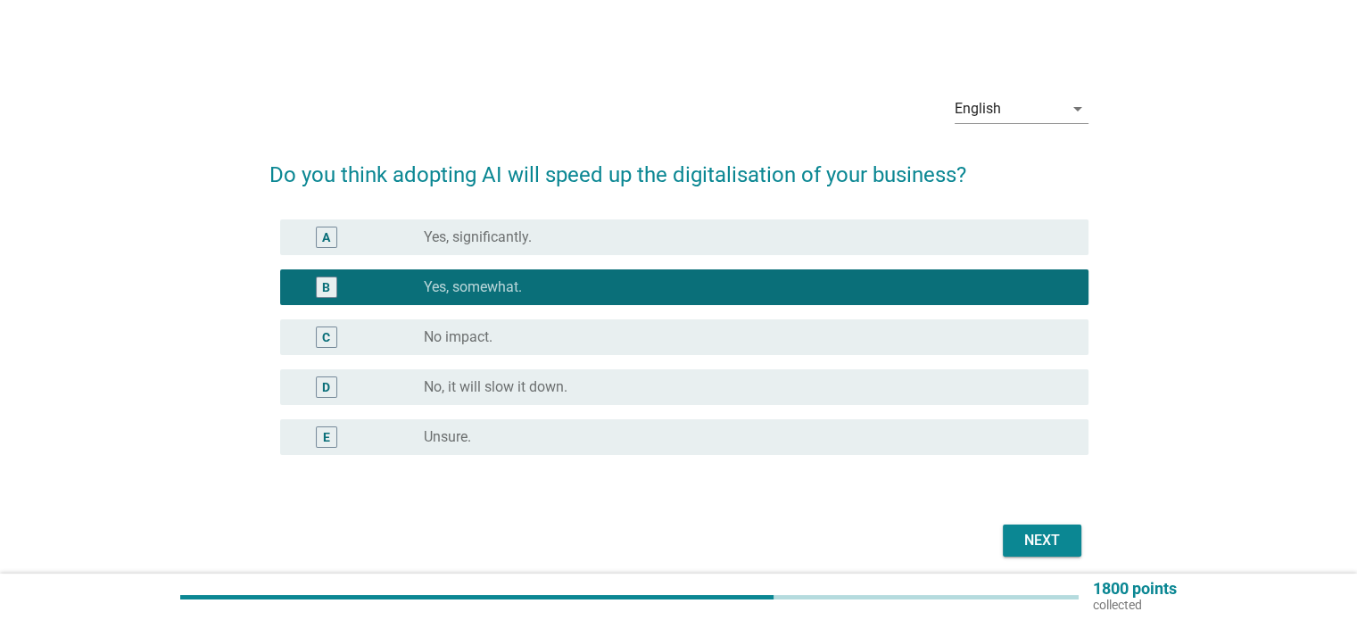
click at [1023, 547] on div "Next" at bounding box center [1042, 540] width 50 height 21
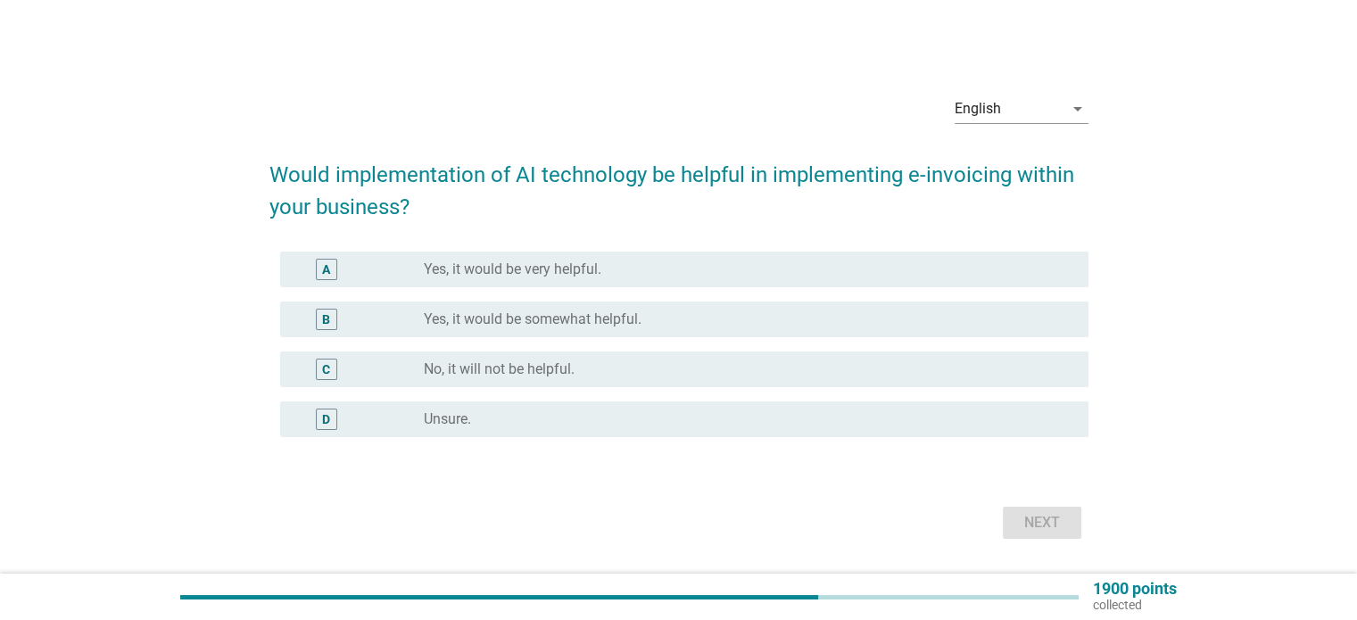
click at [451, 318] on label "Yes, it would be somewhat helpful." at bounding box center [533, 320] width 218 height 18
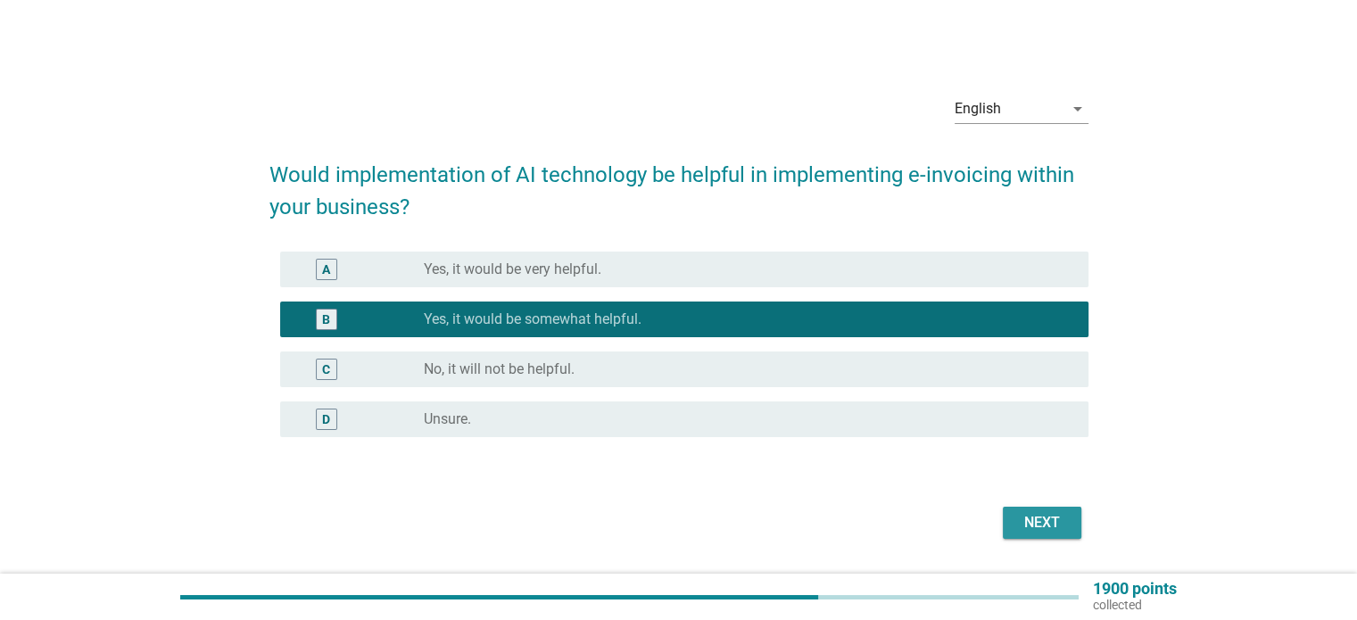
click at [1070, 521] on button "Next" at bounding box center [1042, 523] width 79 height 32
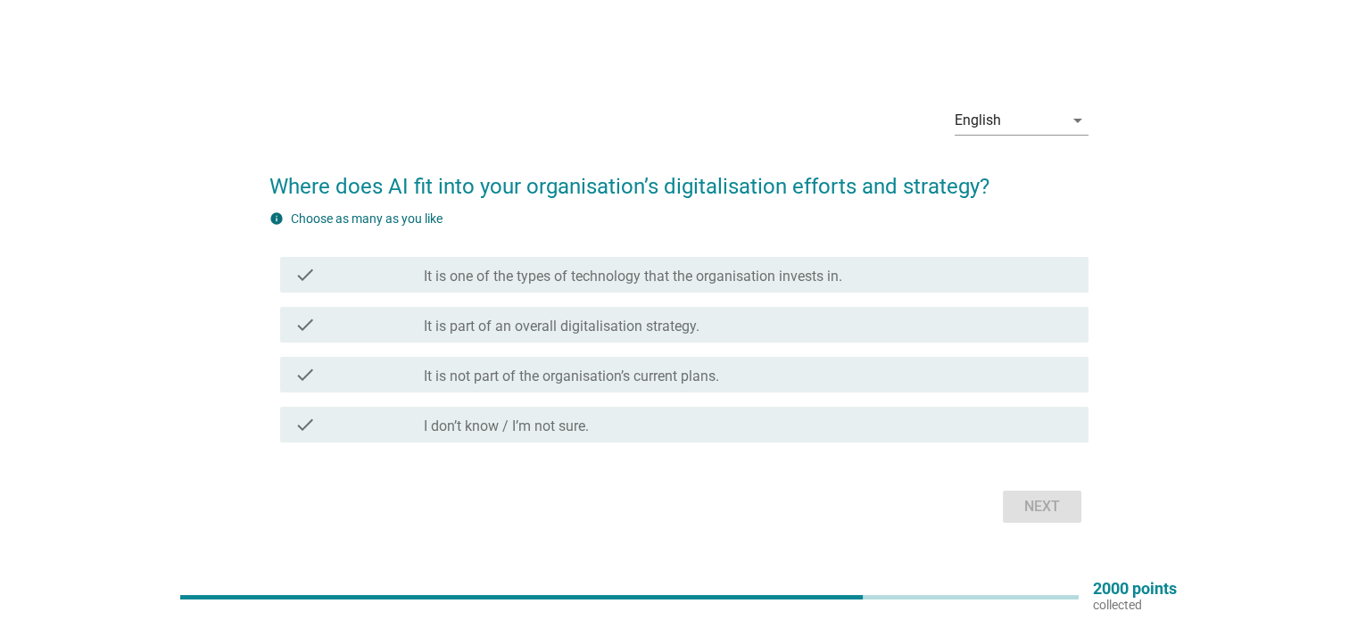
click at [475, 335] on label "It is part of an overall digitalisation strategy." at bounding box center [562, 327] width 276 height 18
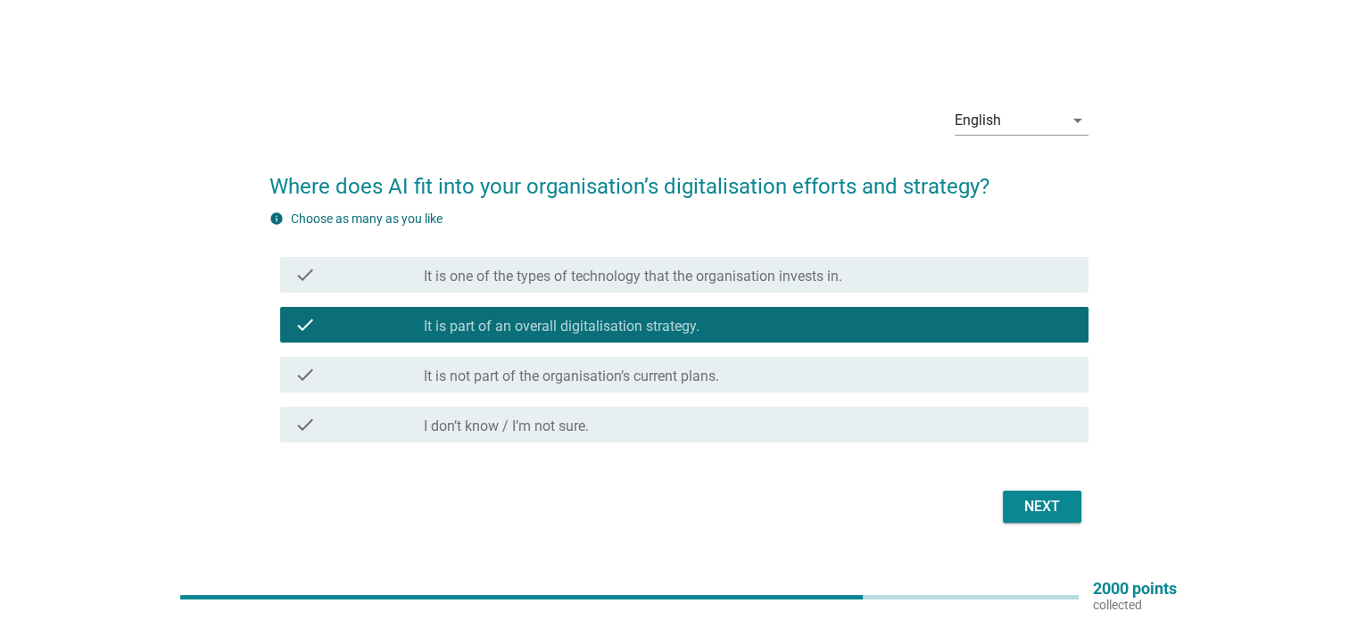
click at [1040, 525] on div "Next" at bounding box center [679, 506] width 819 height 43
click at [1039, 504] on div "Next" at bounding box center [1042, 506] width 50 height 21
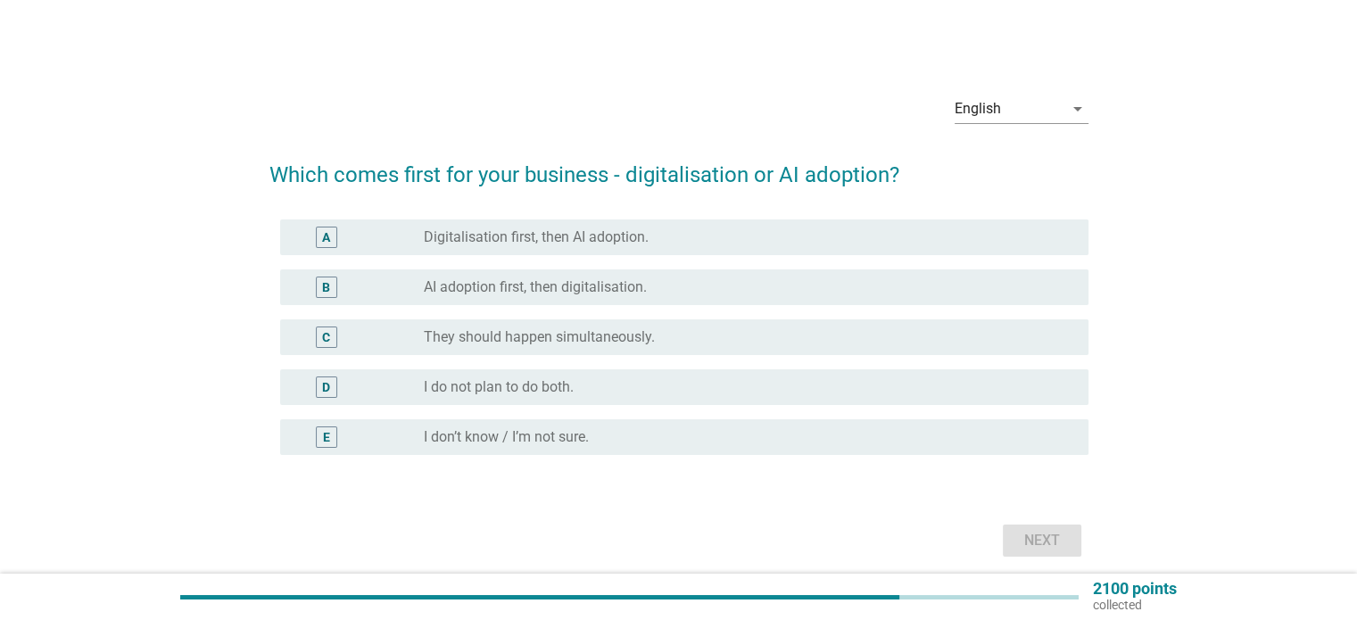
click at [687, 339] on div "radio_button_unchecked They should happen simultaneously." at bounding box center [741, 337] width 635 height 18
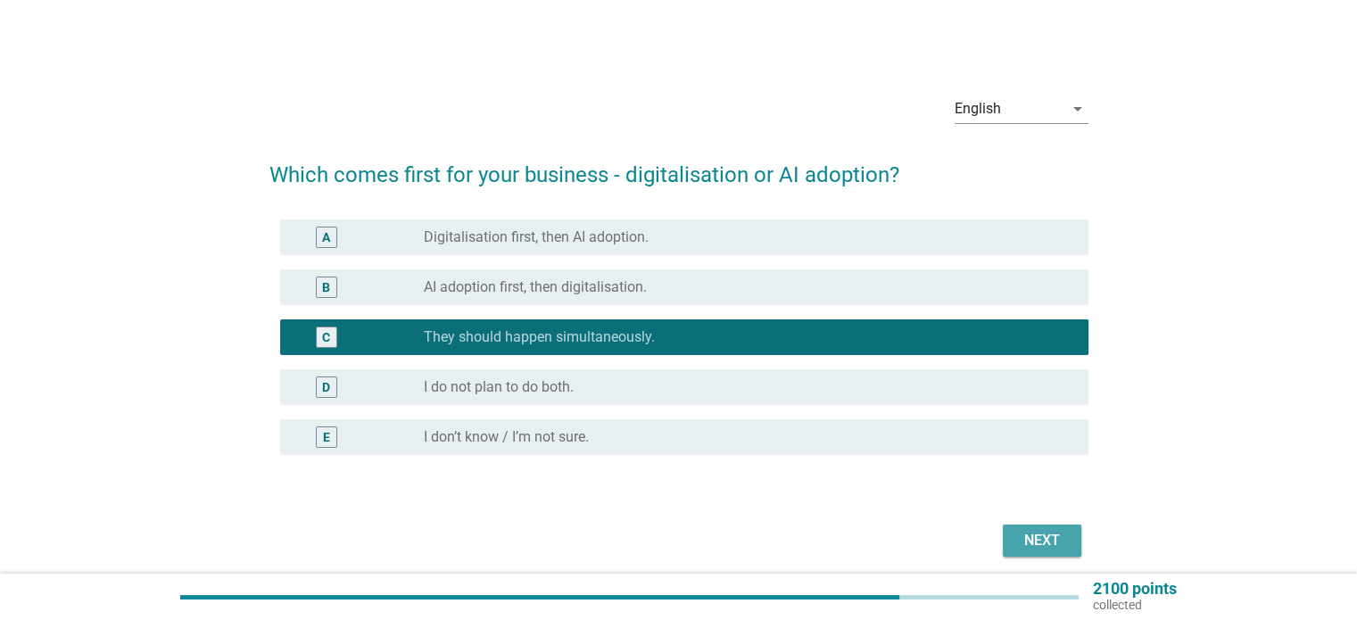
click at [1060, 542] on div "Next" at bounding box center [1042, 540] width 50 height 21
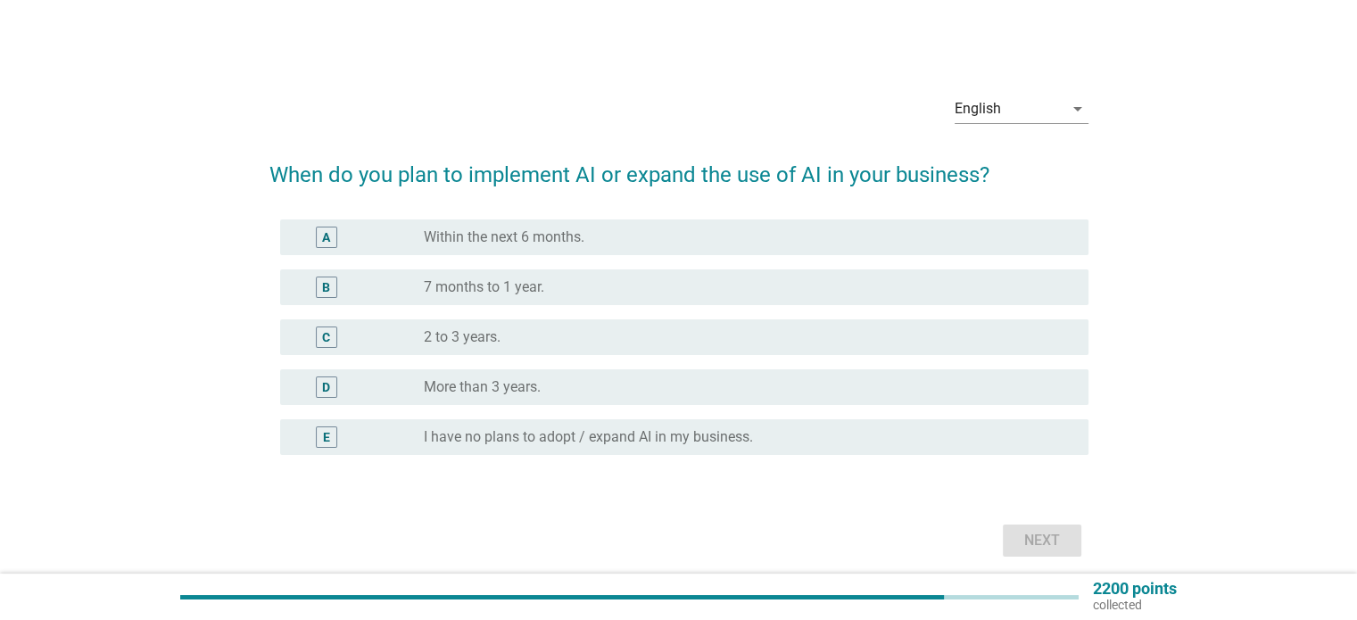
click at [475, 242] on label "Within the next 6 months." at bounding box center [504, 237] width 161 height 18
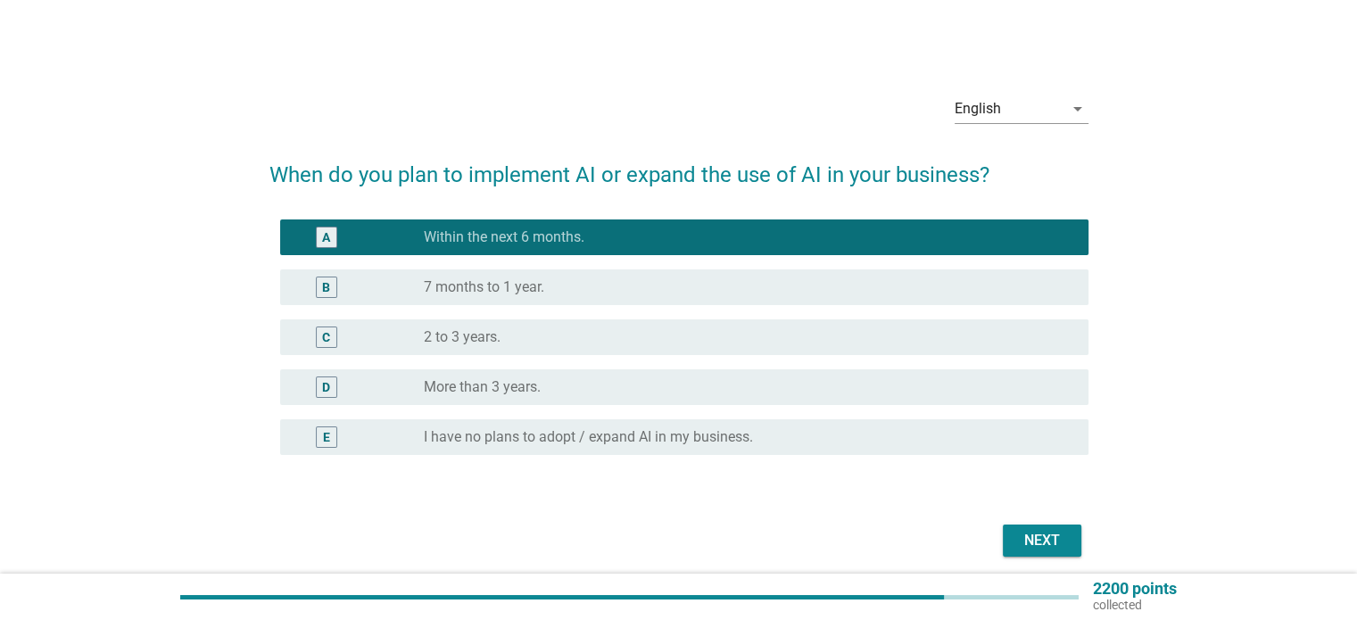
click at [1030, 543] on div "Next" at bounding box center [1042, 540] width 50 height 21
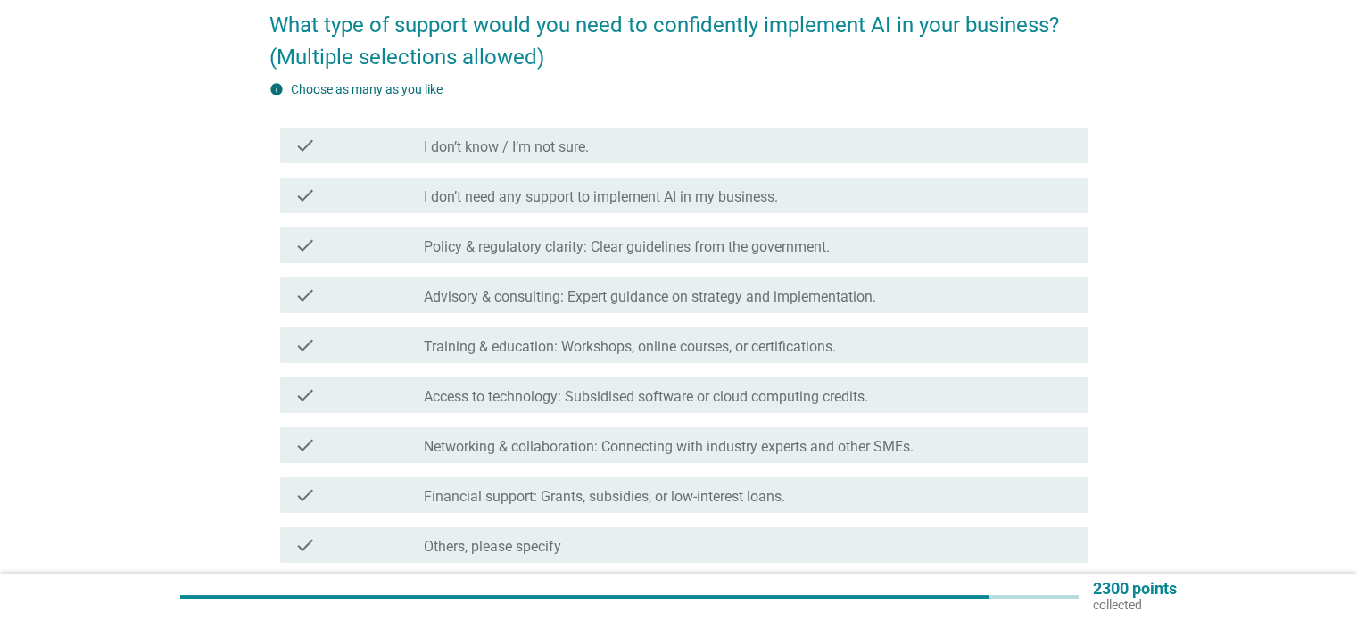
scroll to position [178, 0]
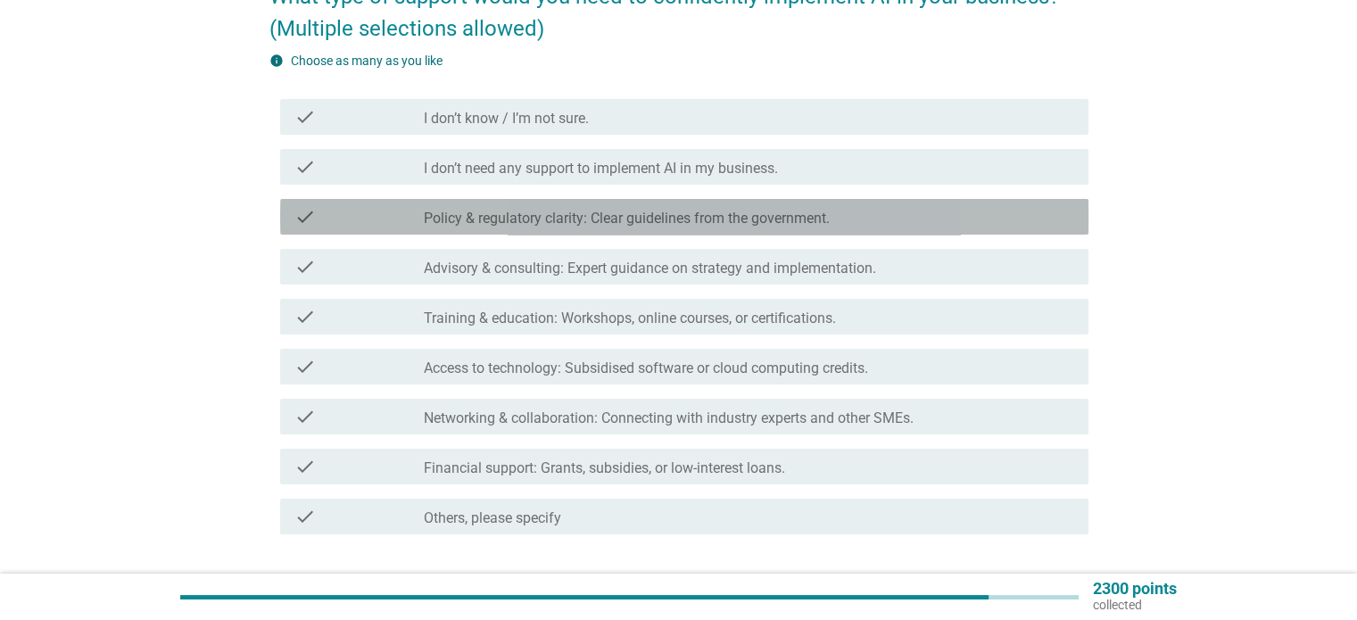
click at [711, 228] on div "check check_box_outline_blank Policy & regulatory clarity: Clear guidelines fro…" at bounding box center [684, 217] width 809 height 36
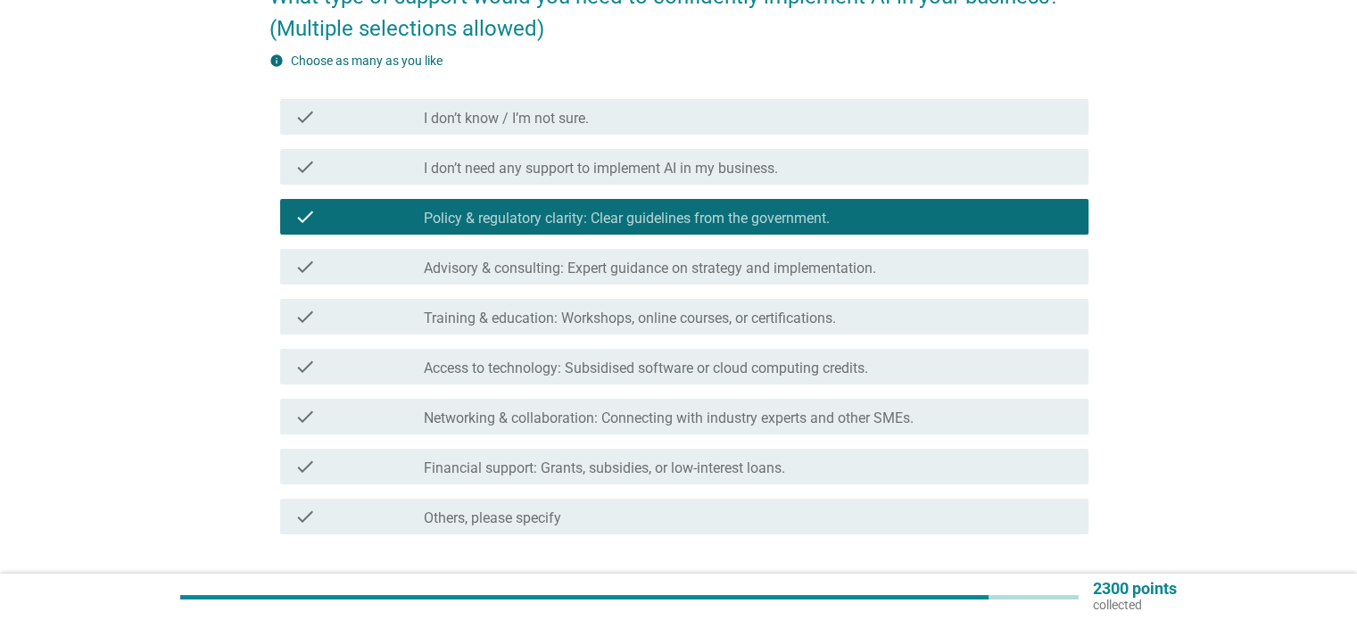
click at [564, 278] on div "check check_box_outline_blank Advisory & consulting: Expert guidance on strateg…" at bounding box center [684, 267] width 809 height 36
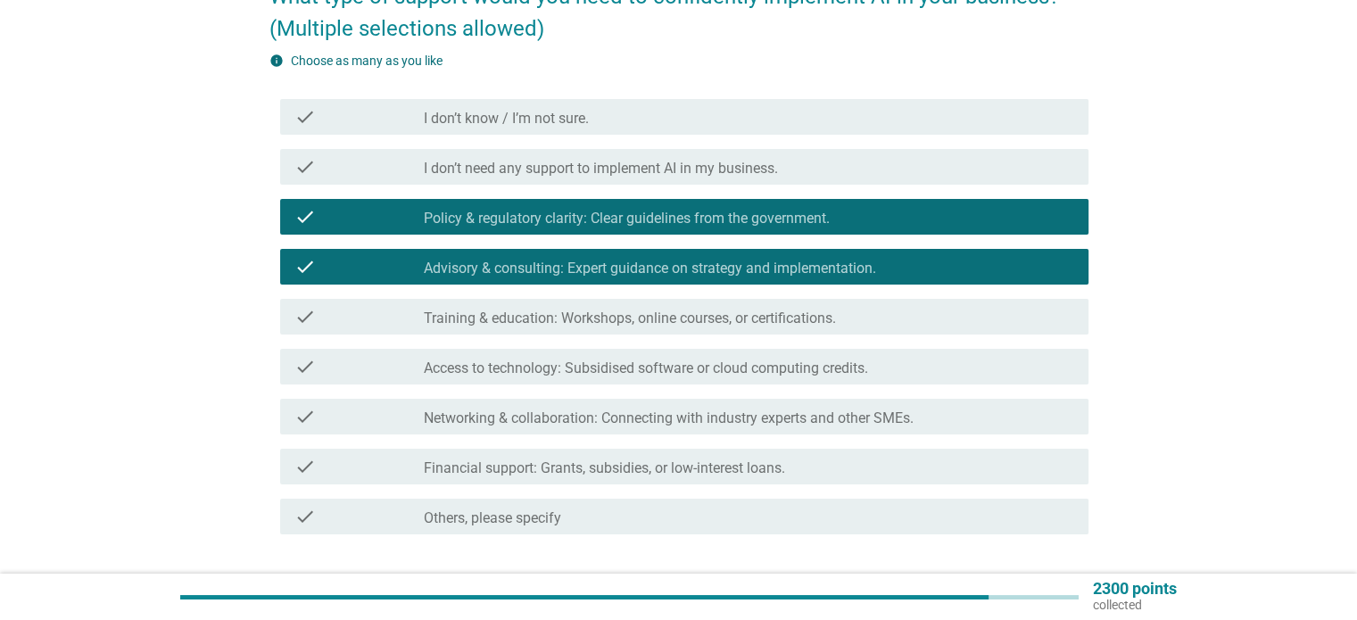
click at [677, 480] on div "check check_box_outline_blank Financial support: Grants, subsidies, or low-inte…" at bounding box center [684, 467] width 809 height 36
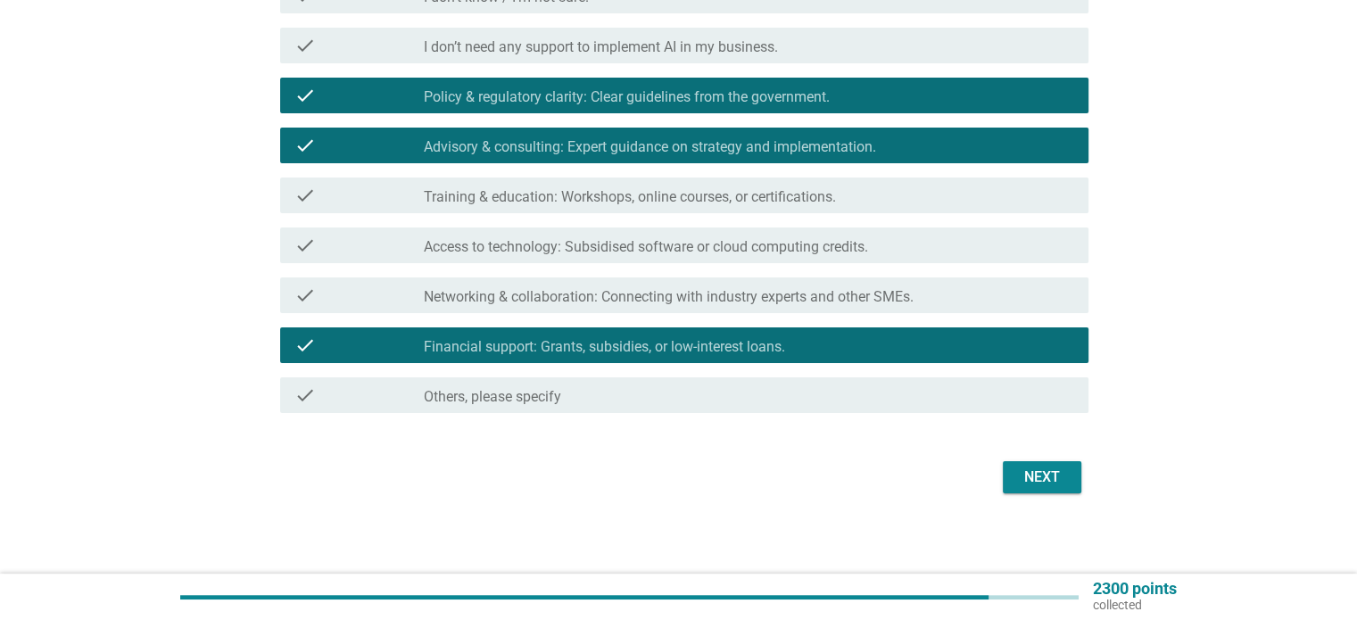
scroll to position [304, 0]
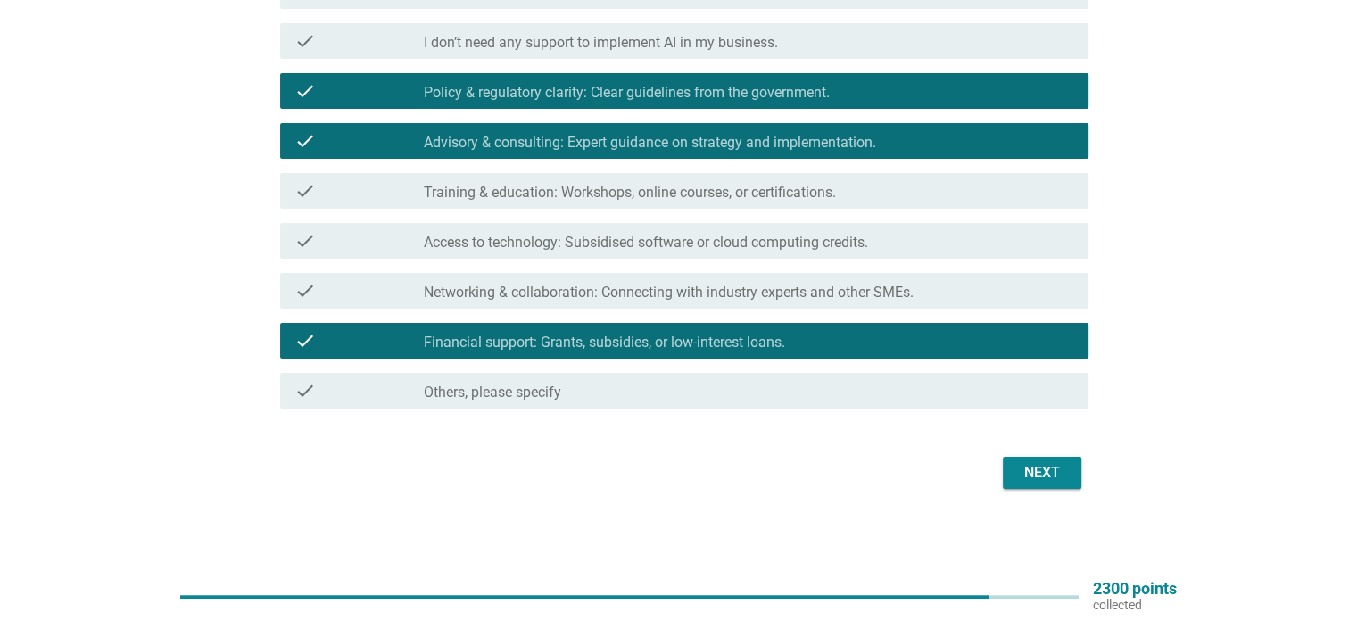
click at [814, 345] on div "check_box_outline_blank Financial support: Grants, subsidies, or low-interest l…" at bounding box center [749, 340] width 650 height 21
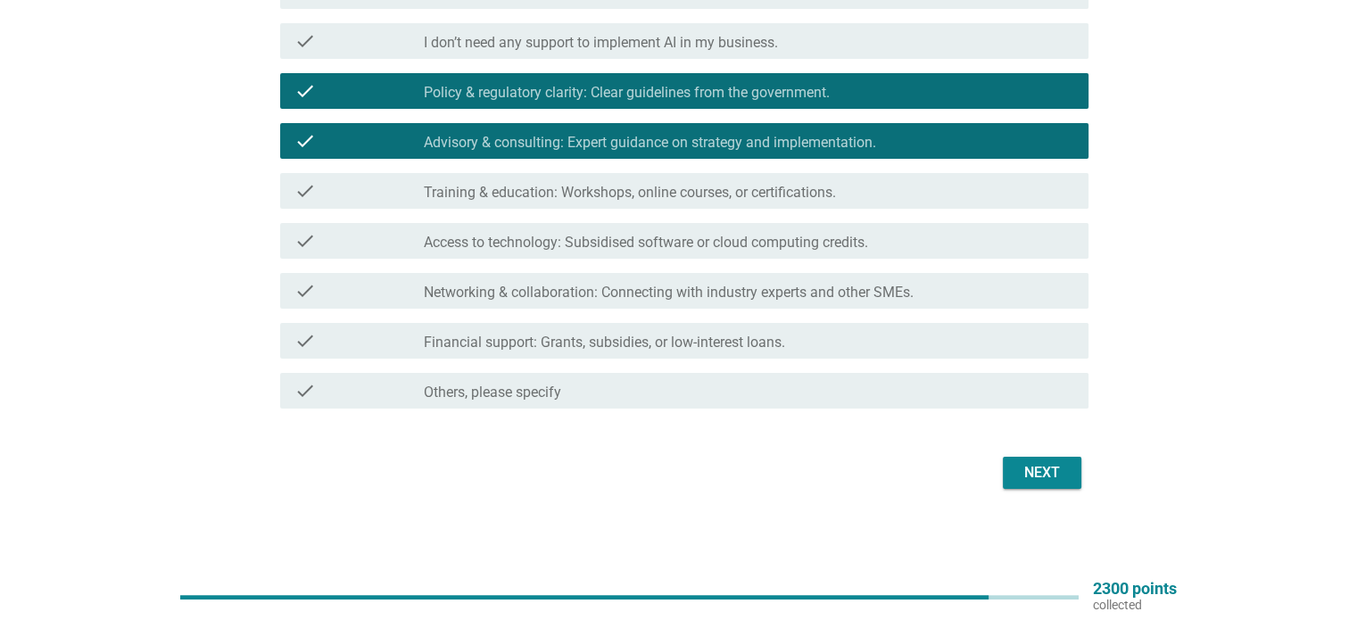
click at [1050, 480] on div "Next" at bounding box center [1042, 472] width 50 height 21
